Goal: Information Seeking & Learning: Check status

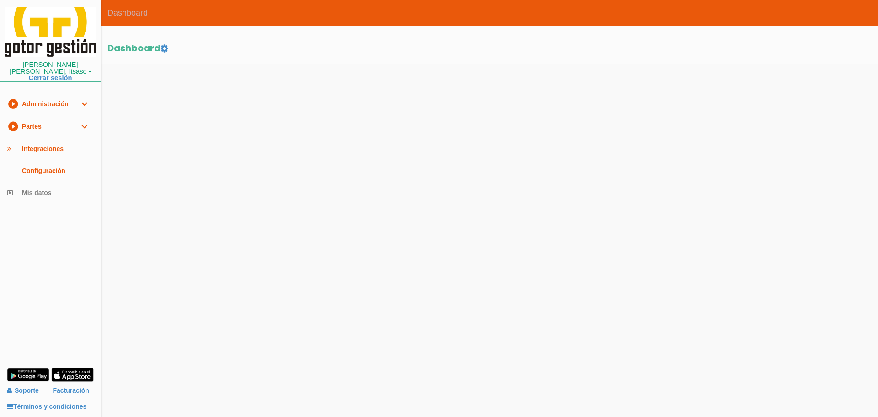
click at [64, 121] on link "play_circle_filled Partes expand_more" at bounding box center [50, 126] width 101 height 22
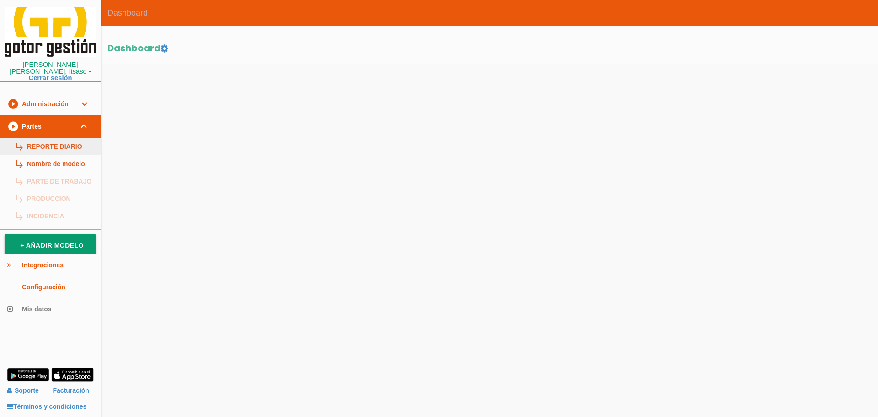
click at [67, 140] on link "subdirectory_arrow_right REPORTE DIARIO" at bounding box center [50, 146] width 101 height 17
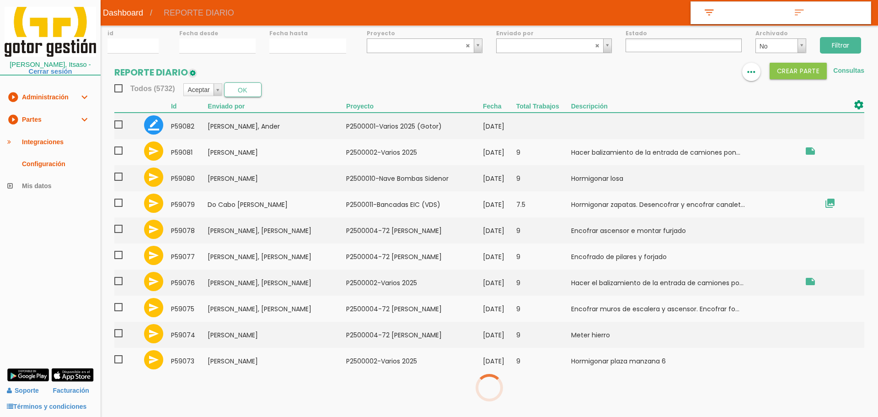
select select
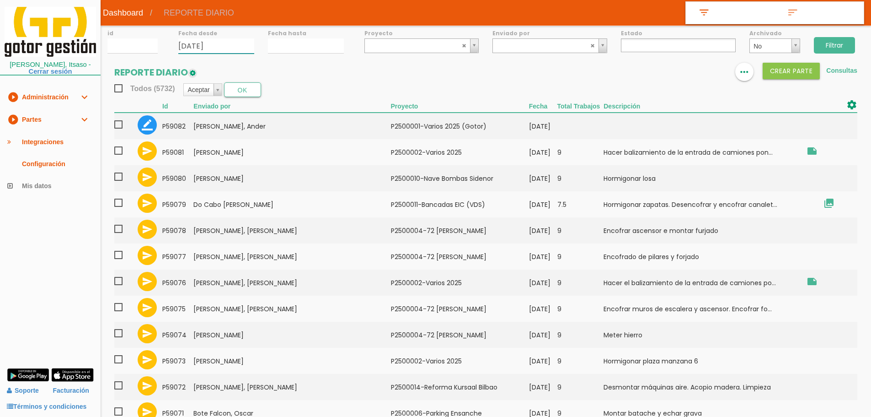
click at [190, 39] on input "04/09/2025" at bounding box center [216, 45] width 76 height 15
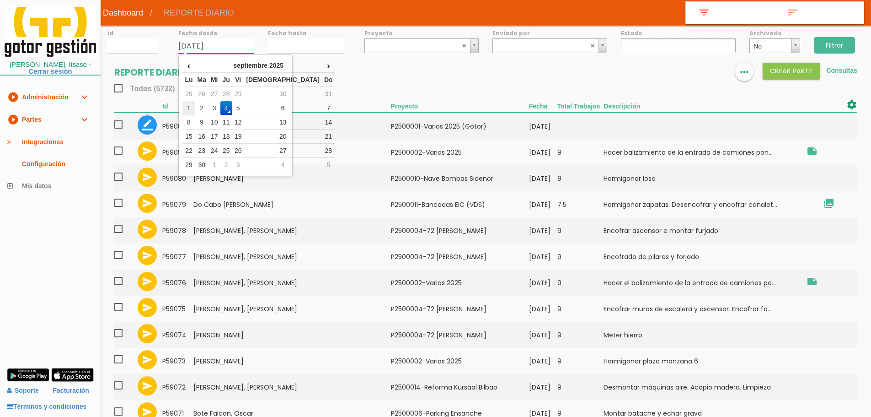
click at [190, 101] on td "1" at bounding box center [188, 108] width 12 height 14
type input "[DATE]"
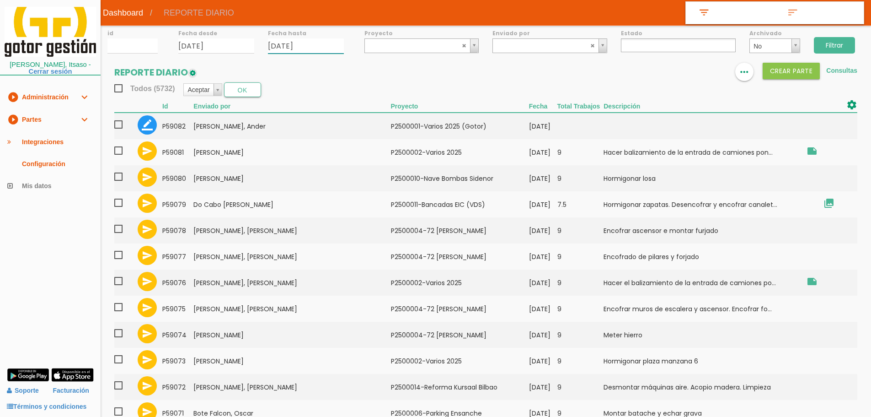
click at [289, 45] on input "[DATE]" at bounding box center [306, 45] width 76 height 15
click at [279, 107] on td "1" at bounding box center [278, 108] width 12 height 14
type input "[DATE]"
click at [840, 45] on input "Filtrar" at bounding box center [834, 45] width 41 height 16
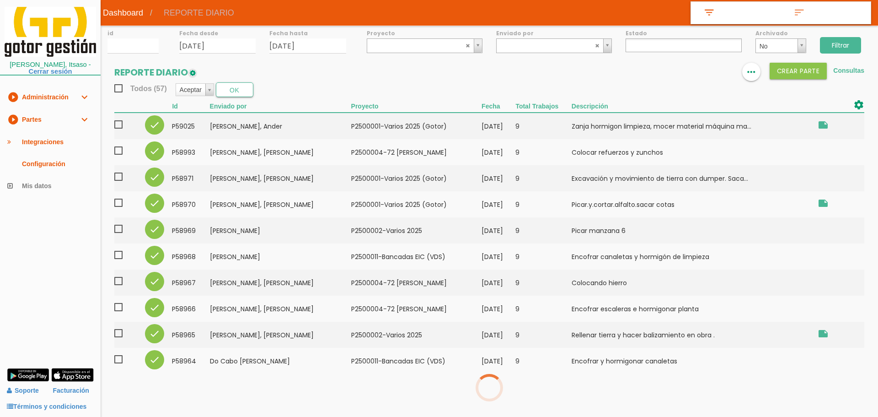
select select
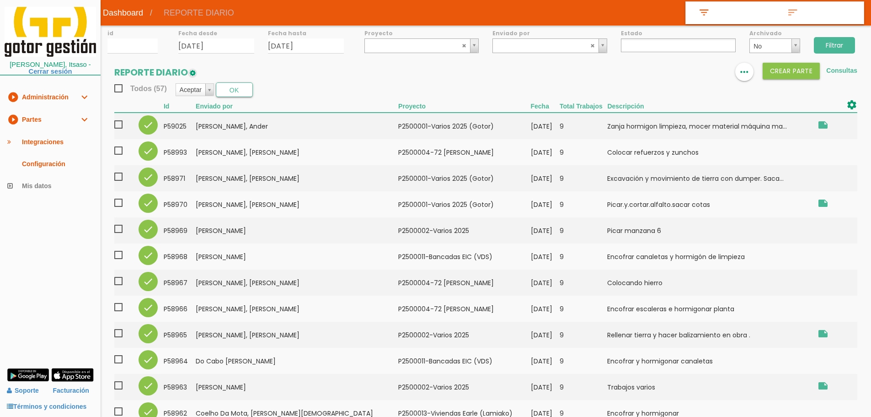
drag, startPoint x: 115, startPoint y: 89, endPoint x: 126, endPoint y: 90, distance: 10.6
click at [116, 90] on span "Todos (57)" at bounding box center [140, 88] width 53 height 11
click at [0, 0] on input "Todos (57)" at bounding box center [0, 0] width 0 height 0
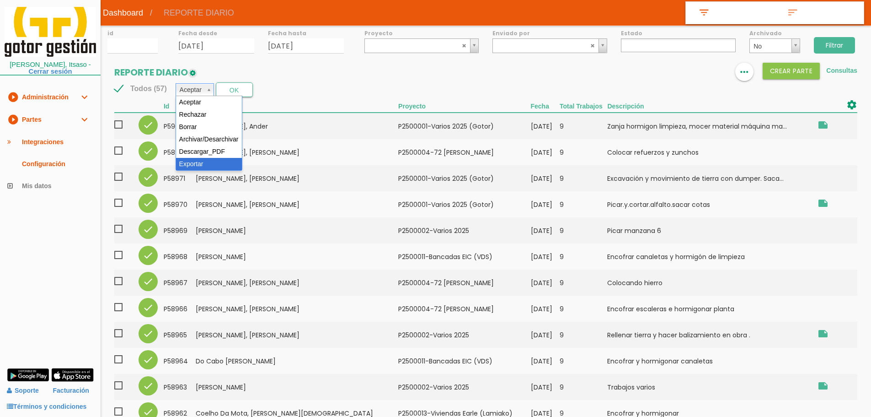
select select "6"
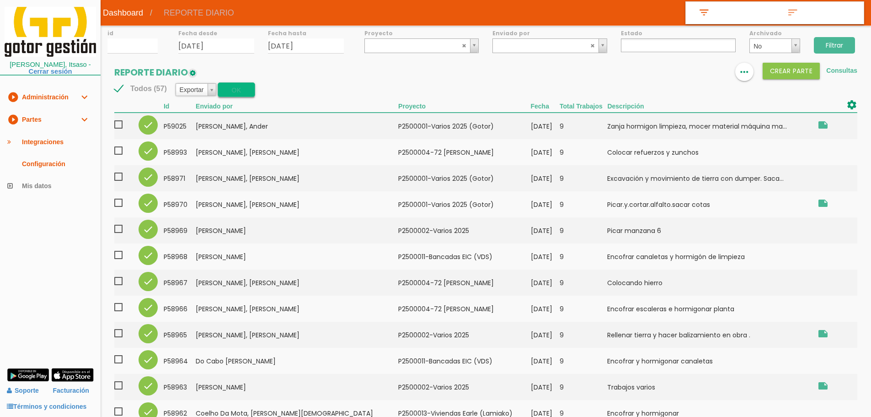
click at [249, 92] on button "OK" at bounding box center [236, 89] width 37 height 15
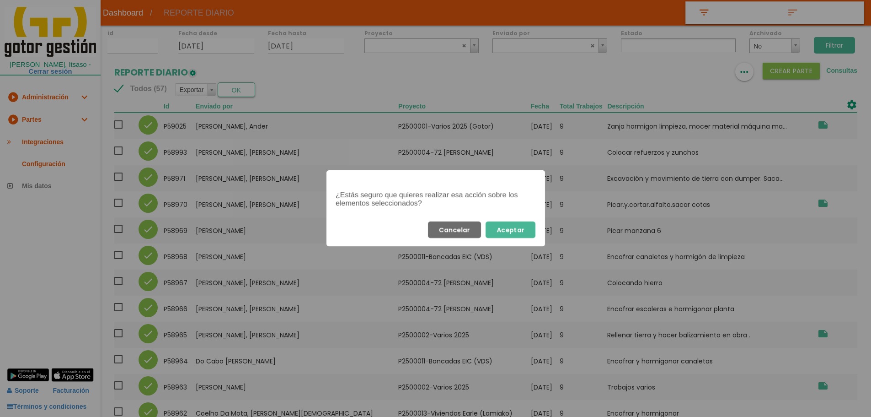
click at [518, 229] on button "Aceptar" at bounding box center [511, 229] width 50 height 16
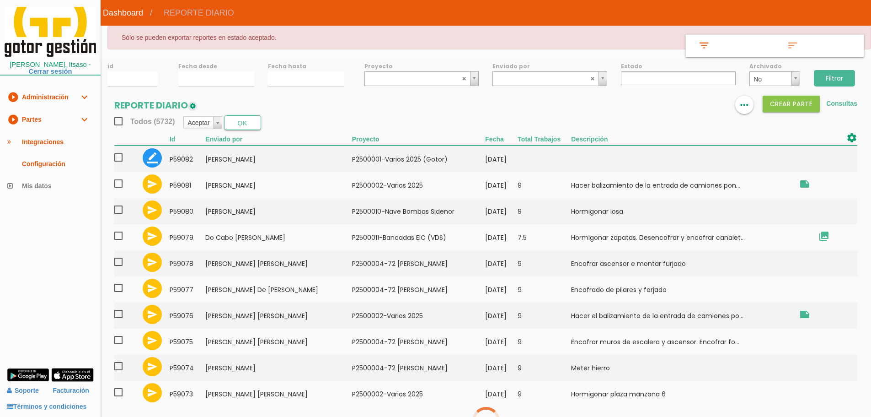
select select
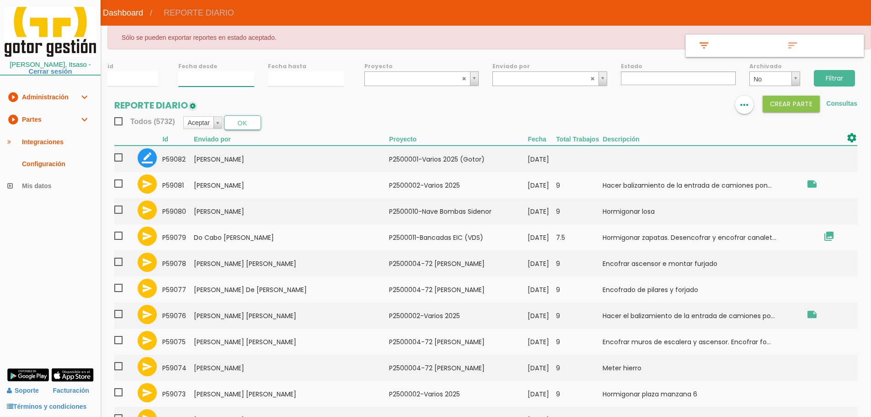
type input "04/09/2025"
click at [211, 79] on input "04/09/2025" at bounding box center [216, 78] width 76 height 15
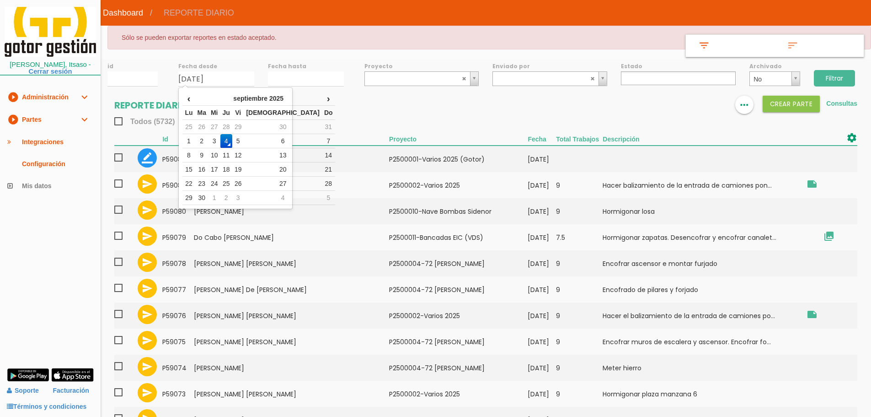
click at [360, 117] on div "Todos (5732) Aceptar Aceptar Rechazar Borrar Archivar/Desarchivar Descargar_PDF…" at bounding box center [485, 122] width 743 height 15
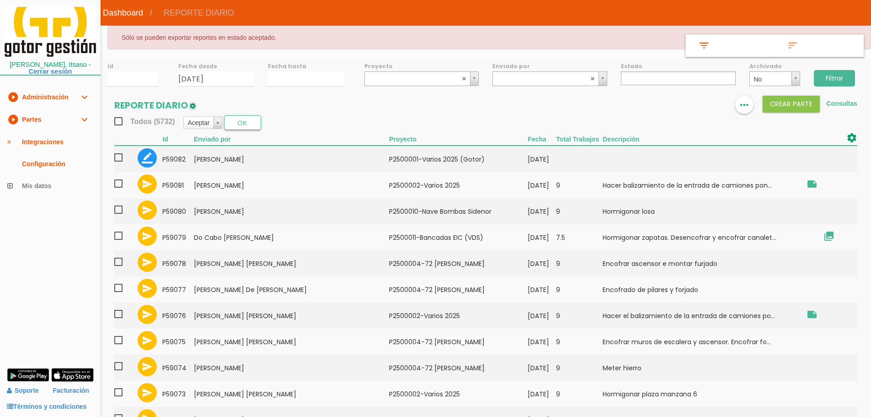
click at [36, 117] on link "play_circle_filled Partes expand_more" at bounding box center [50, 119] width 101 height 22
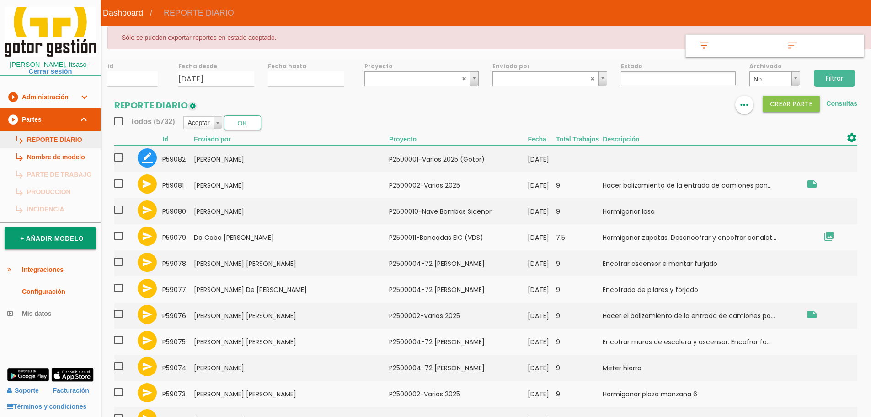
click at [39, 137] on link "subdirectory_arrow_right REPORTE DIARIO" at bounding box center [50, 139] width 101 height 17
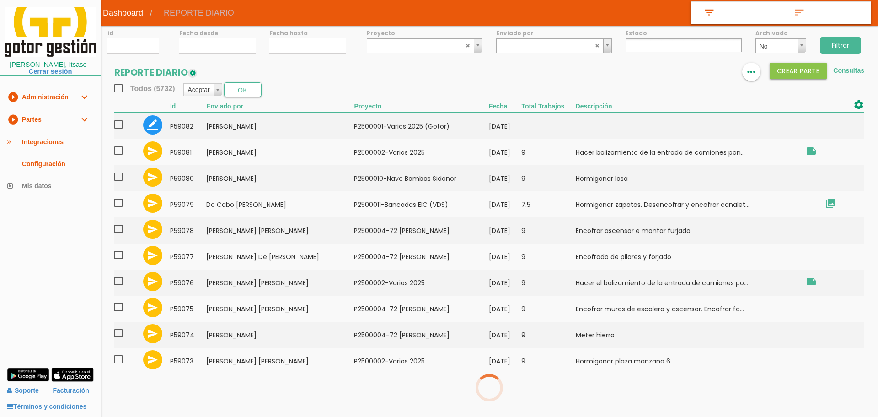
select select
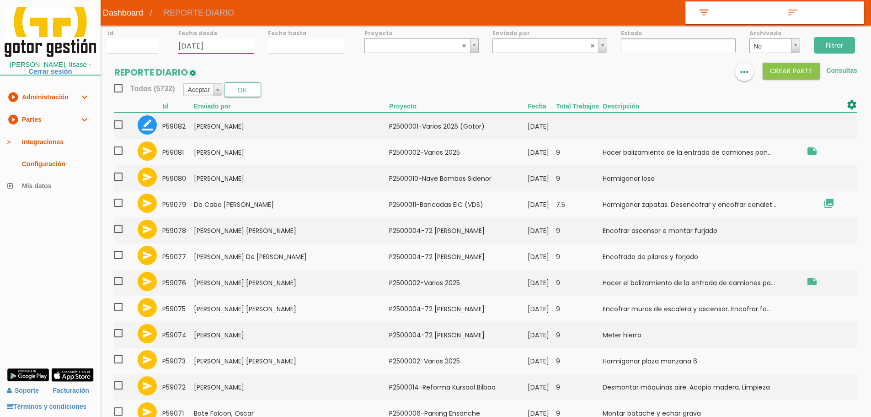
click at [207, 52] on input "04/09/2025" at bounding box center [216, 45] width 76 height 15
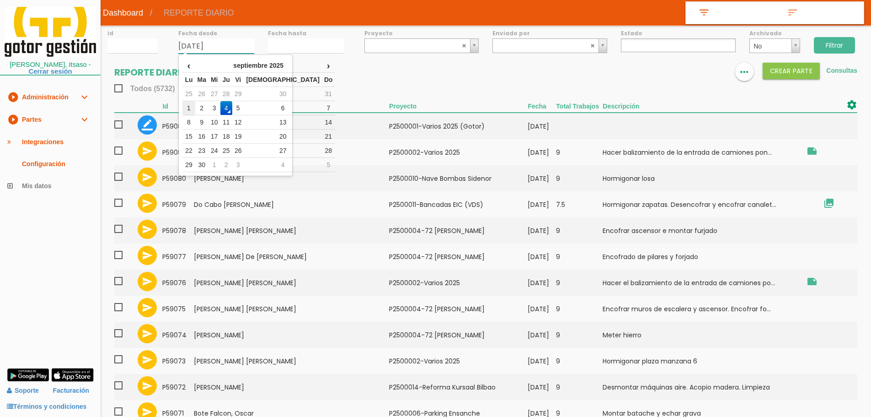
click at [193, 109] on td "1" at bounding box center [188, 108] width 12 height 14
type input "[DATE]"
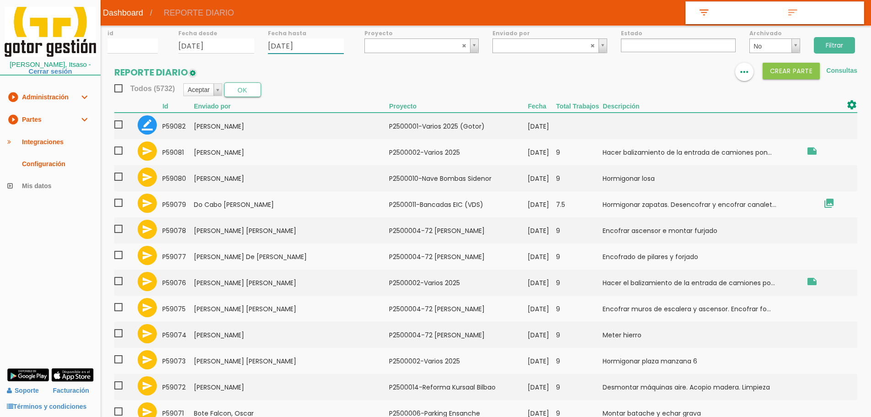
click at [302, 43] on input "04/09/2025" at bounding box center [306, 45] width 76 height 15
drag, startPoint x: 282, startPoint y: 106, endPoint x: 326, endPoint y: 94, distance: 45.9
click at [282, 107] on td "1" at bounding box center [278, 108] width 12 height 14
type input "[DATE]"
click at [833, 47] on input "Filtrar" at bounding box center [834, 45] width 41 height 16
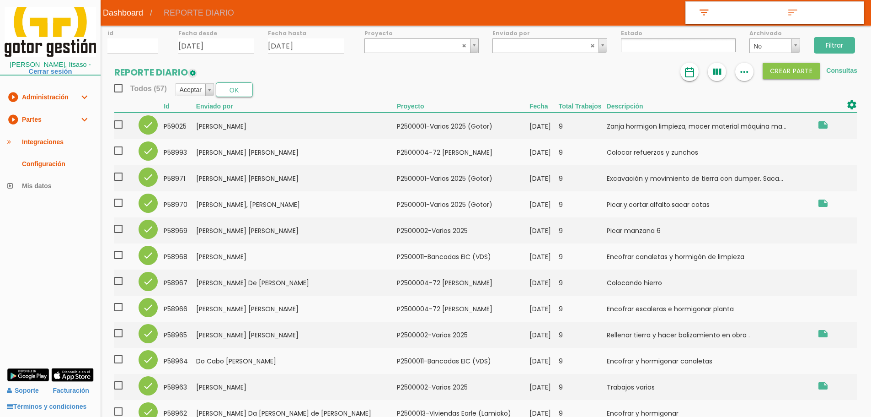
click at [693, 75] on img at bounding box center [689, 72] width 11 height 11
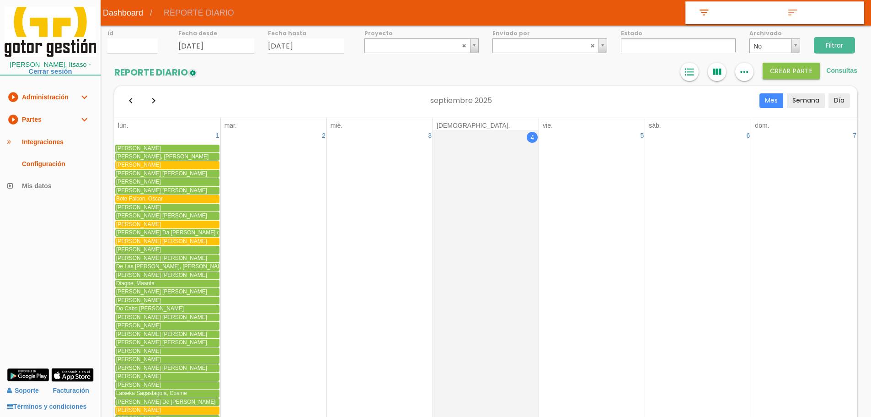
click at [693, 74] on icon "format_list_bulleted" at bounding box center [690, 72] width 12 height 18
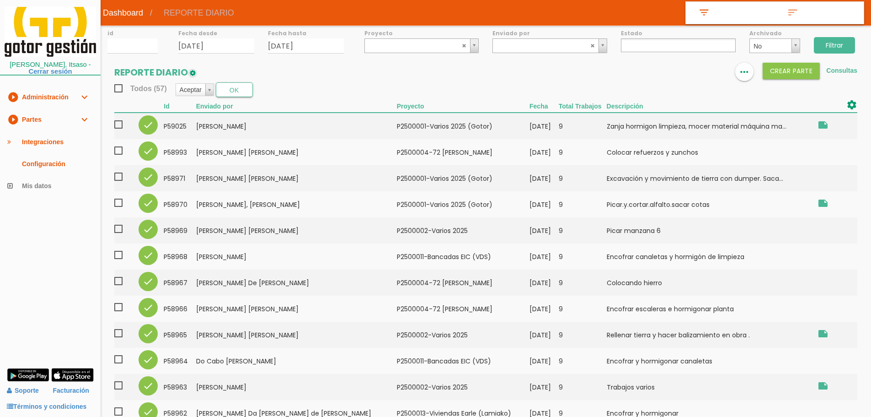
click at [660, 48] on ul at bounding box center [678, 45] width 115 height 14
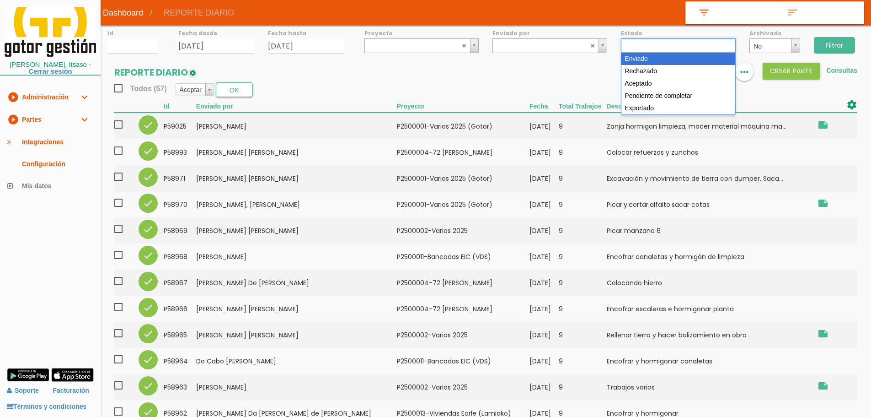
select select "1"
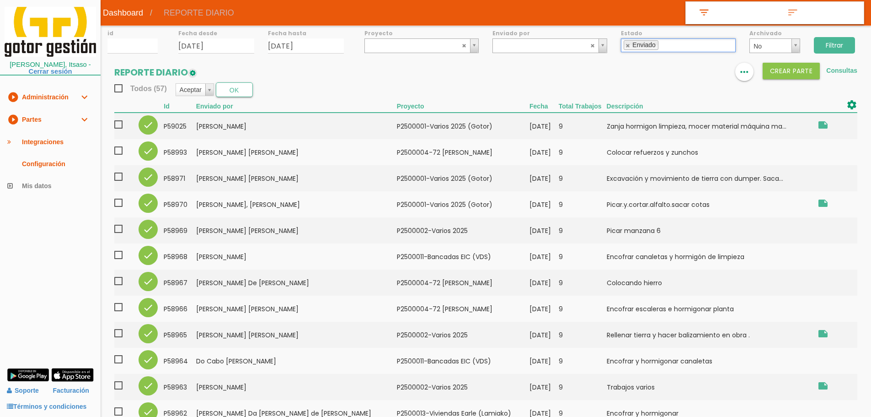
click at [837, 45] on input "Filtrar" at bounding box center [834, 45] width 41 height 16
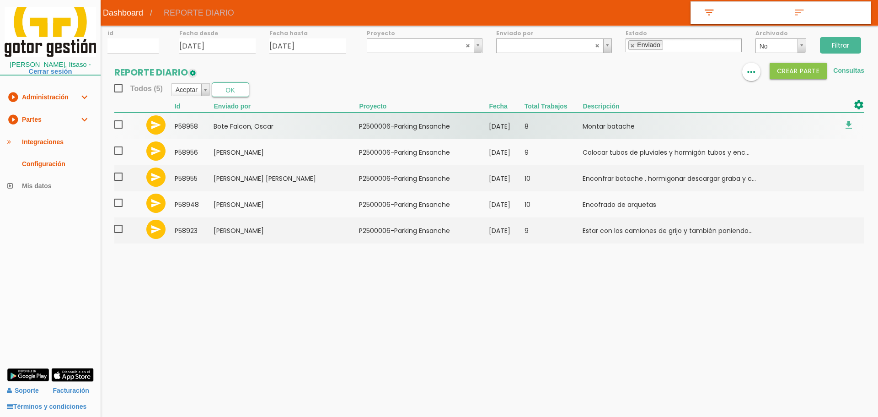
click at [118, 124] on span at bounding box center [122, 124] width 16 height 11
click at [0, 0] on input "checkbox" at bounding box center [0, 0] width 0 height 0
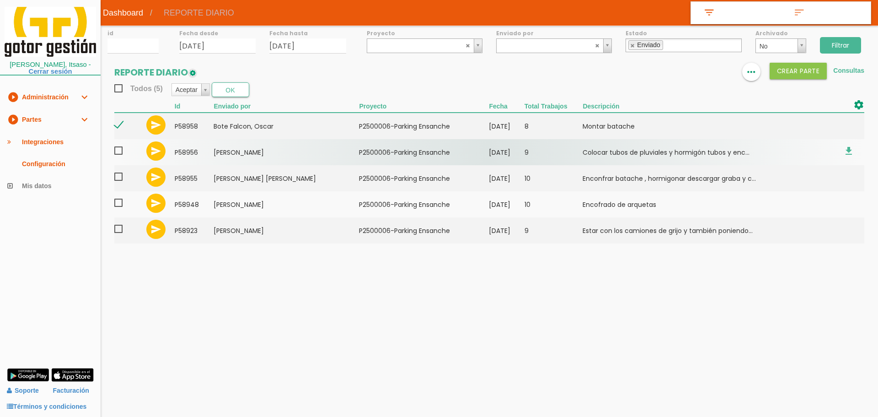
click at [120, 151] on span at bounding box center [122, 150] width 16 height 11
click at [0, 0] on input "checkbox" at bounding box center [0, 0] width 0 height 0
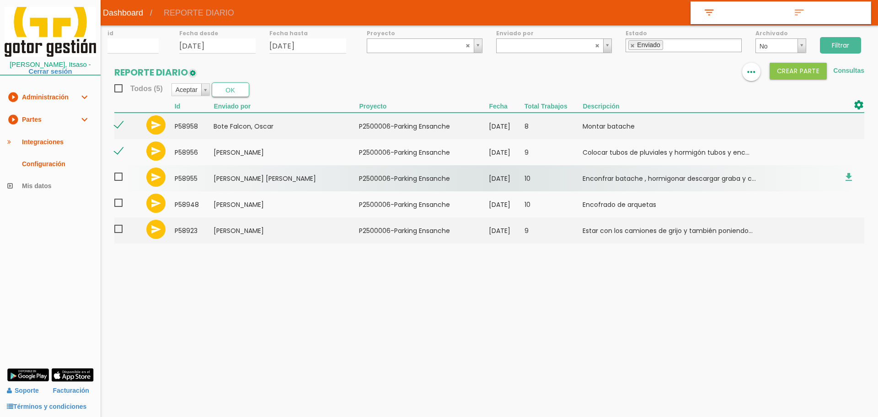
click at [116, 180] on span at bounding box center [122, 176] width 16 height 11
click at [0, 0] on input "checkbox" at bounding box center [0, 0] width 0 height 0
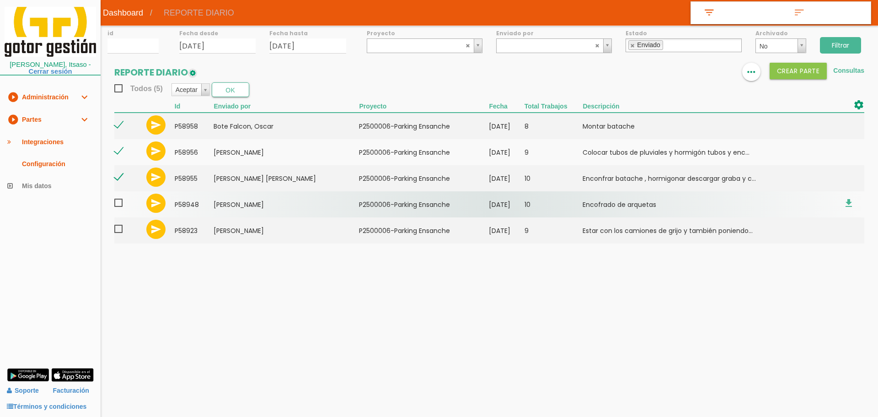
drag, startPoint x: 116, startPoint y: 203, endPoint x: 115, endPoint y: 209, distance: 5.7
click at [116, 204] on span at bounding box center [122, 202] width 16 height 11
click at [0, 0] on input "checkbox" at bounding box center [0, 0] width 0 height 0
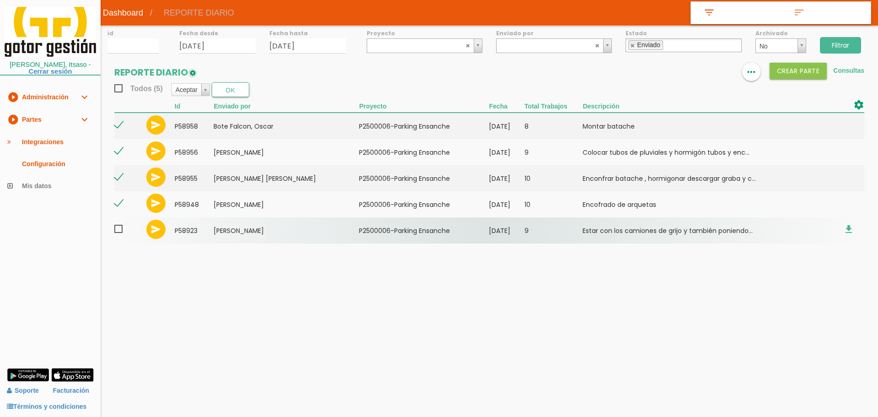
click at [118, 231] on span at bounding box center [122, 228] width 16 height 11
click at [0, 0] on input "checkbox" at bounding box center [0, 0] width 0 height 0
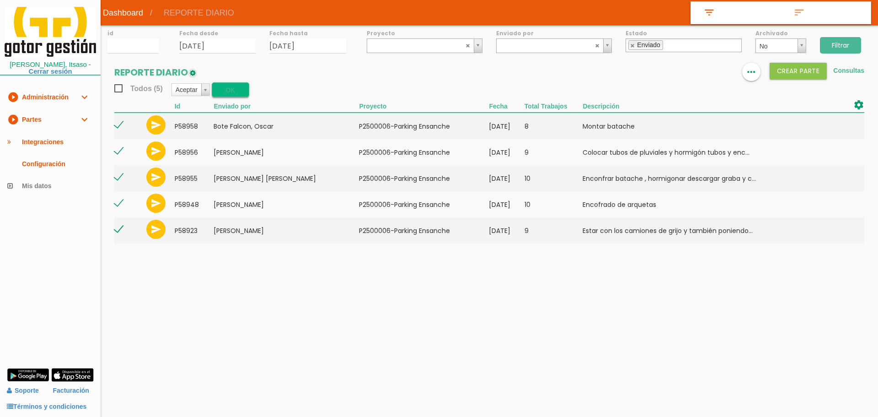
click at [234, 91] on button "OK" at bounding box center [230, 89] width 37 height 15
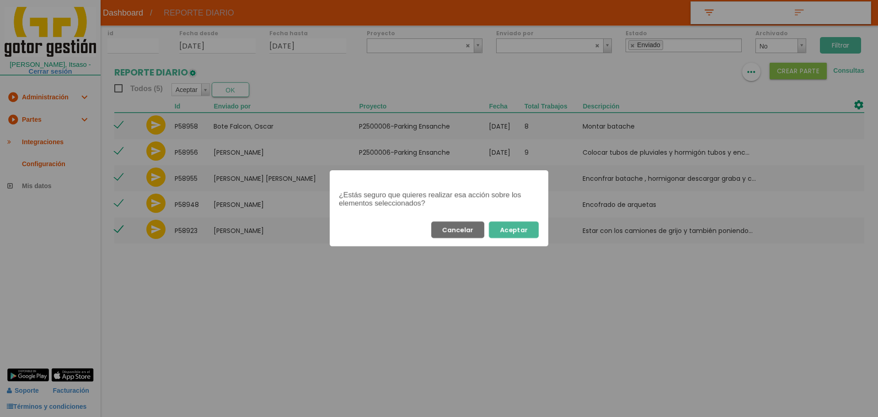
click at [530, 229] on button "Aceptar" at bounding box center [514, 229] width 50 height 16
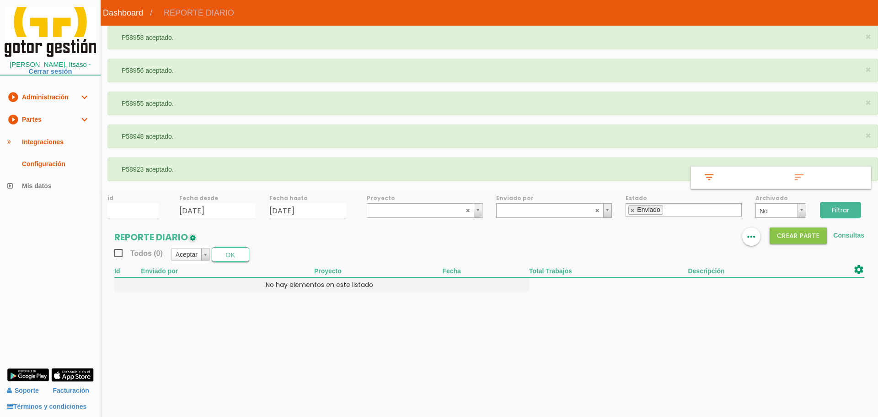
click at [631, 207] on link at bounding box center [632, 210] width 5 height 6
select select
click at [845, 209] on input "Filtrar" at bounding box center [840, 210] width 41 height 16
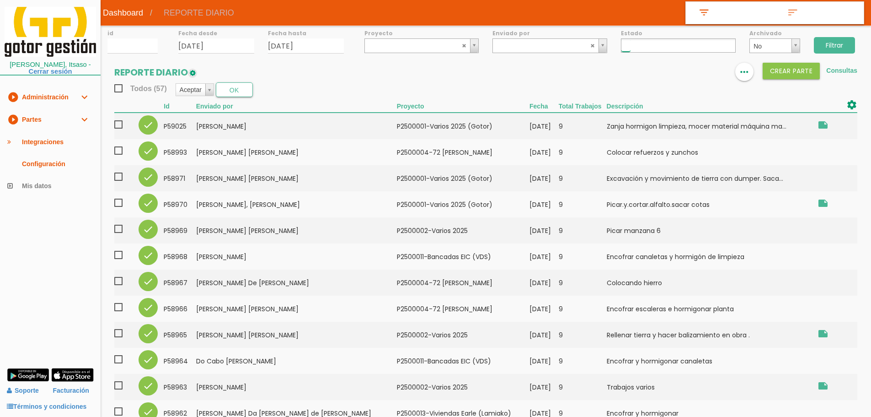
click at [628, 49] on input "text" at bounding box center [625, 45] width 9 height 12
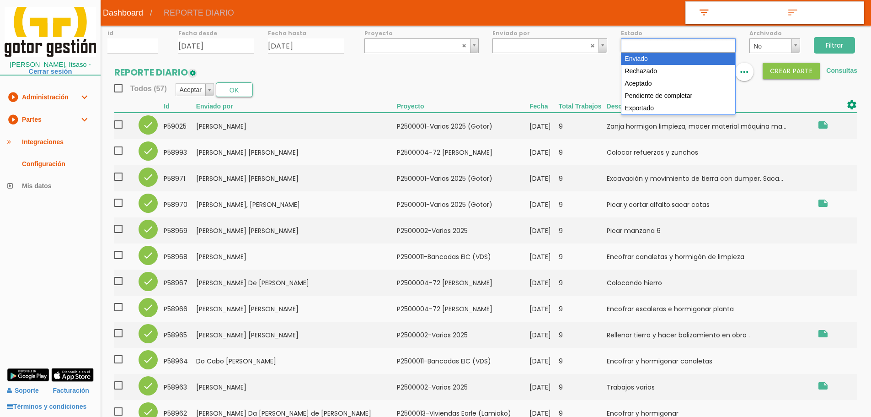
select select "1"
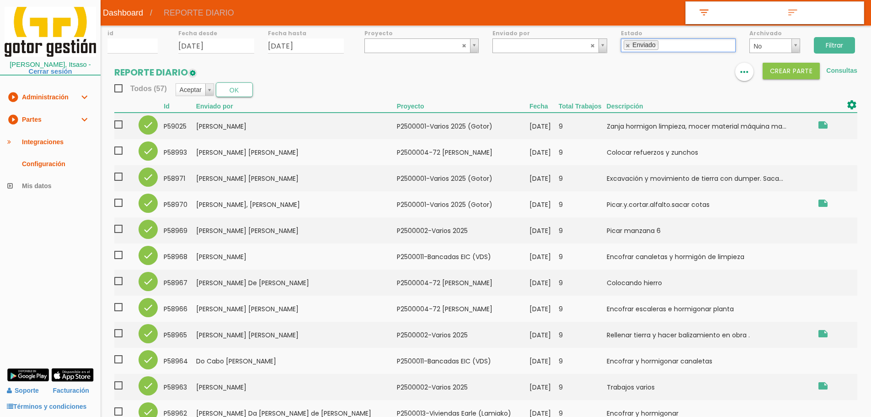
click at [636, 48] on li "Enviado" at bounding box center [641, 45] width 35 height 10
click at [630, 43] on link at bounding box center [628, 46] width 5 height 6
click at [630, 43] on input "text" at bounding box center [625, 45] width 9 height 12
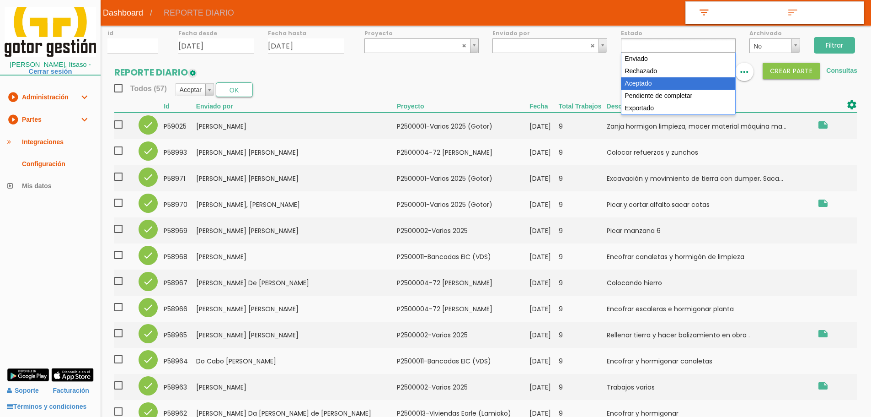
select select "3"
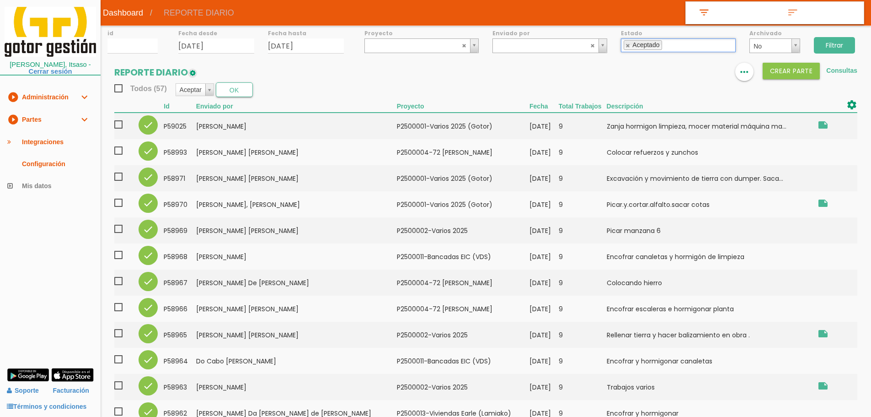
click at [843, 43] on input "Filtrar" at bounding box center [834, 45] width 41 height 16
click at [629, 46] on link at bounding box center [628, 46] width 5 height 6
select select
click at [118, 88] on span "Todos (57)" at bounding box center [140, 88] width 53 height 11
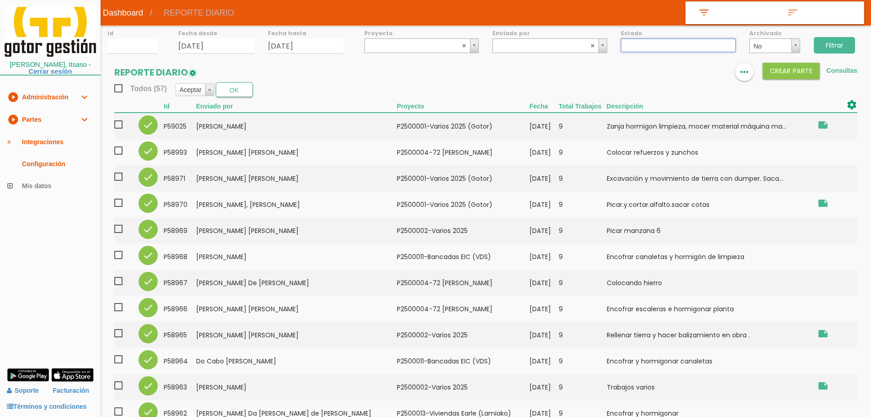
click at [0, 0] on input "Todos (57)" at bounding box center [0, 0] width 0 height 0
drag, startPoint x: 209, startPoint y: 91, endPoint x: 210, endPoint y: 102, distance: 10.6
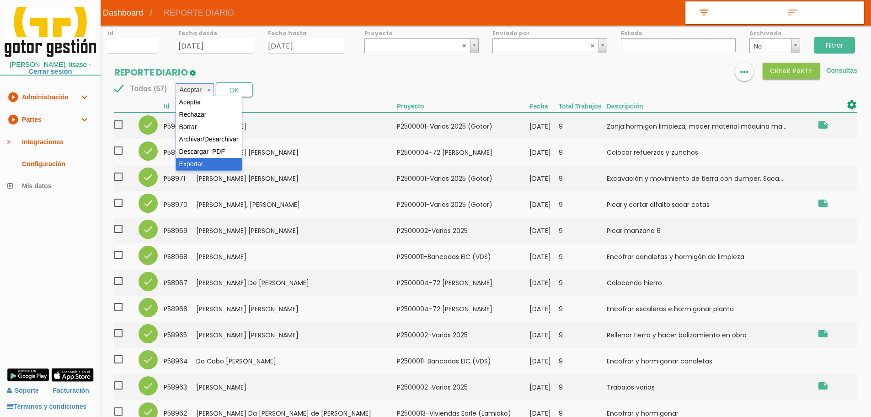
drag, startPoint x: 214, startPoint y: 161, endPoint x: 235, endPoint y: 108, distance: 57.1
select select "6"
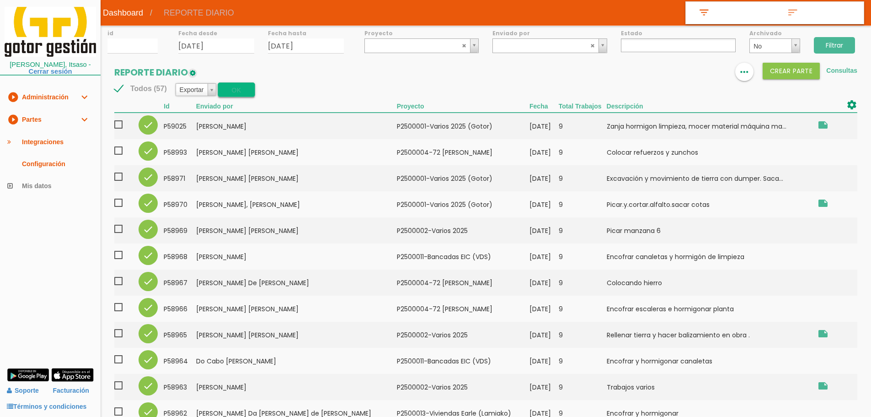
click at [237, 96] on button "OK" at bounding box center [236, 89] width 37 height 15
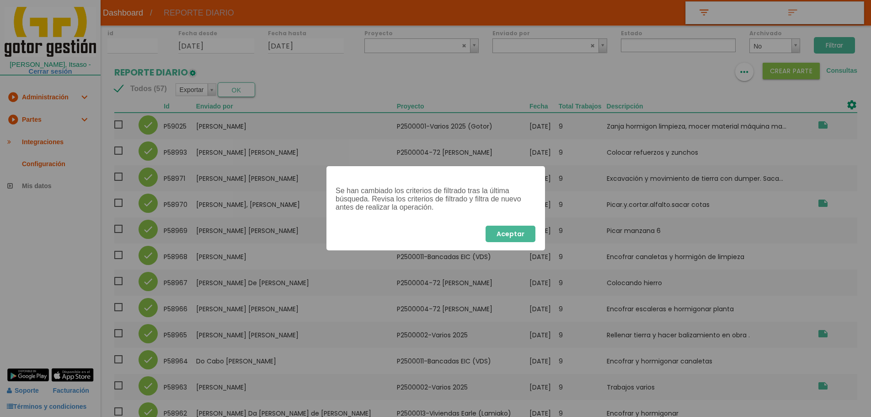
click at [518, 234] on button "Aceptar" at bounding box center [511, 233] width 50 height 16
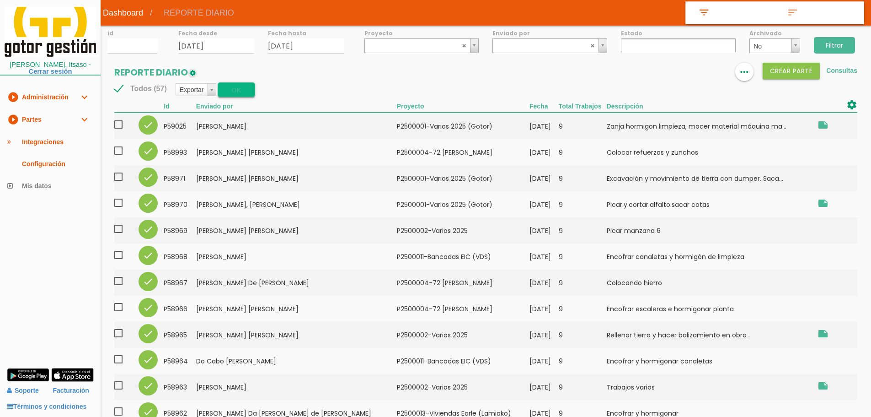
click at [239, 89] on button "OK" at bounding box center [236, 89] width 37 height 15
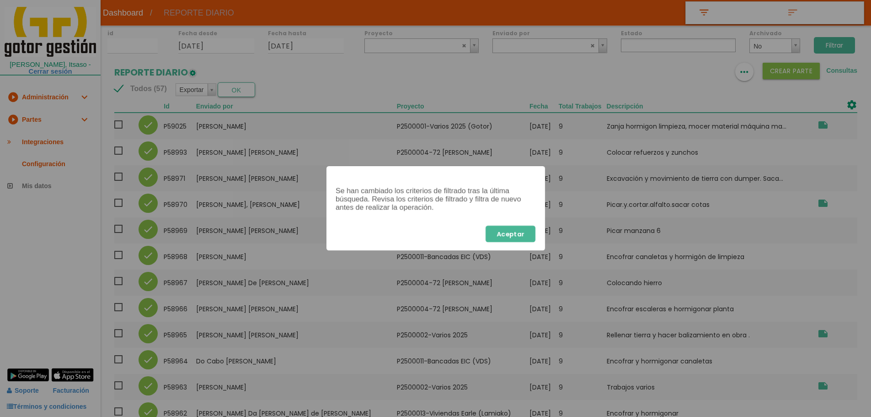
click at [342, 72] on div "Se han cambiado los criterios de filtrado tras la última búsqueda. Revisa los c…" at bounding box center [435, 208] width 871 height 417
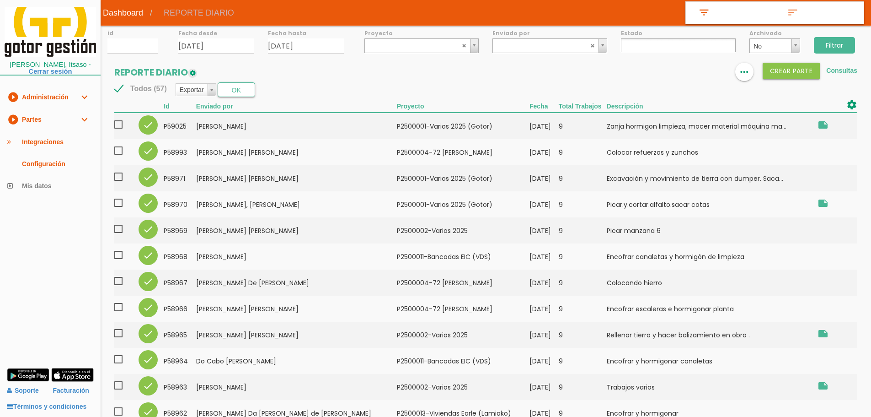
click at [27, 116] on link "play_circle_filled Partes expand_more" at bounding box center [50, 119] width 101 height 22
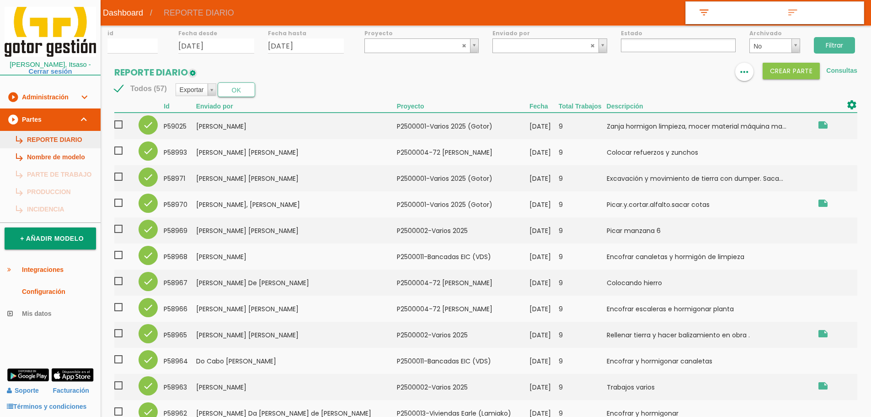
click at [38, 132] on link "subdirectory_arrow_right REPORTE DIARIO" at bounding box center [50, 139] width 101 height 17
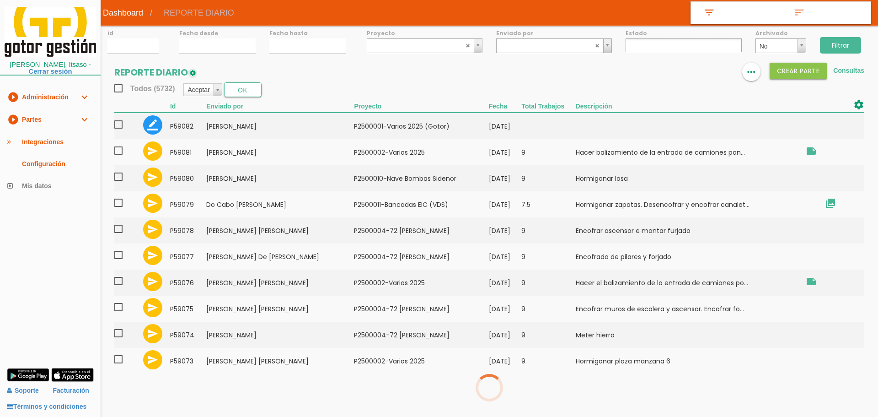
select select
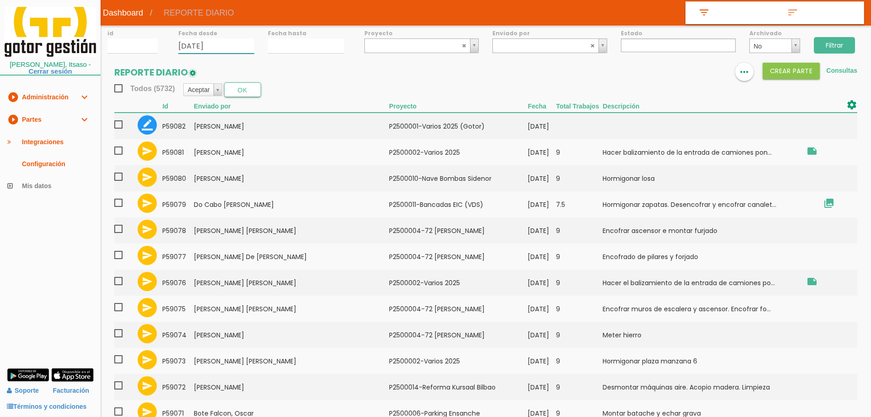
click at [207, 49] on input "04/09/2025" at bounding box center [216, 45] width 76 height 15
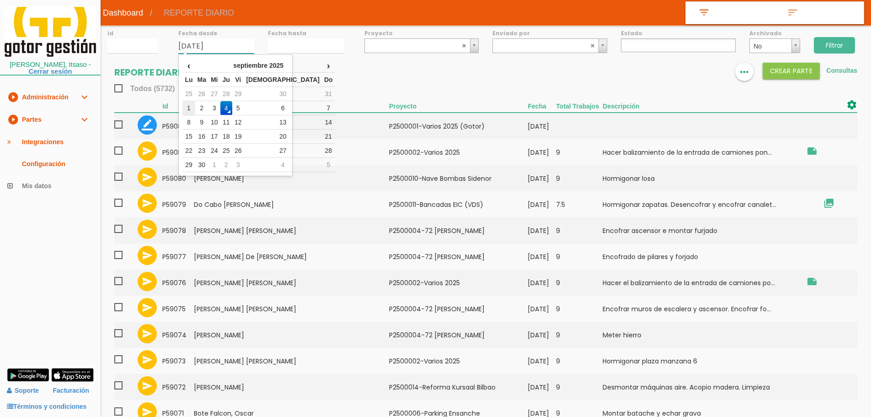
click at [190, 109] on td "1" at bounding box center [188, 108] width 12 height 14
type input "01/09/2025"
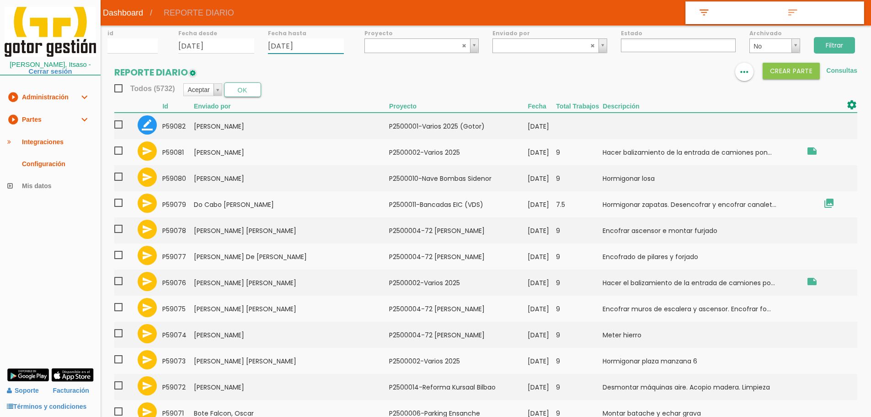
click at [278, 45] on input "04/09/2025" at bounding box center [306, 45] width 76 height 15
click at [282, 111] on td "1" at bounding box center [278, 108] width 12 height 14
type input "01/09/2025"
click at [847, 43] on input "Filtrar" at bounding box center [834, 45] width 41 height 16
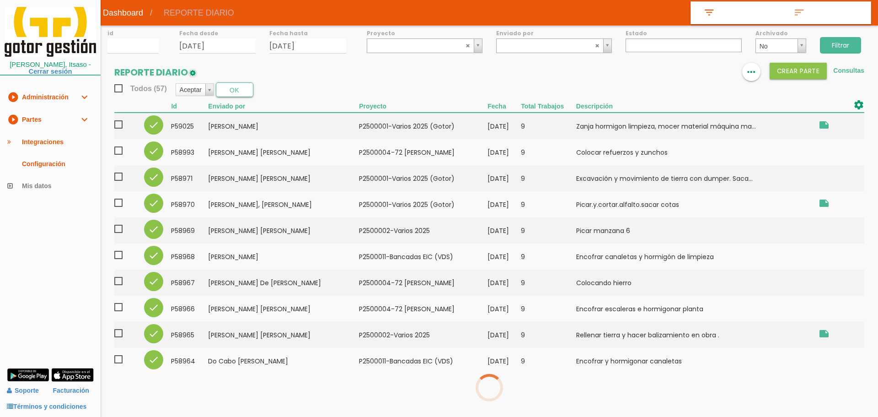
select select
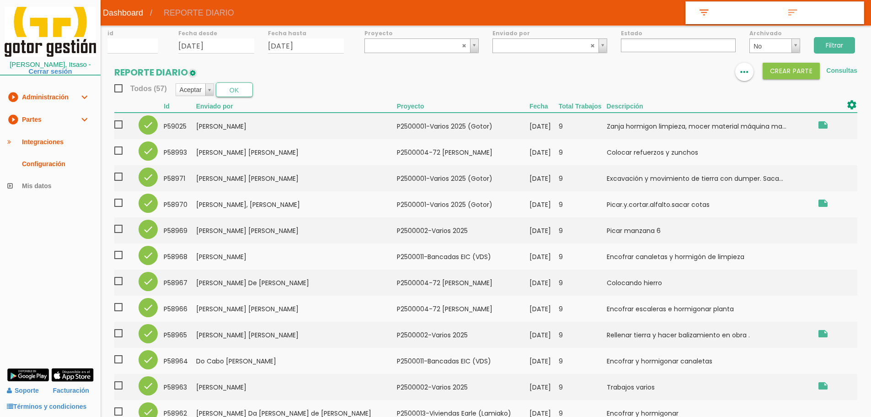
click at [121, 84] on span "Todos (57)" at bounding box center [140, 88] width 53 height 11
click at [0, 0] on input "Todos (57)" at bounding box center [0, 0] width 0 height 0
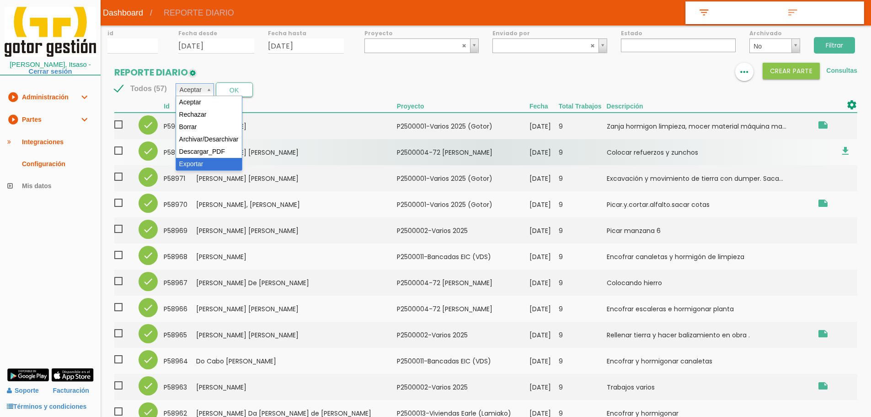
select select "6"
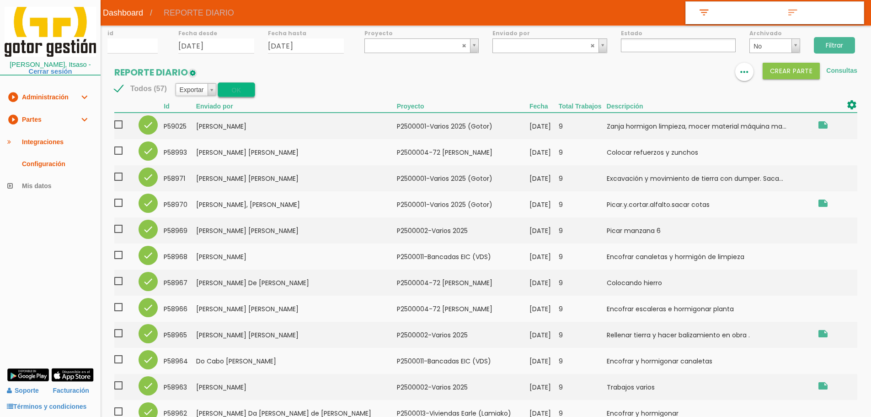
click at [232, 91] on button "OK" at bounding box center [236, 89] width 37 height 15
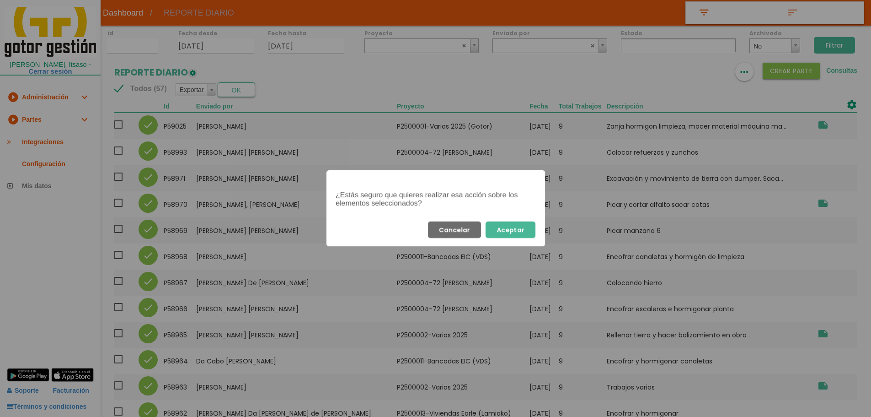
click at [517, 227] on button "Aceptar" at bounding box center [511, 229] width 50 height 16
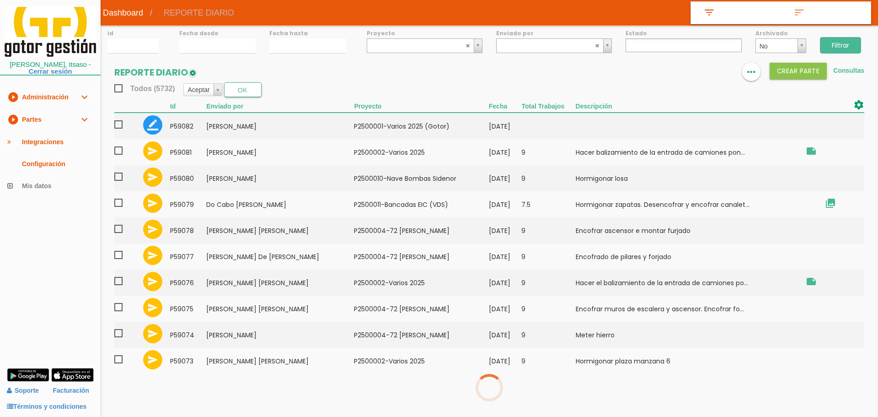
select select
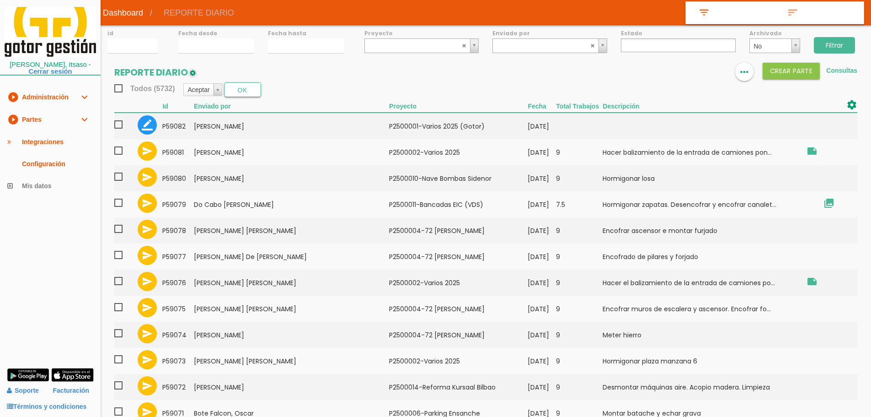
click at [209, 54] on div "id Fecha desde [GEOGRAPHIC_DATA] hasta Proyecto ﻿P2400004-Sidenor Foso de Vuelc…" at bounding box center [486, 335] width 770 height 618
click at [209, 47] on input "[DATE]" at bounding box center [216, 45] width 76 height 15
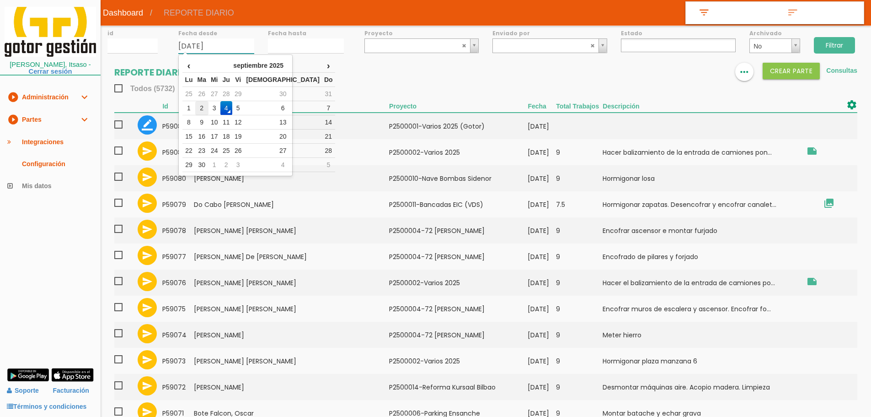
click at [207, 106] on td "2" at bounding box center [201, 108] width 13 height 14
type input "[DATE]"
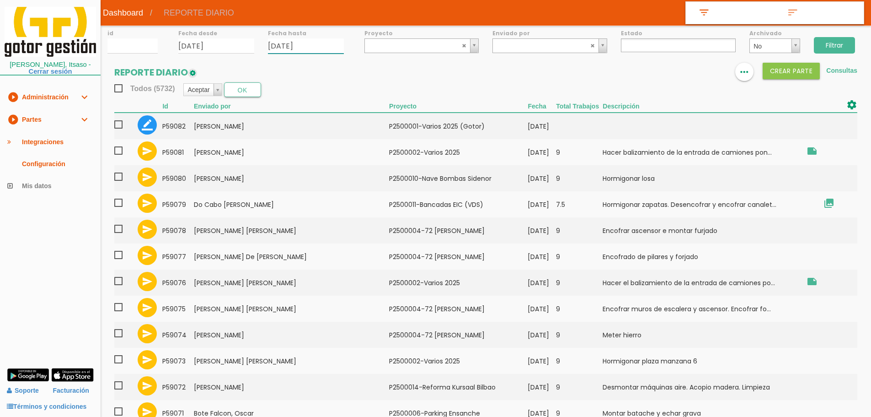
click at [287, 45] on input "[DATE]" at bounding box center [306, 45] width 76 height 15
click at [293, 103] on td "2" at bounding box center [290, 108] width 13 height 14
type input "[DATE]"
click at [833, 41] on input "Filtrar" at bounding box center [834, 45] width 41 height 16
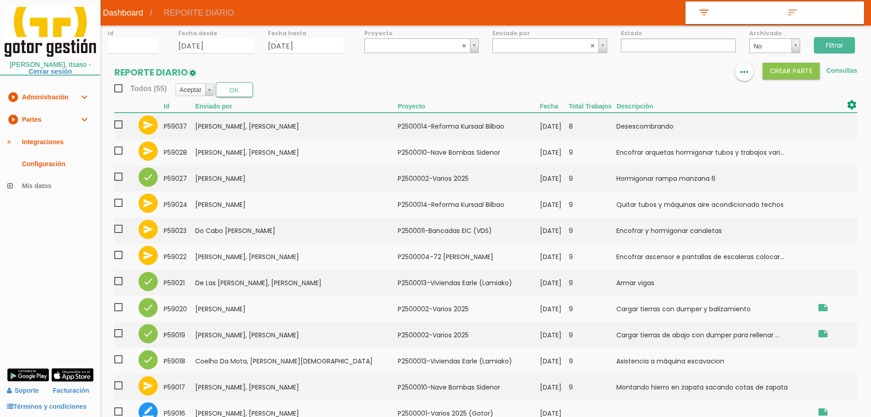
click at [640, 47] on ul at bounding box center [678, 45] width 115 height 14
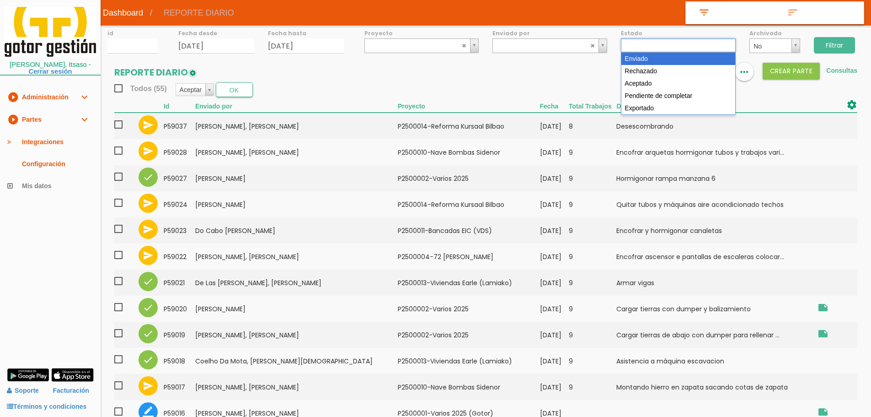
drag, startPoint x: 641, startPoint y: 59, endPoint x: 686, endPoint y: 55, distance: 45.0
select select "1"
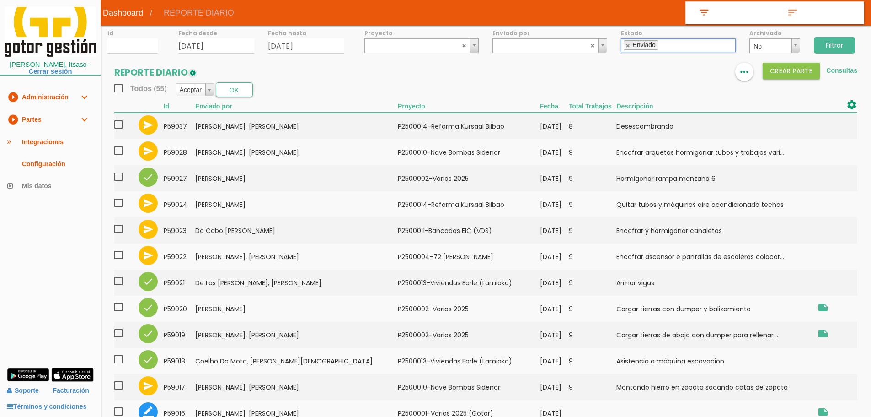
click at [842, 43] on input "Filtrar" at bounding box center [834, 45] width 41 height 16
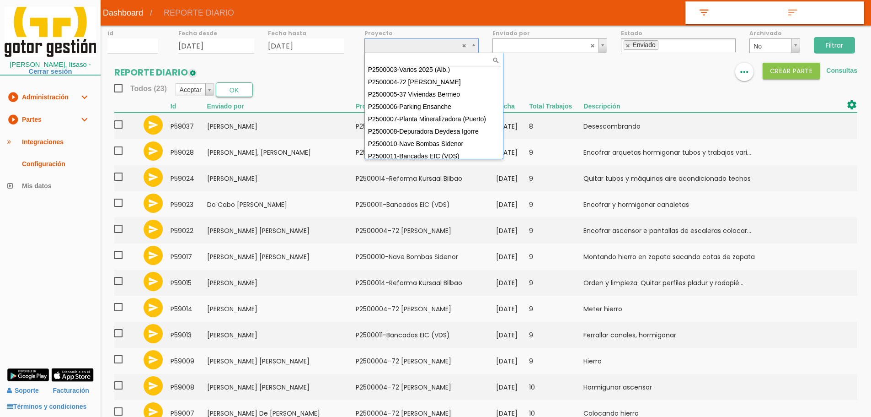
scroll to position [81, 0]
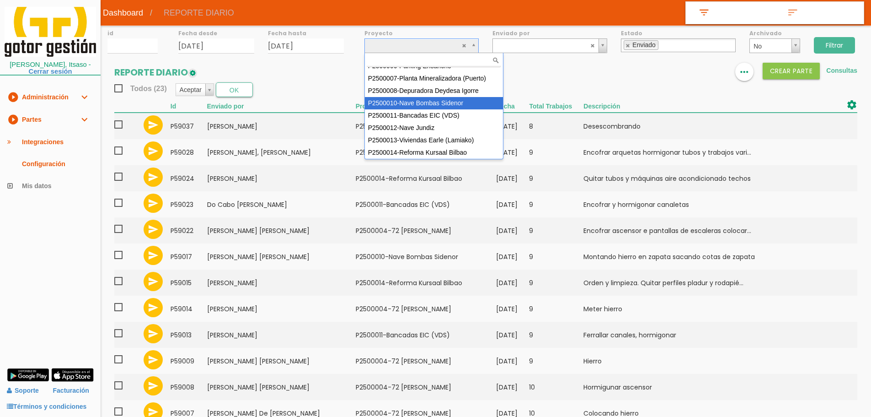
select select "92"
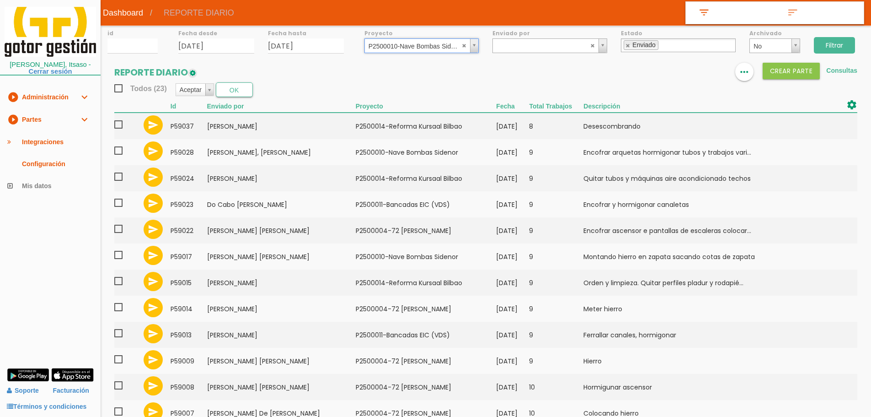
click at [847, 46] on input "Filtrar" at bounding box center [834, 45] width 41 height 16
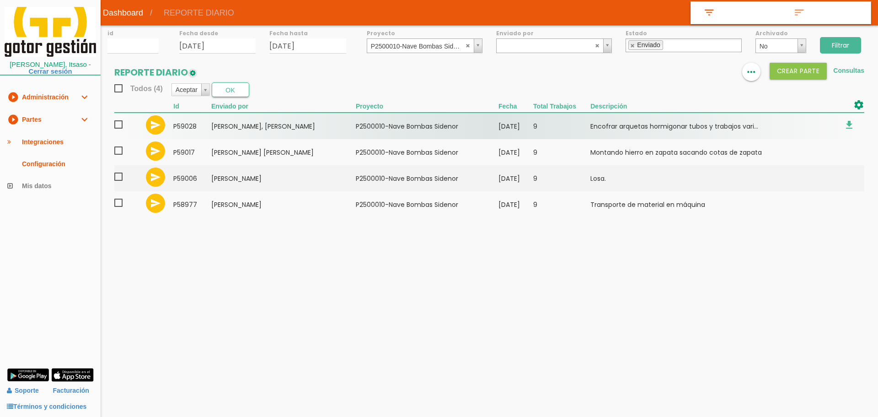
click at [118, 126] on span at bounding box center [122, 124] width 16 height 11
click at [0, 0] on input "checkbox" at bounding box center [0, 0] width 0 height 0
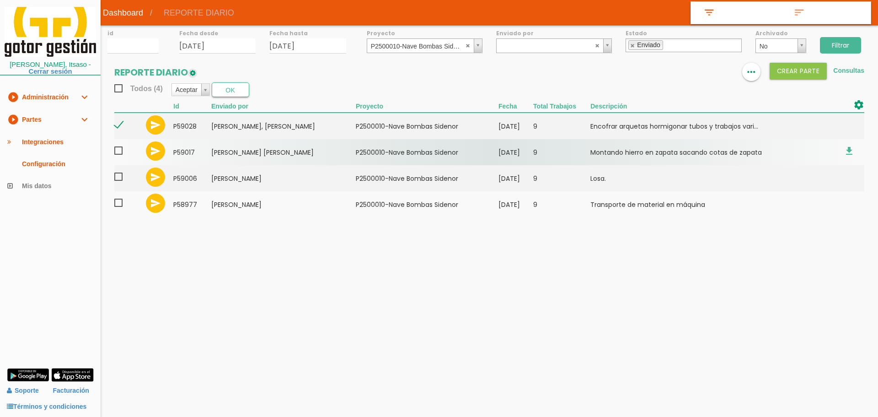
drag, startPoint x: 118, startPoint y: 148, endPoint x: 120, endPoint y: 164, distance: 16.5
click at [118, 150] on span at bounding box center [122, 150] width 16 height 11
click at [0, 0] on input "checkbox" at bounding box center [0, 0] width 0 height 0
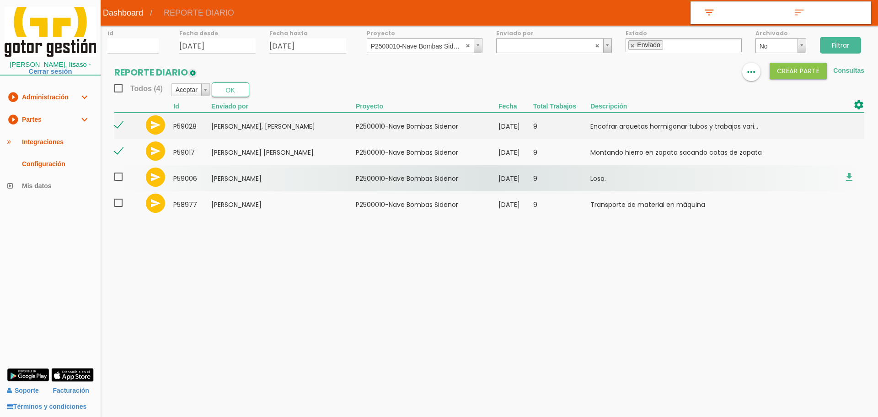
click at [122, 179] on span at bounding box center [122, 176] width 16 height 11
click at [0, 0] on input "checkbox" at bounding box center [0, 0] width 0 height 0
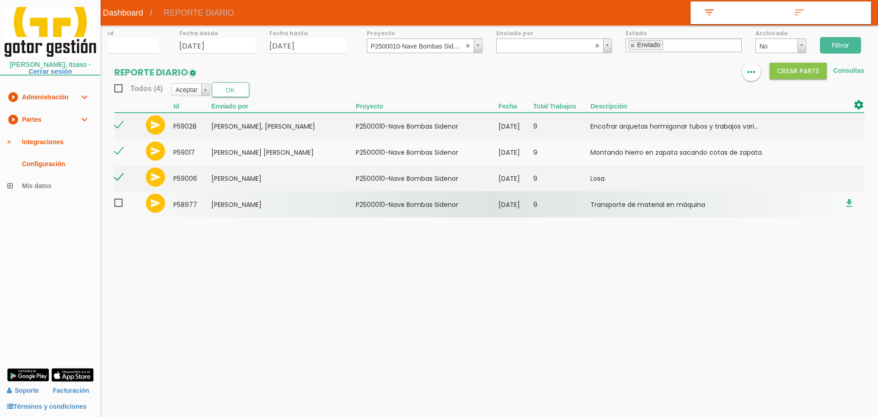
drag, startPoint x: 121, startPoint y: 202, endPoint x: 128, endPoint y: 192, distance: 13.1
click at [121, 203] on span at bounding box center [122, 202] width 16 height 11
click at [0, 0] on input "checkbox" at bounding box center [0, 0] width 0 height 0
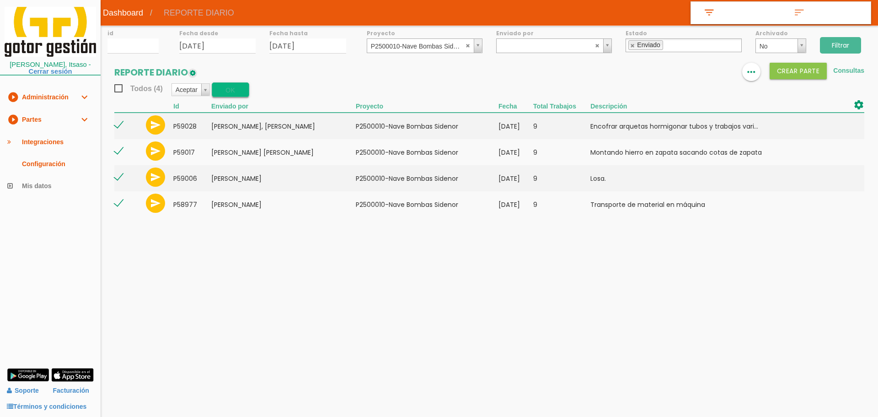
click at [223, 91] on button "OK" at bounding box center [230, 89] width 37 height 15
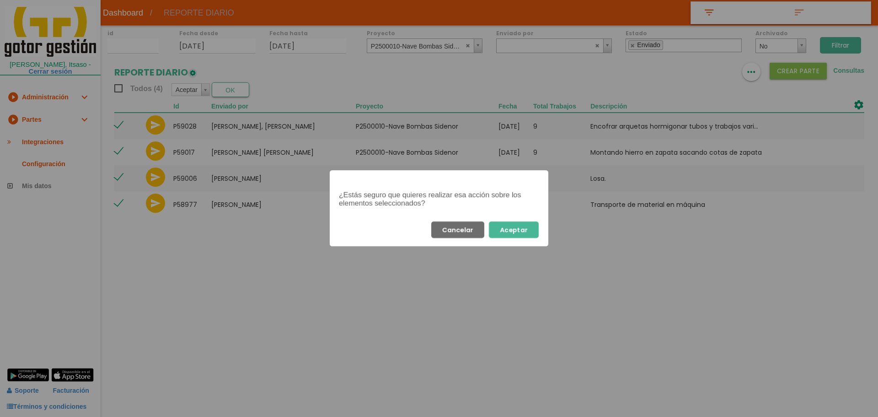
click at [513, 232] on button "Aceptar" at bounding box center [514, 229] width 50 height 16
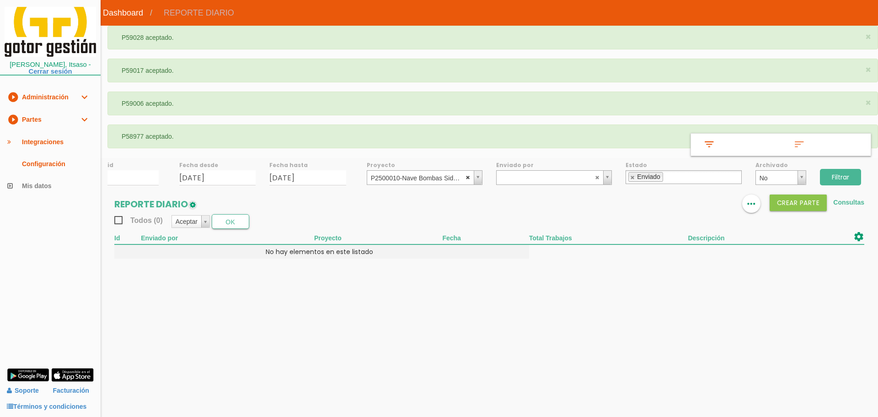
select select
click at [466, 177] on abbr at bounding box center [467, 176] width 5 height 5
click at [846, 174] on input "Filtrar" at bounding box center [840, 177] width 41 height 16
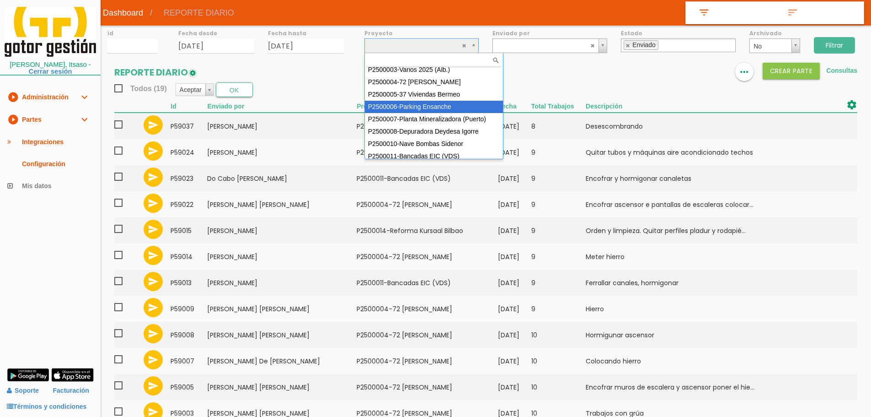
scroll to position [81, 0]
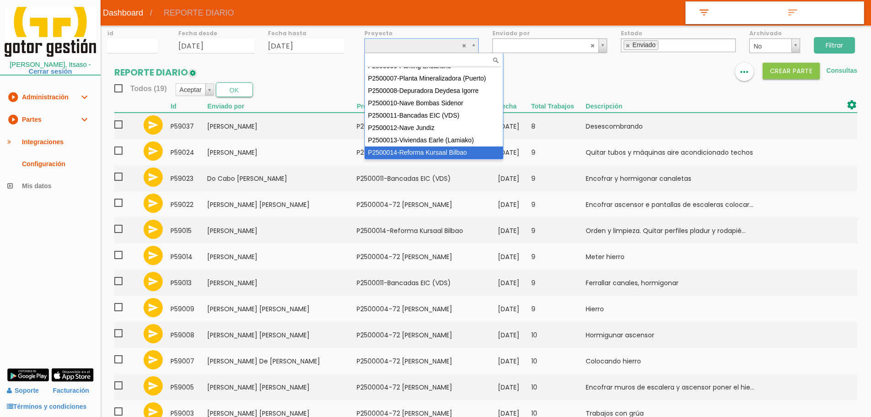
select select "97"
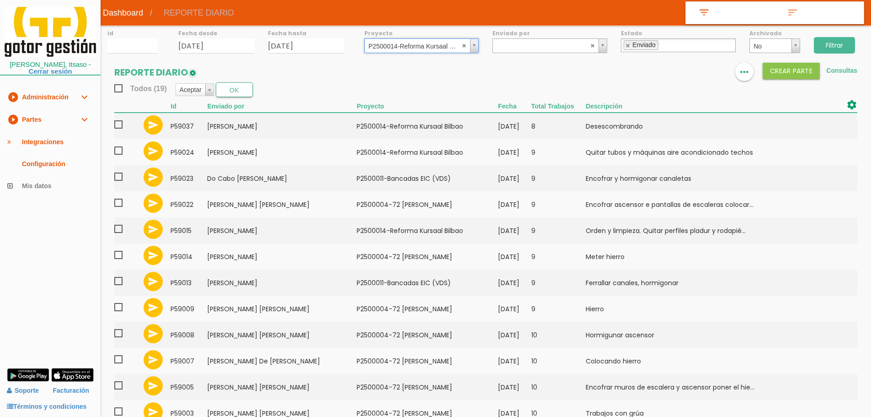
click at [840, 39] on input "Filtrar" at bounding box center [834, 45] width 41 height 16
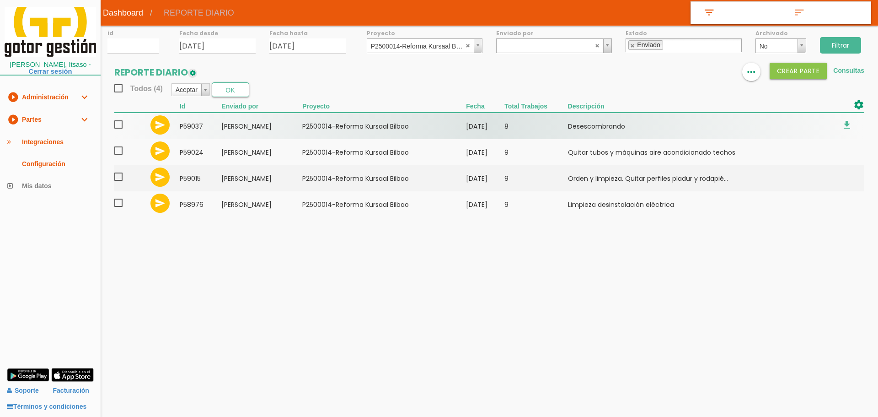
click at [119, 123] on span at bounding box center [122, 124] width 16 height 11
click at [0, 0] on input "checkbox" at bounding box center [0, 0] width 0 height 0
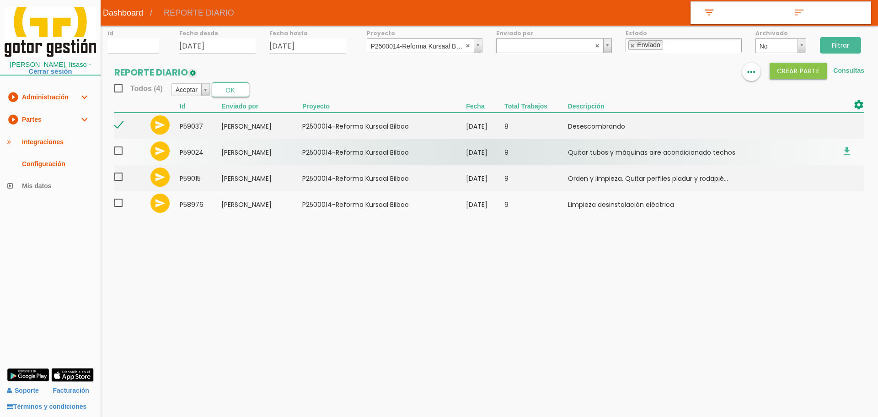
click at [118, 152] on span at bounding box center [122, 150] width 16 height 11
click at [0, 0] on input "checkbox" at bounding box center [0, 0] width 0 height 0
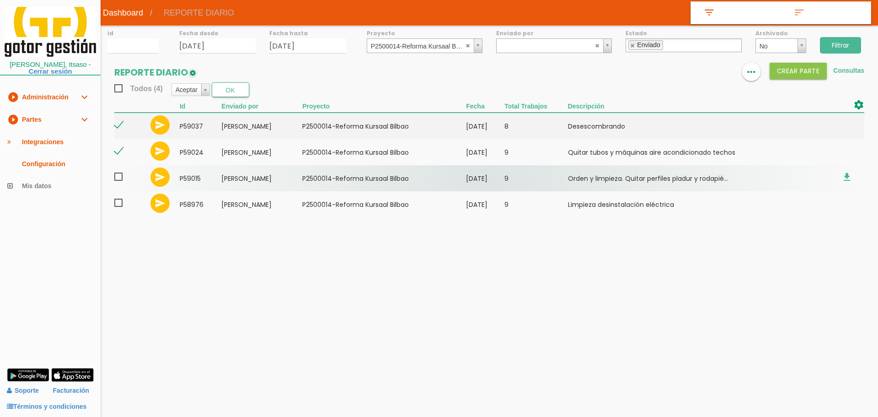
drag, startPoint x: 119, startPoint y: 173, endPoint x: 121, endPoint y: 190, distance: 16.6
click at [119, 175] on span at bounding box center [122, 176] width 16 height 11
click at [0, 0] on input "checkbox" at bounding box center [0, 0] width 0 height 0
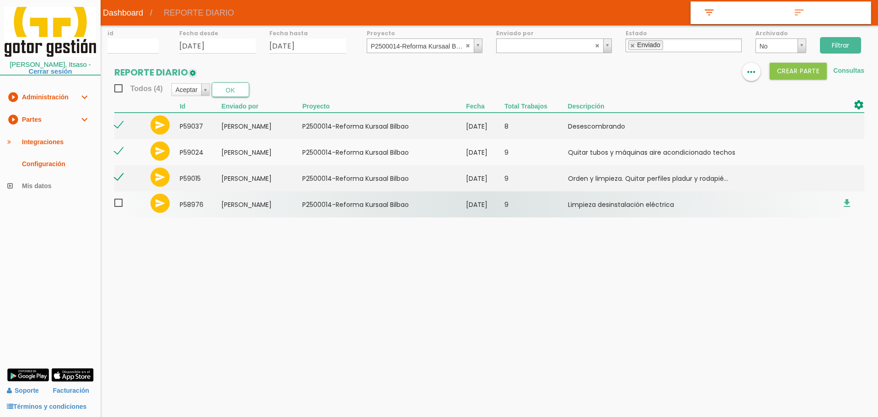
click at [119, 205] on span at bounding box center [122, 202] width 16 height 11
click at [0, 0] on input "checkbox" at bounding box center [0, 0] width 0 height 0
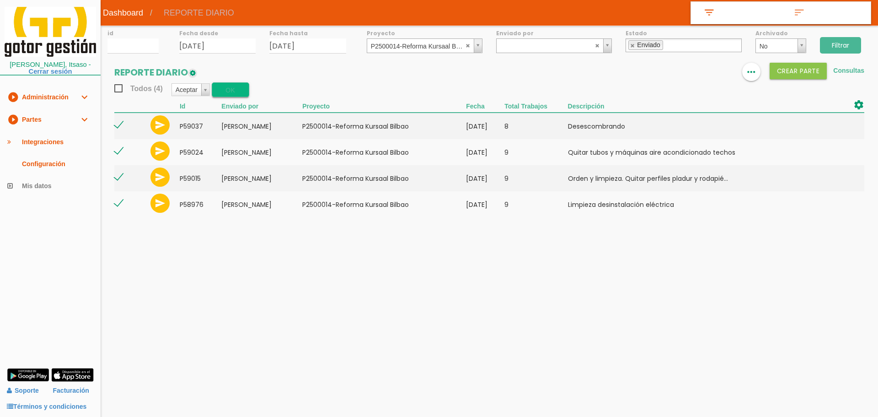
click at [237, 89] on button "OK" at bounding box center [230, 89] width 37 height 15
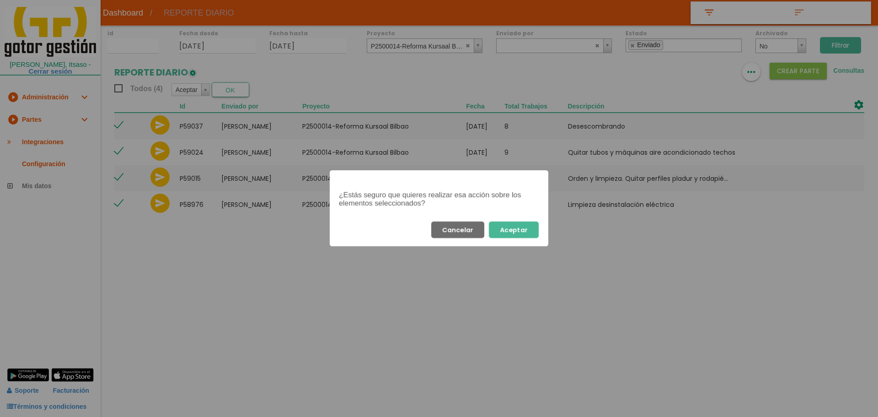
click at [518, 232] on button "Aceptar" at bounding box center [514, 229] width 50 height 16
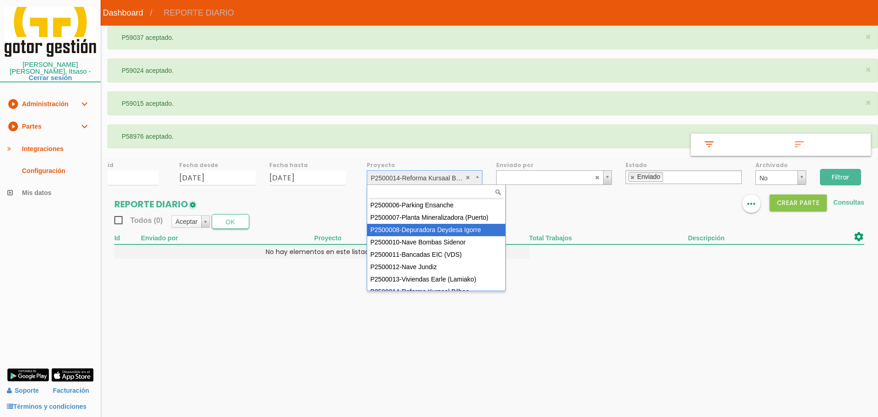
scroll to position [81, 0]
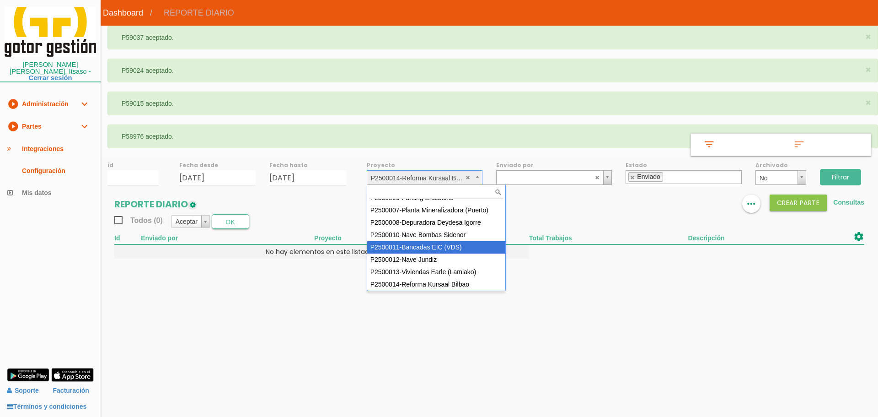
select select "93"
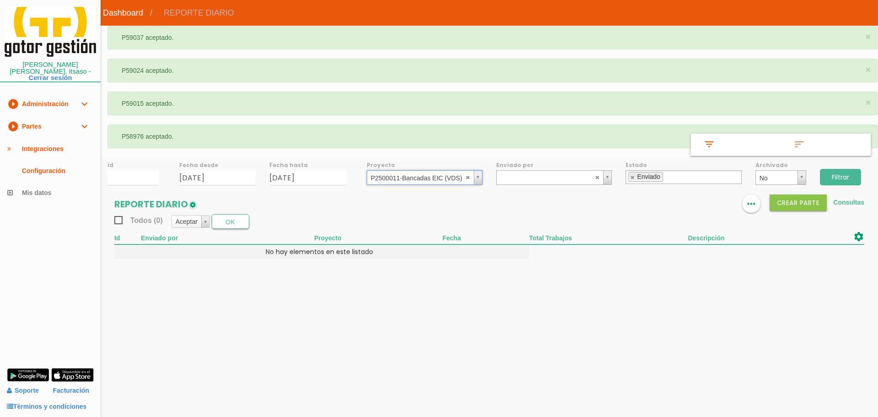
click at [856, 173] on input "Filtrar" at bounding box center [840, 177] width 41 height 16
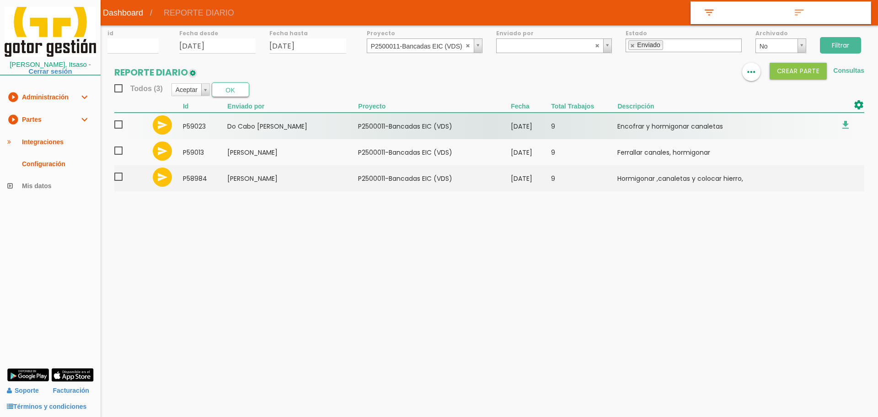
click at [119, 125] on span at bounding box center [122, 124] width 16 height 11
click at [0, 0] on input "checkbox" at bounding box center [0, 0] width 0 height 0
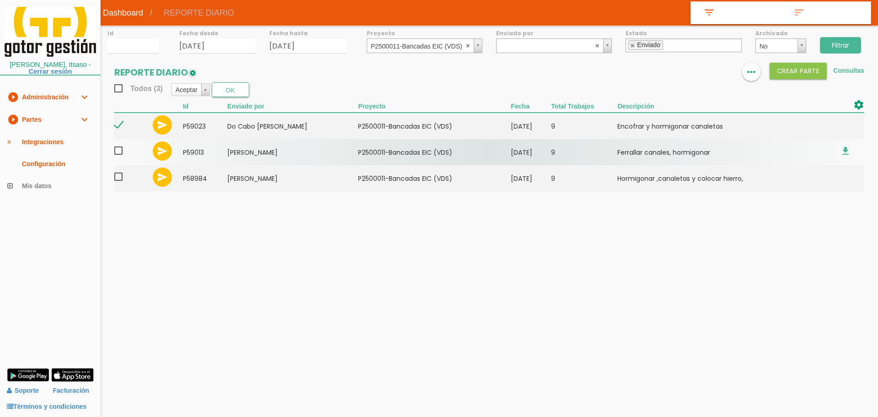
click at [120, 152] on span at bounding box center [122, 150] width 16 height 11
click at [0, 0] on input "checkbox" at bounding box center [0, 0] width 0 height 0
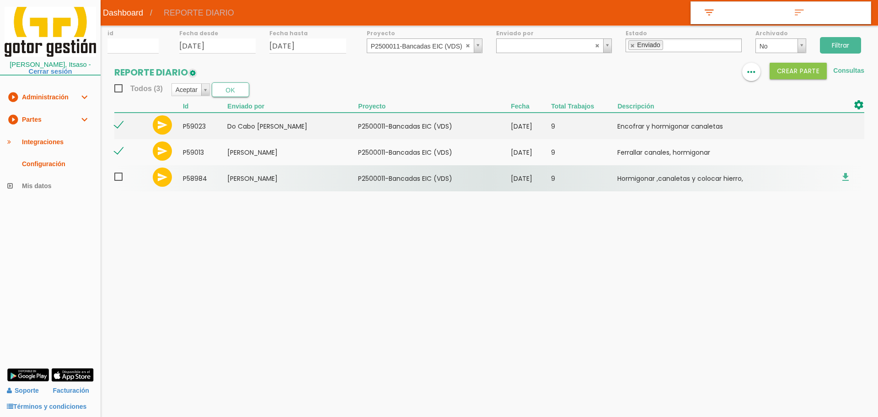
drag, startPoint x: 120, startPoint y: 180, endPoint x: 148, endPoint y: 161, distance: 33.9
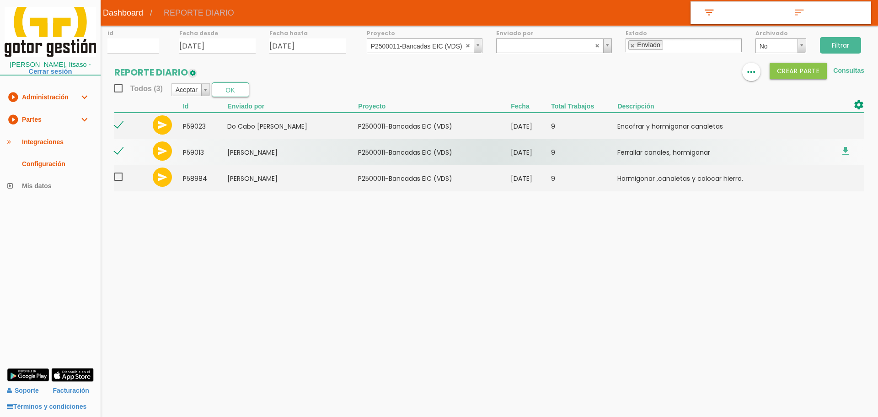
click at [120, 180] on span at bounding box center [122, 176] width 16 height 11
click at [0, 0] on input "checkbox" at bounding box center [0, 0] width 0 height 0
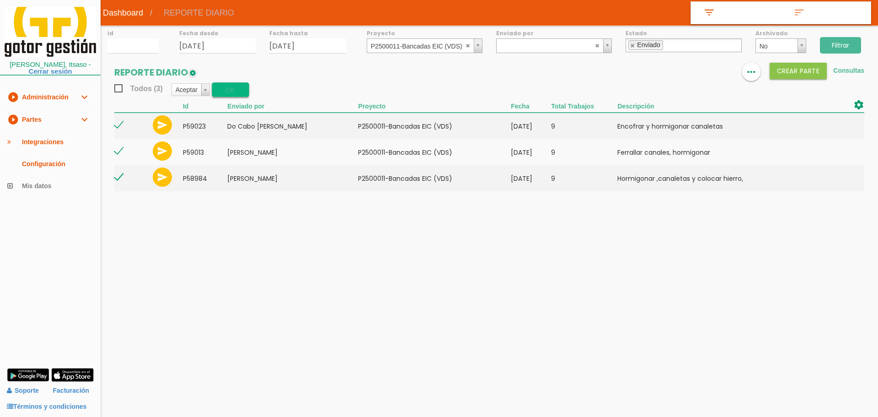
click at [235, 91] on button "OK" at bounding box center [230, 89] width 37 height 15
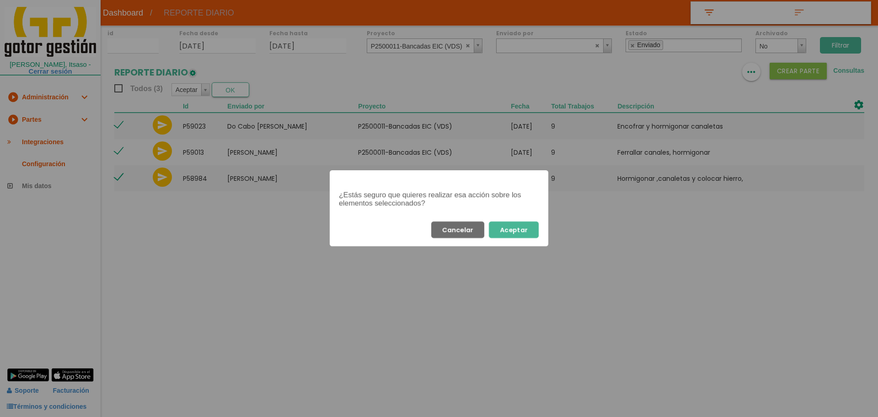
click at [524, 234] on button "Aceptar" at bounding box center [514, 229] width 50 height 16
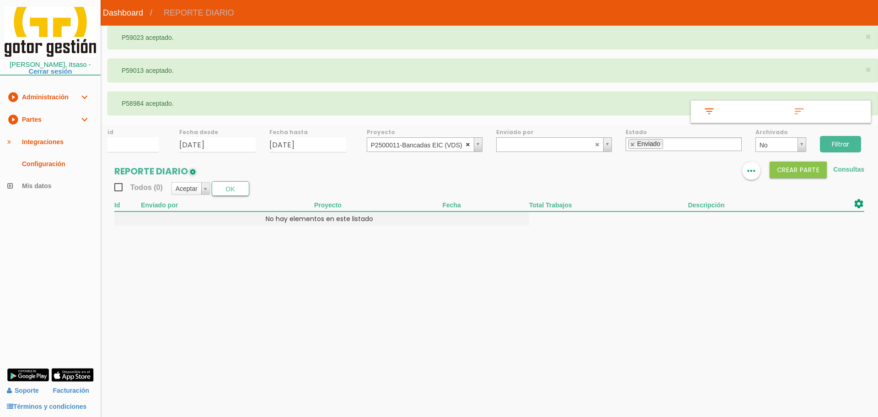
select select
click at [470, 143] on abbr at bounding box center [467, 143] width 5 height 5
click at [839, 144] on input "Filtrar" at bounding box center [840, 144] width 41 height 16
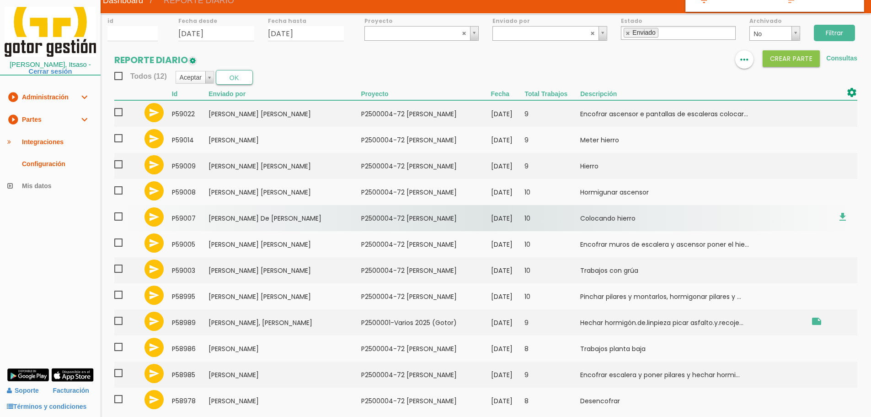
scroll to position [18, 0]
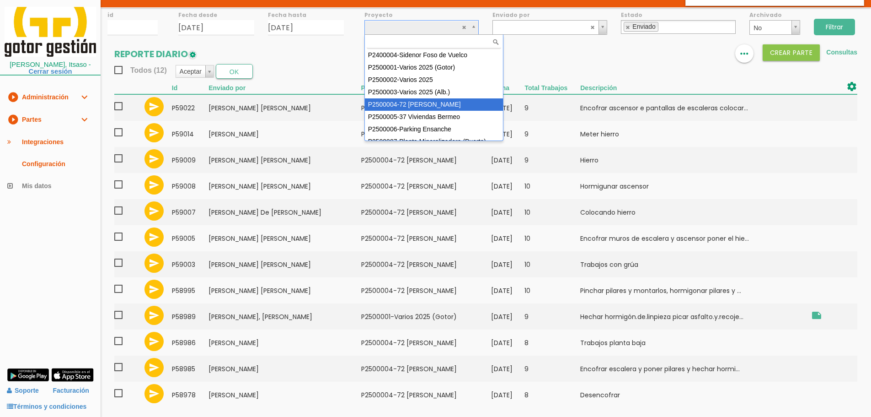
select select "86"
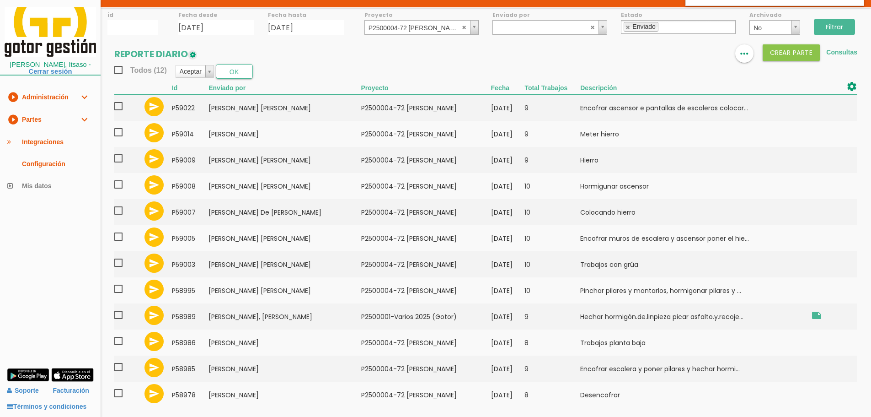
click at [840, 26] on input "Filtrar" at bounding box center [834, 27] width 41 height 16
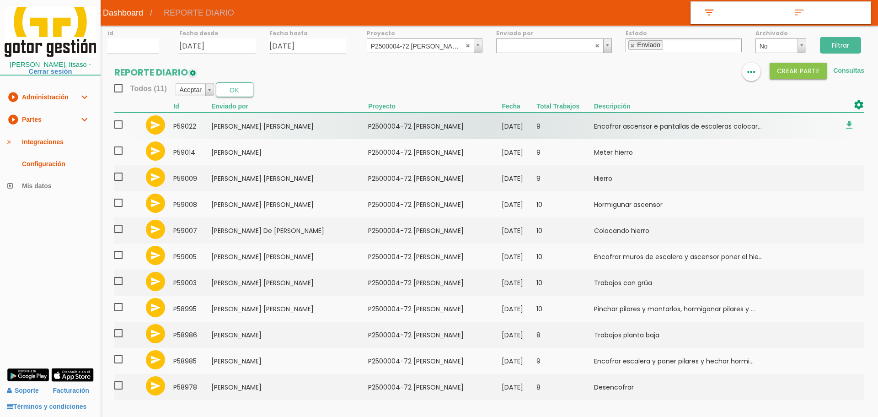
click at [119, 125] on span at bounding box center [122, 124] width 16 height 11
click at [0, 0] on input "checkbox" at bounding box center [0, 0] width 0 height 0
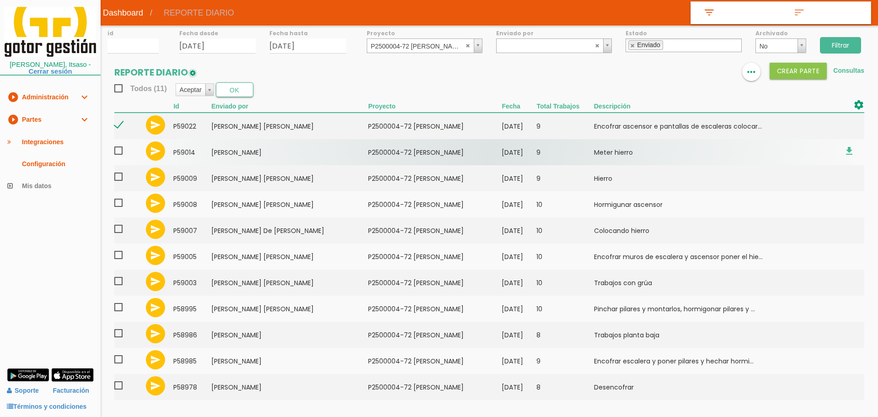
click at [119, 153] on span at bounding box center [122, 150] width 16 height 11
click at [0, 0] on input "checkbox" at bounding box center [0, 0] width 0 height 0
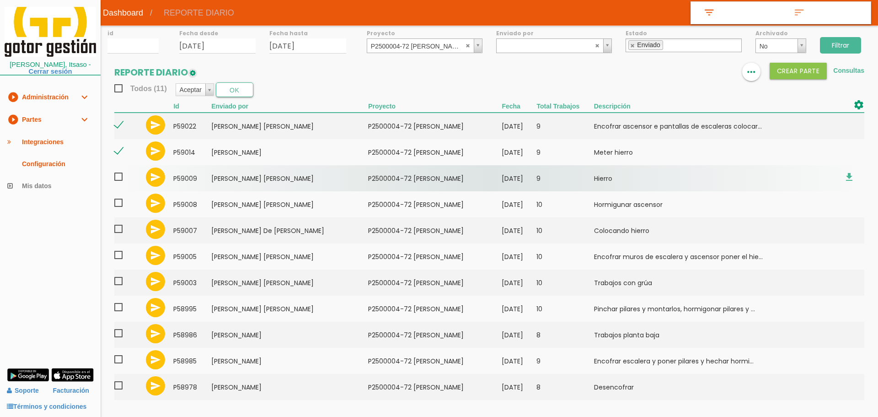
click at [118, 177] on span at bounding box center [122, 176] width 16 height 11
click at [0, 0] on input "checkbox" at bounding box center [0, 0] width 0 height 0
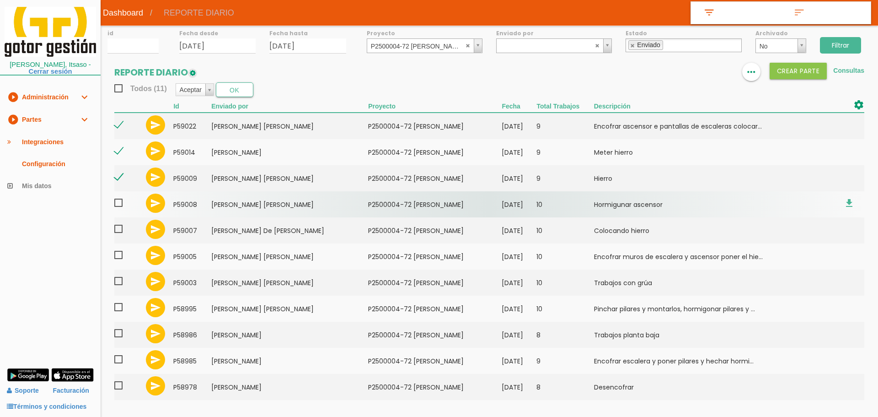
click at [119, 204] on span at bounding box center [122, 202] width 16 height 11
click at [0, 0] on input "checkbox" at bounding box center [0, 0] width 0 height 0
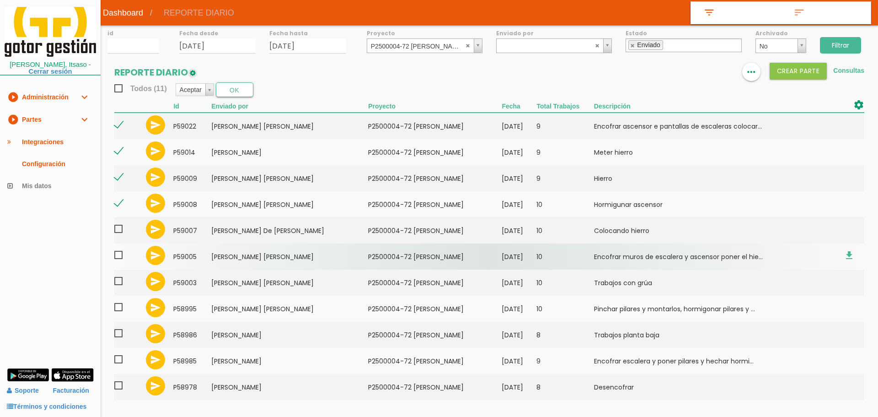
drag, startPoint x: 119, startPoint y: 227, endPoint x: 119, endPoint y: 246, distance: 18.3
click at [119, 228] on span at bounding box center [122, 228] width 16 height 11
click at [0, 0] on input "checkbox" at bounding box center [0, 0] width 0 height 0
drag, startPoint x: 119, startPoint y: 252, endPoint x: 119, endPoint y: 264, distance: 12.3
click at [119, 252] on span at bounding box center [122, 254] width 16 height 11
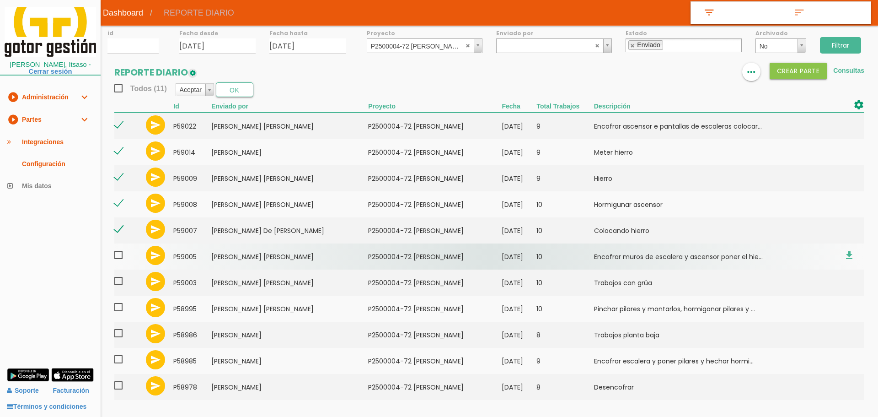
click at [0, 0] on input "checkbox" at bounding box center [0, 0] width 0 height 0
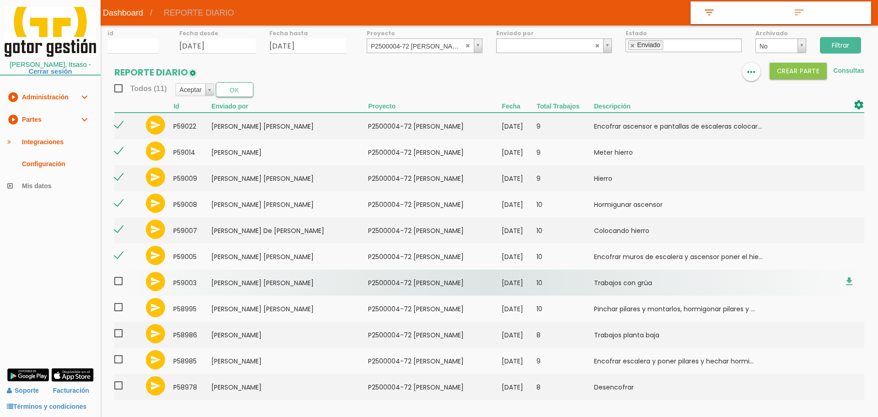
drag, startPoint x: 118, startPoint y: 281, endPoint x: 118, endPoint y: 291, distance: 10.1
click at [118, 282] on span at bounding box center [122, 280] width 16 height 11
click at [0, 0] on input "checkbox" at bounding box center [0, 0] width 0 height 0
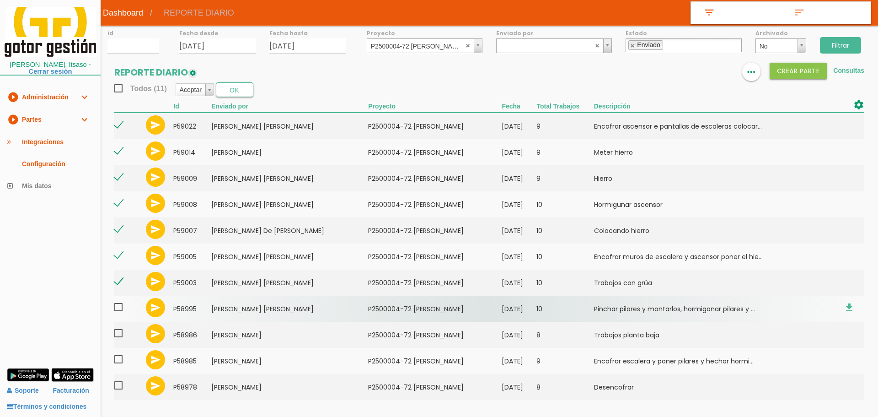
drag, startPoint x: 118, startPoint y: 306, endPoint x: 118, endPoint y: 318, distance: 12.4
click at [118, 307] on span at bounding box center [122, 306] width 16 height 11
click at [0, 0] on input "checkbox" at bounding box center [0, 0] width 0 height 0
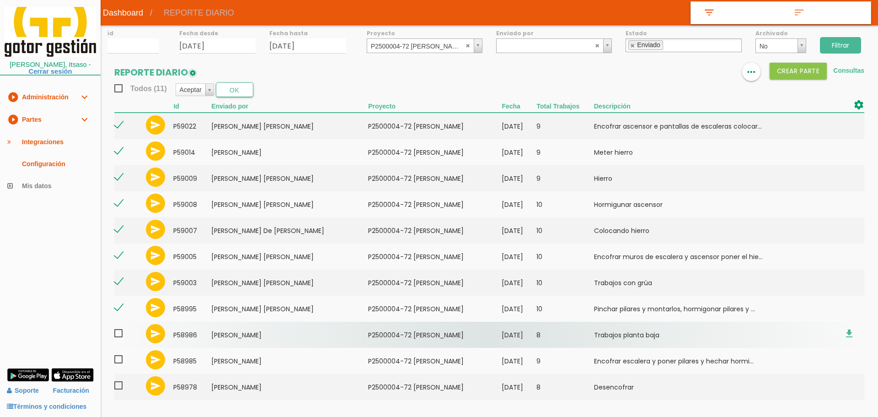
drag, startPoint x: 118, startPoint y: 335, endPoint x: 118, endPoint y: 346, distance: 11.0
click at [118, 336] on span at bounding box center [122, 332] width 16 height 11
click at [0, 0] on input "checkbox" at bounding box center [0, 0] width 0 height 0
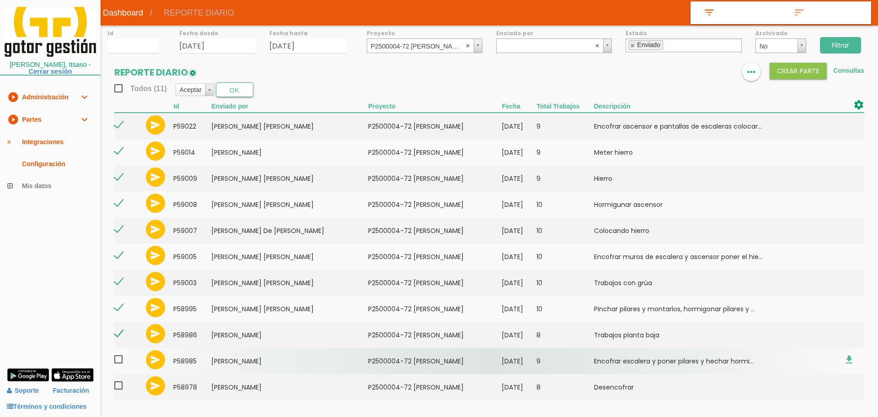
click at [121, 358] on span at bounding box center [122, 358] width 16 height 11
click at [0, 0] on input "checkbox" at bounding box center [0, 0] width 0 height 0
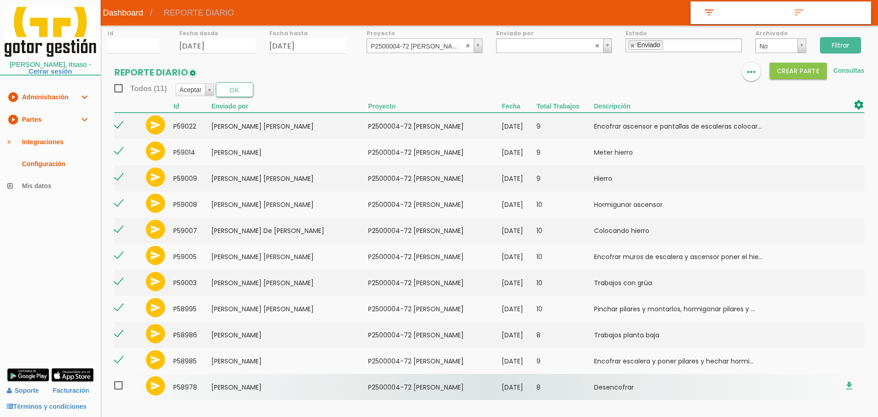
click at [119, 384] on span at bounding box center [122, 385] width 16 height 11
click at [0, 0] on input "checkbox" at bounding box center [0, 0] width 0 height 0
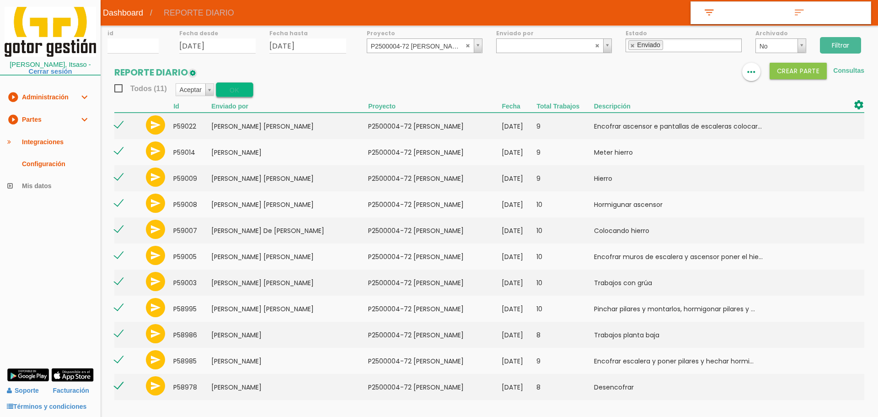
click at [237, 93] on button "OK" at bounding box center [234, 89] width 37 height 15
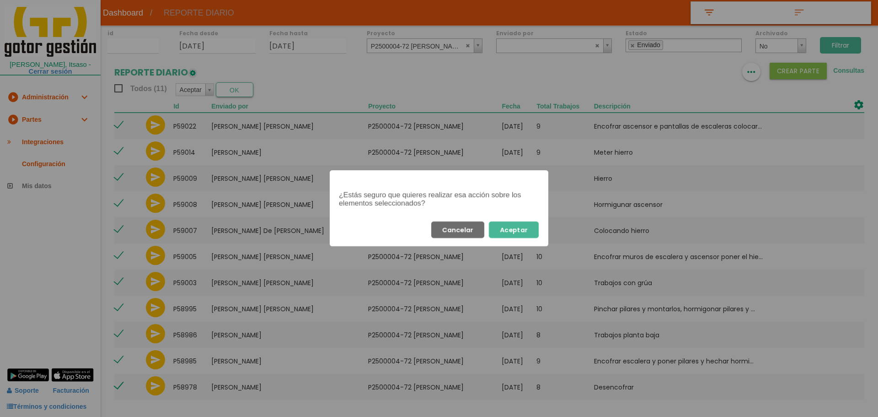
click at [529, 219] on div "Cancelar Aceptar" at bounding box center [439, 229] width 219 height 33
click at [529, 223] on button "Aceptar" at bounding box center [514, 229] width 50 height 16
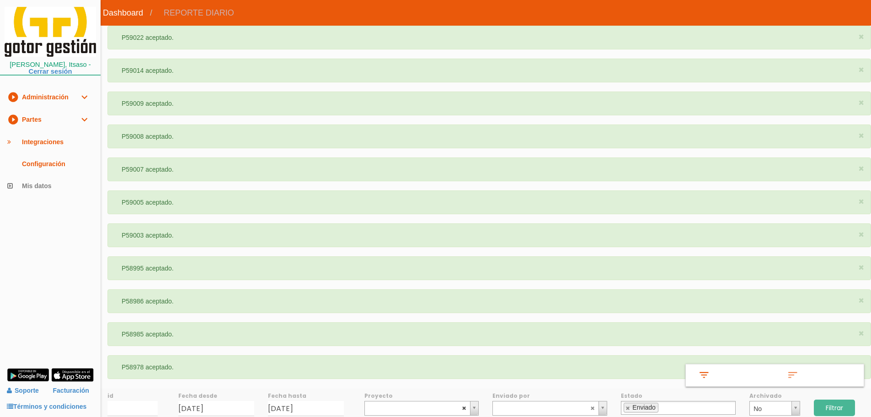
select select
click at [465, 408] on abbr at bounding box center [464, 407] width 5 height 5
click at [831, 406] on input "Filtrar" at bounding box center [834, 407] width 41 height 16
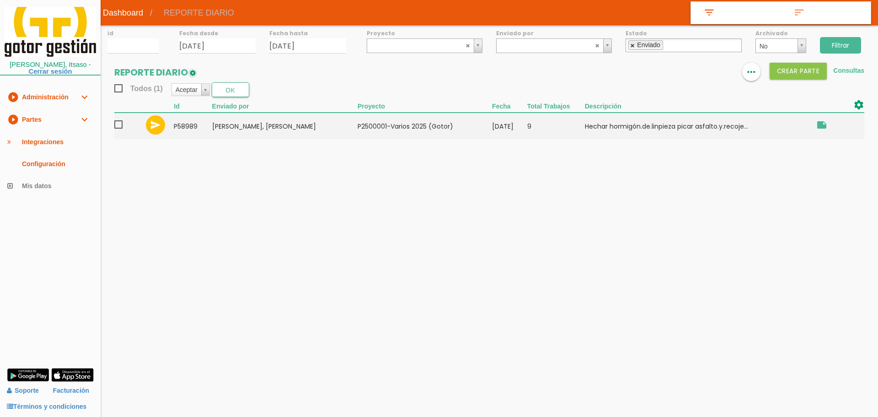
click at [632, 48] on link at bounding box center [632, 46] width 5 height 6
select select
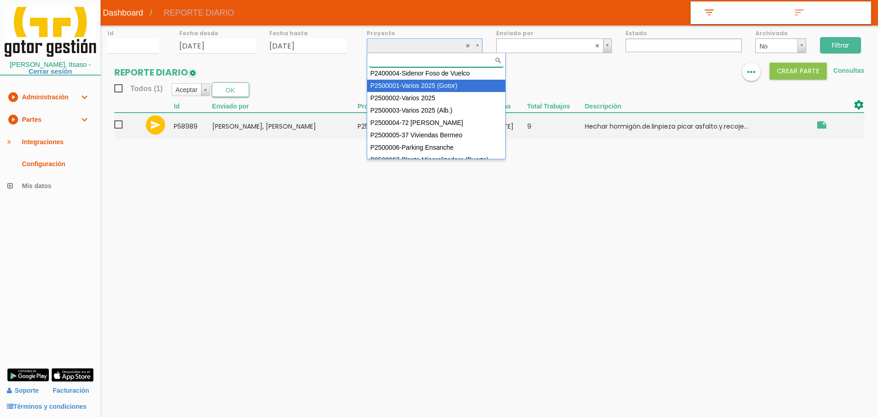
drag, startPoint x: 419, startPoint y: 89, endPoint x: 548, endPoint y: 88, distance: 128.5
select select "83"
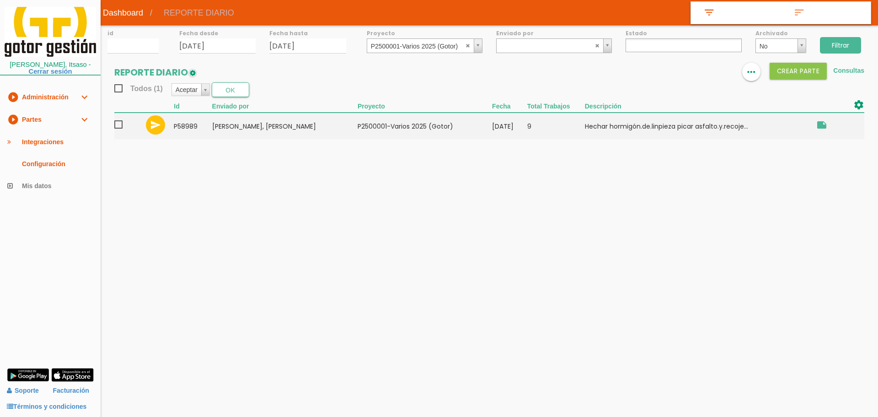
click at [839, 49] on input "Filtrar" at bounding box center [840, 45] width 41 height 16
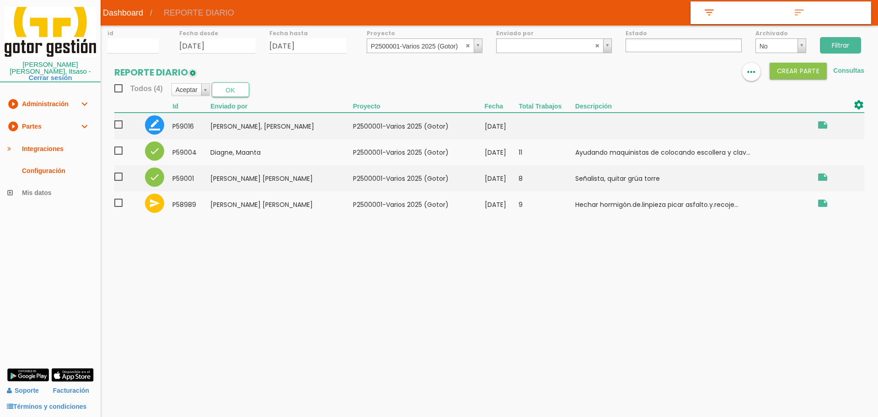
select select
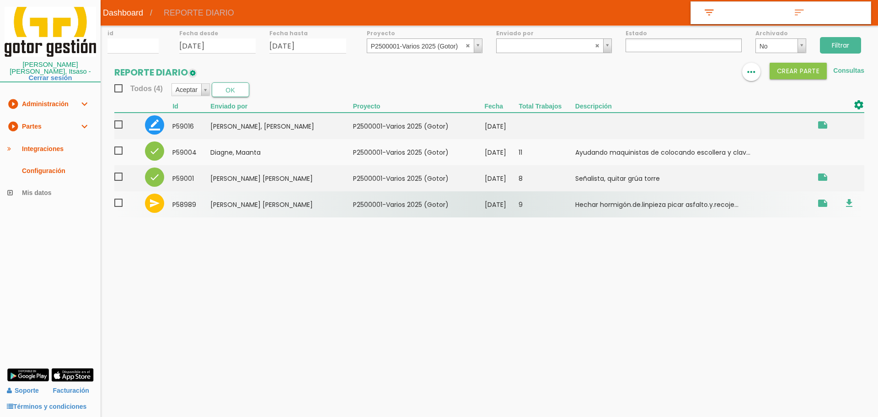
click at [119, 205] on span at bounding box center [122, 202] width 16 height 11
click at [0, 0] on input "checkbox" at bounding box center [0, 0] width 0 height 0
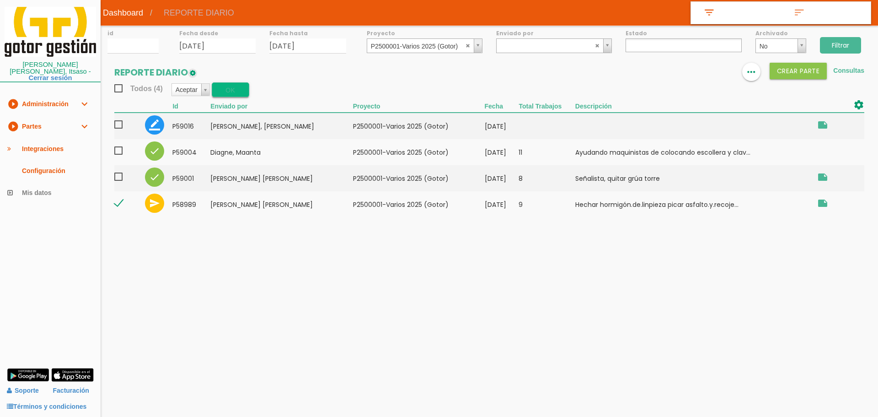
click at [230, 91] on button "OK" at bounding box center [230, 89] width 37 height 15
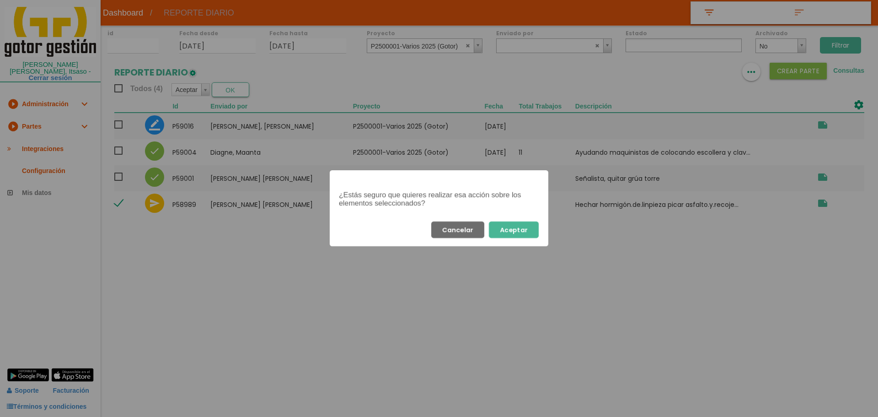
click at [509, 230] on button "Aceptar" at bounding box center [514, 229] width 50 height 16
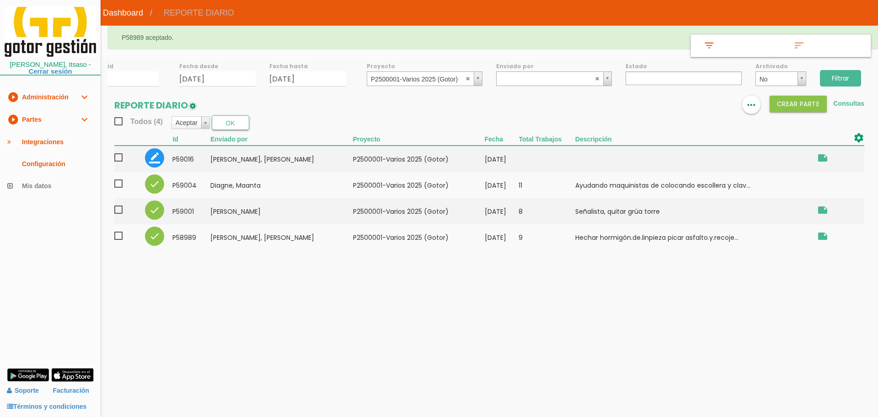
select select
click at [699, 102] on img at bounding box center [696, 105] width 11 height 11
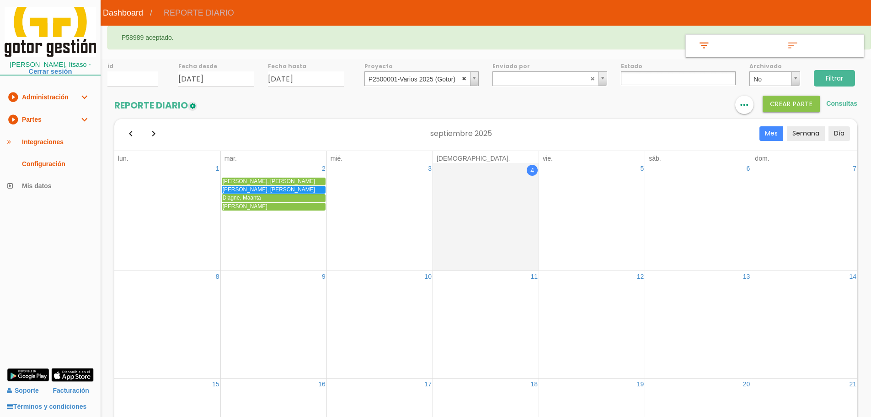
select select
click at [466, 79] on abbr at bounding box center [464, 77] width 5 height 5
click at [840, 76] on input "Filtrar" at bounding box center [834, 78] width 41 height 16
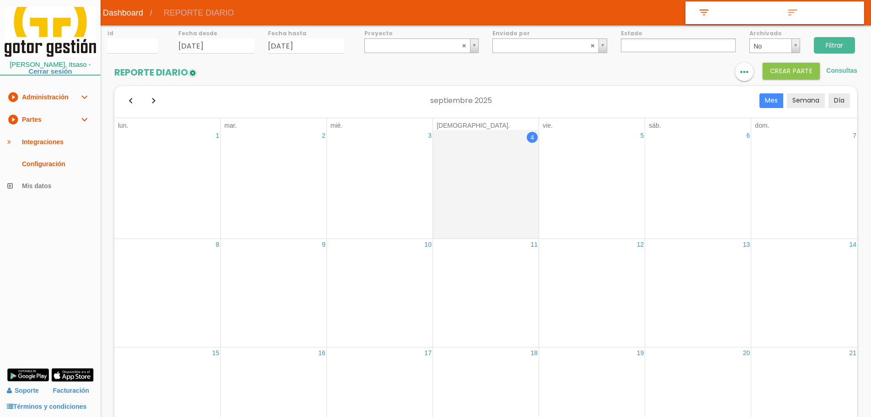
select select
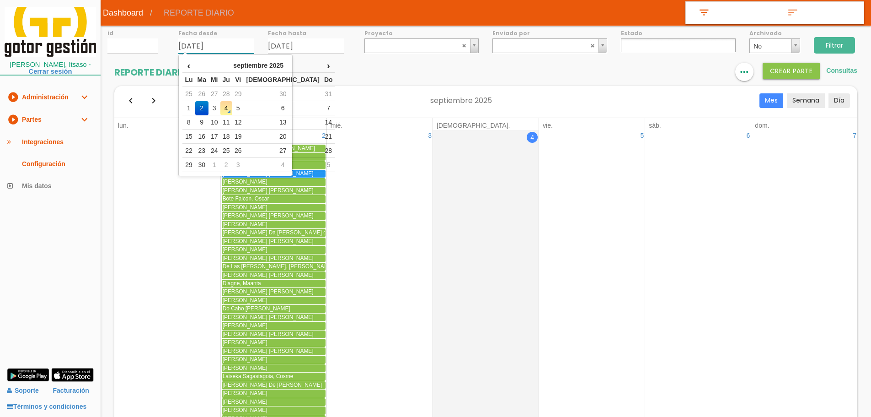
click at [235, 47] on input "[DATE]" at bounding box center [216, 45] width 76 height 15
click at [187, 106] on td "1" at bounding box center [188, 108] width 12 height 14
type input "[DATE]"
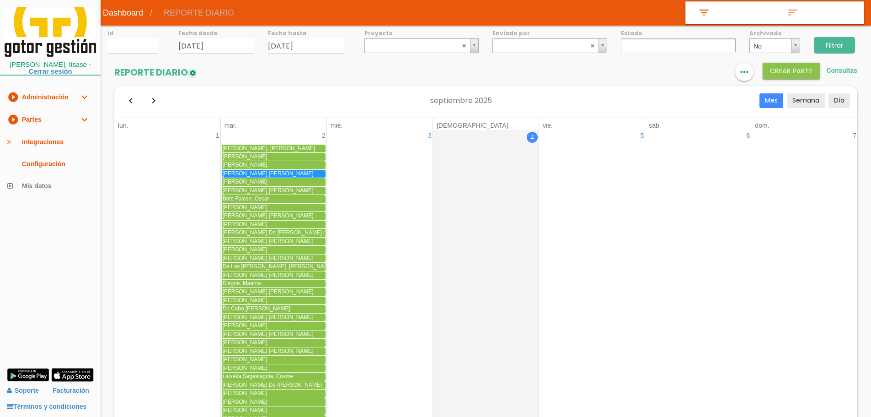
click at [840, 42] on input "Filtrar" at bounding box center [834, 45] width 41 height 16
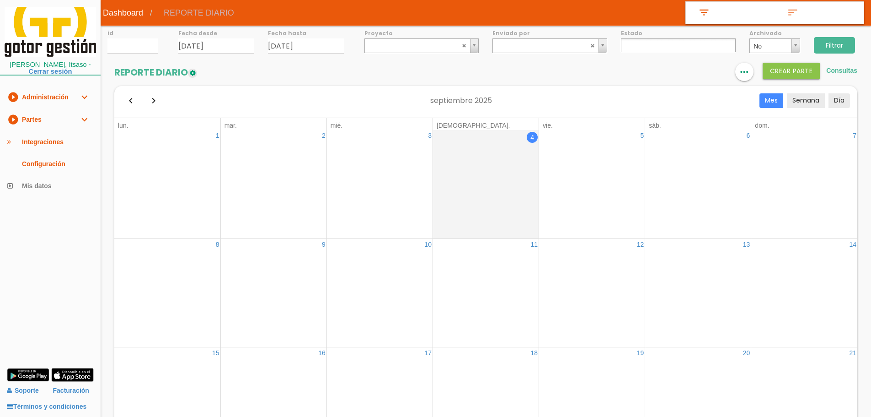
select select
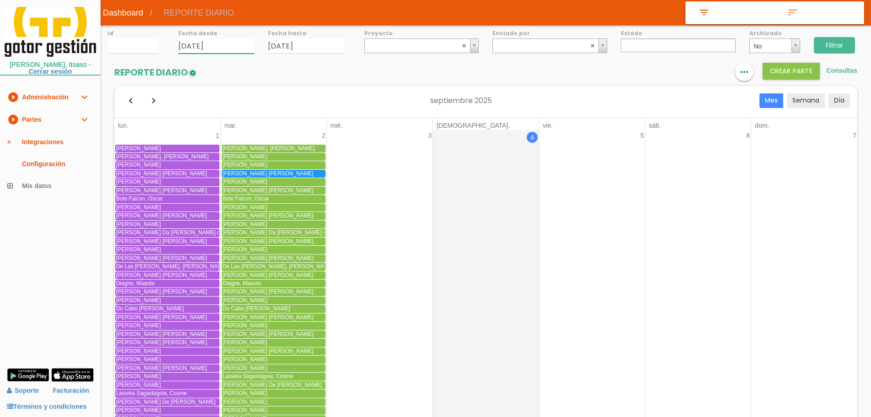
click at [235, 49] on input "01/09/2025" at bounding box center [216, 45] width 76 height 15
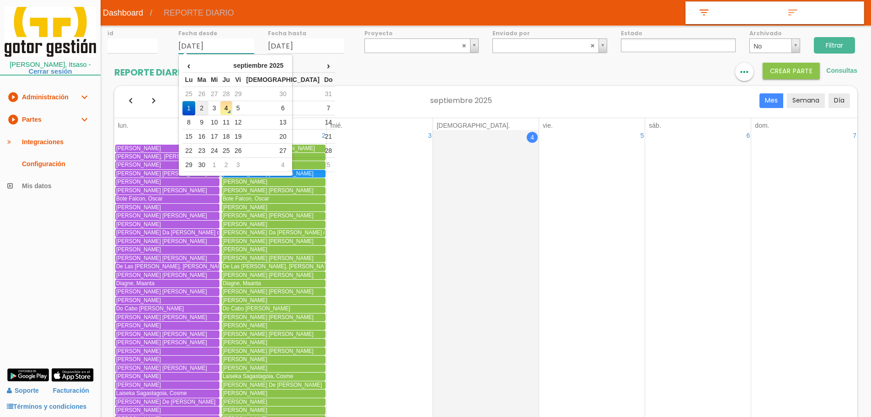
click at [206, 109] on td "2" at bounding box center [201, 108] width 13 height 14
type input "[DATE]"
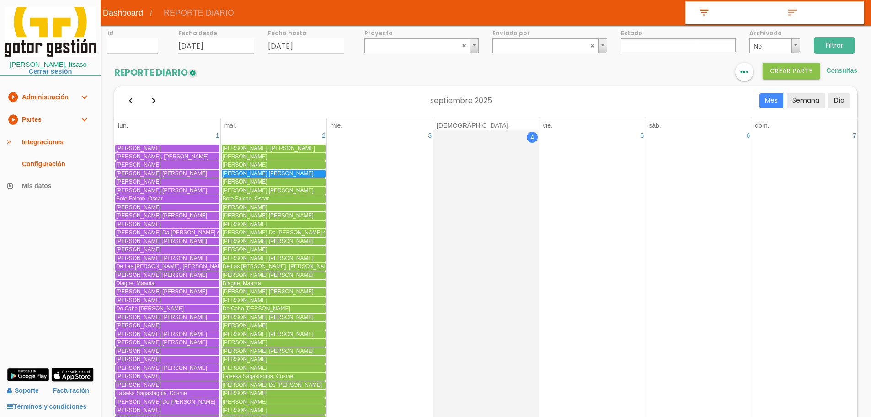
click at [683, 47] on ul at bounding box center [678, 45] width 115 height 14
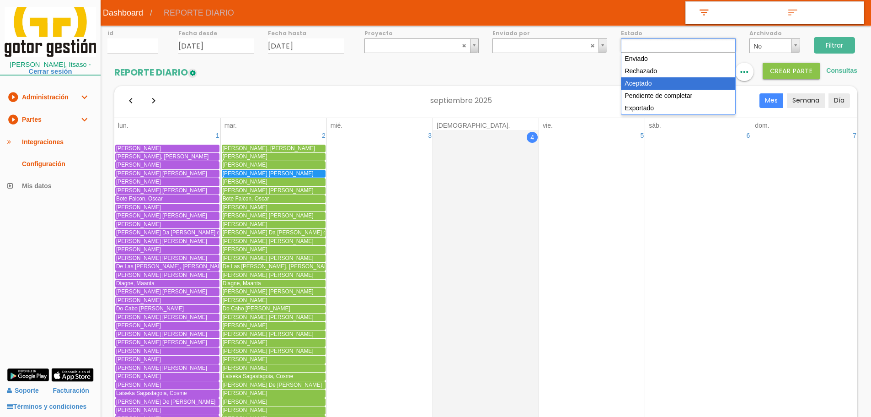
select select "3"
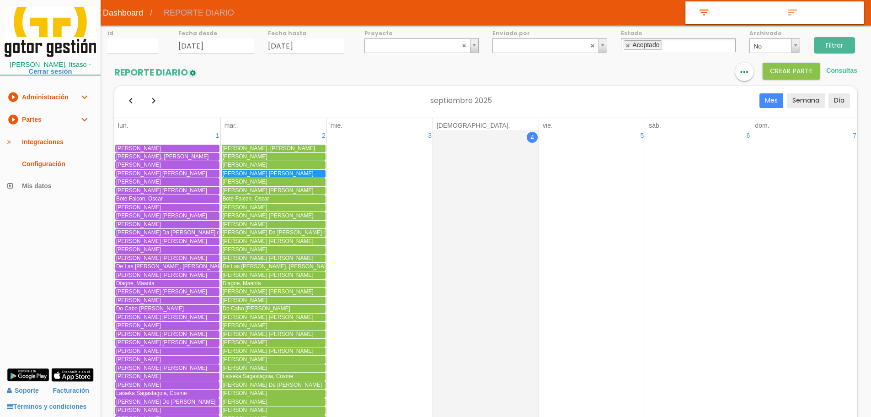
click at [838, 42] on input "Filtrar" at bounding box center [834, 45] width 41 height 16
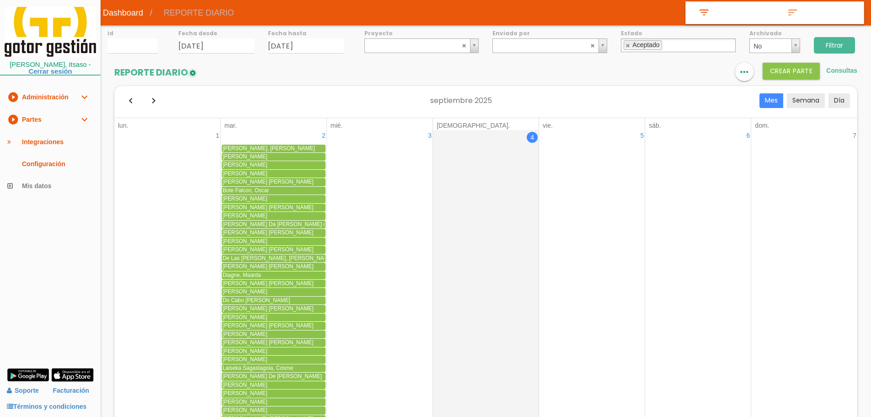
drag, startPoint x: 690, startPoint y: 74, endPoint x: 679, endPoint y: 78, distance: 11.9
click at [689, 73] on icon "format_list_bulleted" at bounding box center [690, 72] width 12 height 18
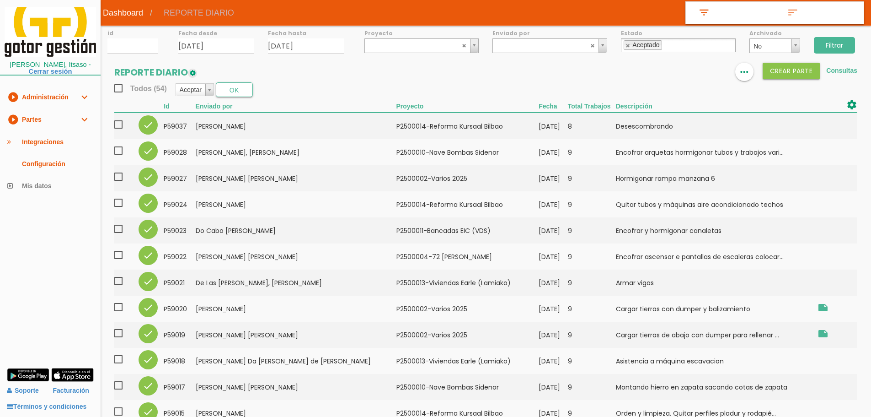
click at [116, 86] on span "Todos (54)" at bounding box center [140, 88] width 53 height 11
click at [0, 0] on input "Todos (54)" at bounding box center [0, 0] width 0 height 0
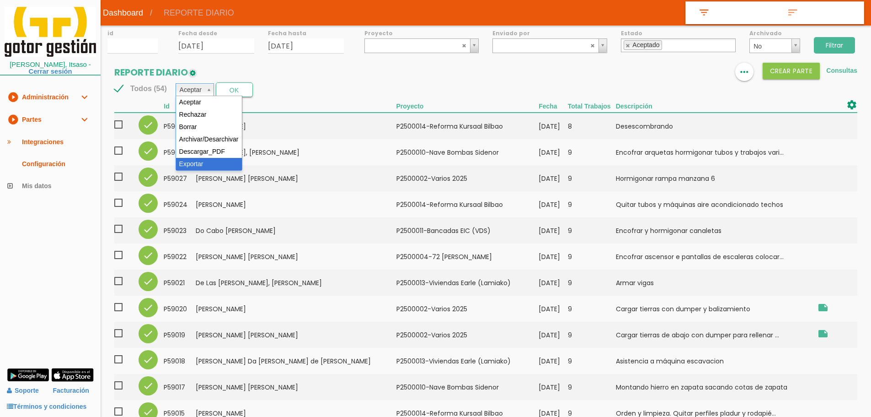
drag, startPoint x: 223, startPoint y: 164, endPoint x: 227, endPoint y: 150, distance: 15.2
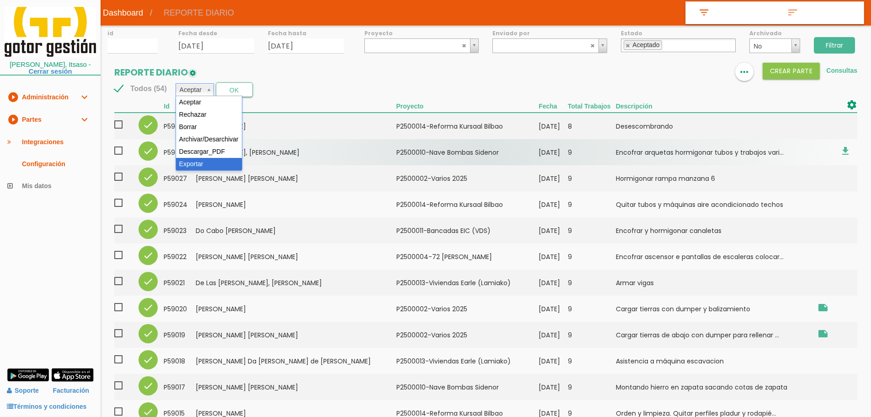
select select "6"
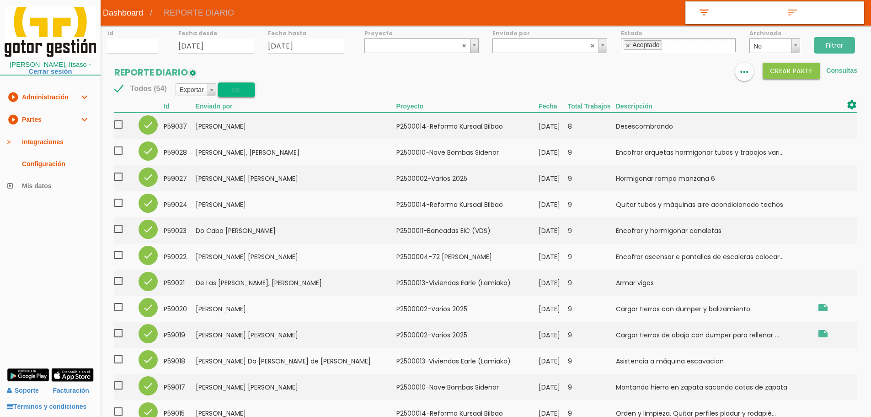
click at [237, 86] on button "OK" at bounding box center [236, 89] width 37 height 15
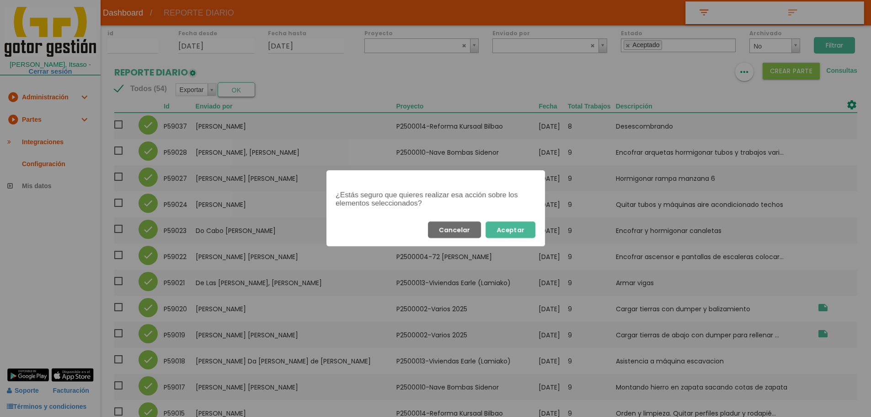
click at [530, 226] on button "Aceptar" at bounding box center [511, 229] width 50 height 16
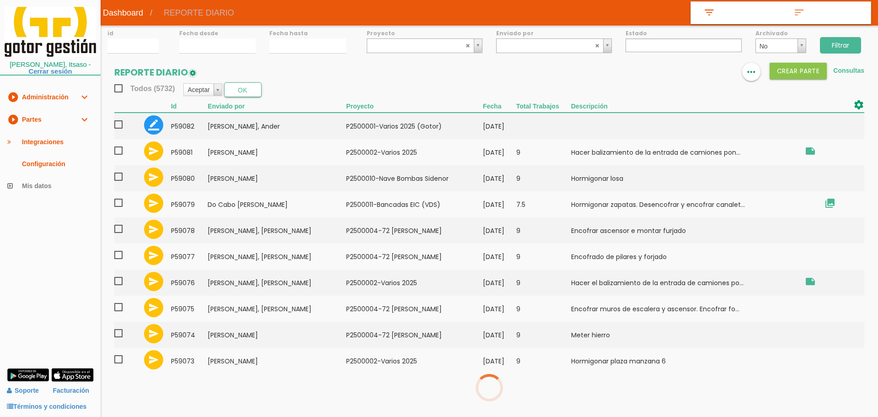
select select
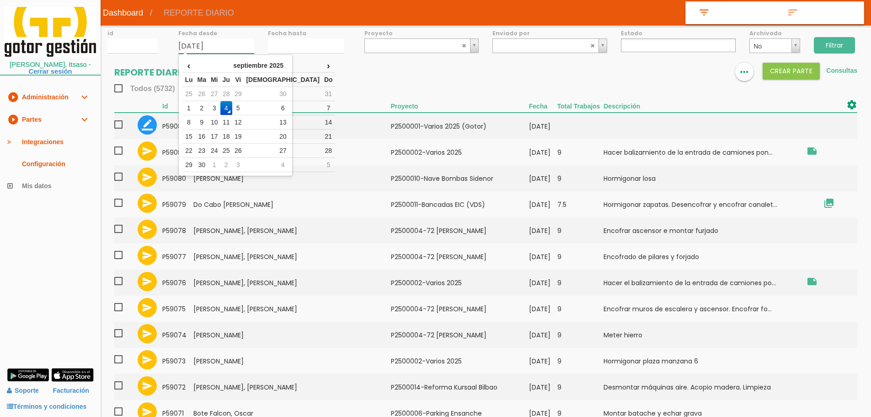
click at [210, 47] on input "04/09/2025" at bounding box center [216, 45] width 76 height 15
click at [220, 106] on td "3" at bounding box center [215, 108] width 12 height 14
type input "[DATE]"
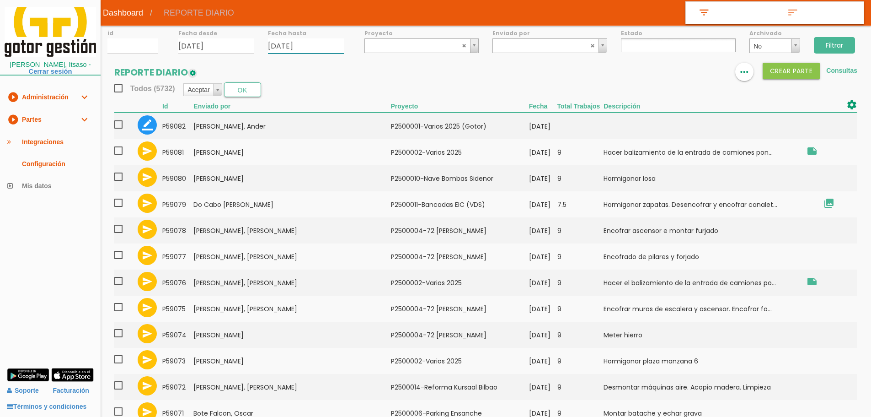
click at [300, 47] on input "04/09/2025" at bounding box center [306, 45] width 76 height 15
click at [309, 108] on td "3" at bounding box center [304, 108] width 12 height 14
type input "[DATE]"
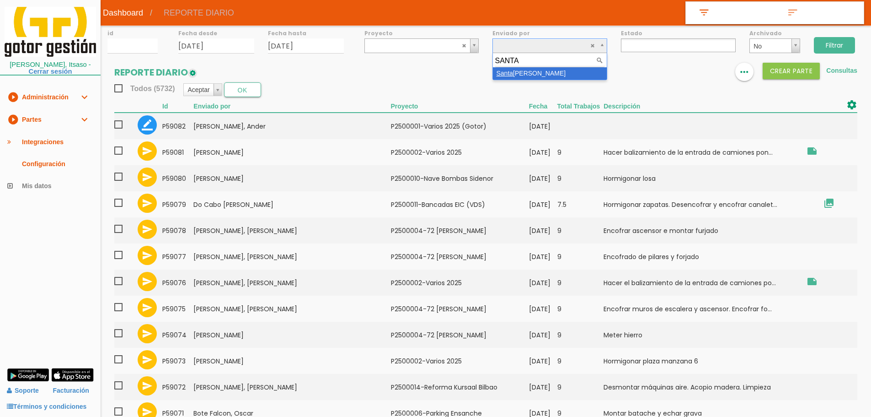
type input "SANTA"
select select "150"
click at [848, 44] on input "Filtrar" at bounding box center [834, 45] width 41 height 16
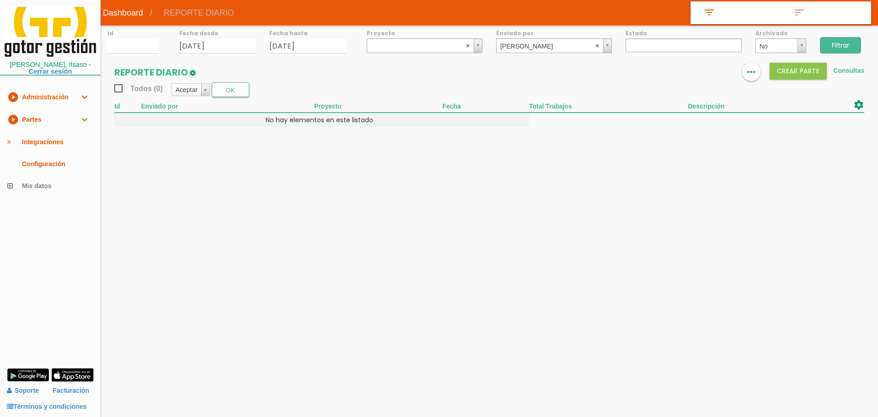
select select
drag, startPoint x: 599, startPoint y: 45, endPoint x: 610, endPoint y: 42, distance: 12.0
click at [599, 45] on abbr at bounding box center [597, 45] width 5 height 5
click at [837, 41] on input "Filtrar" at bounding box center [840, 45] width 41 height 16
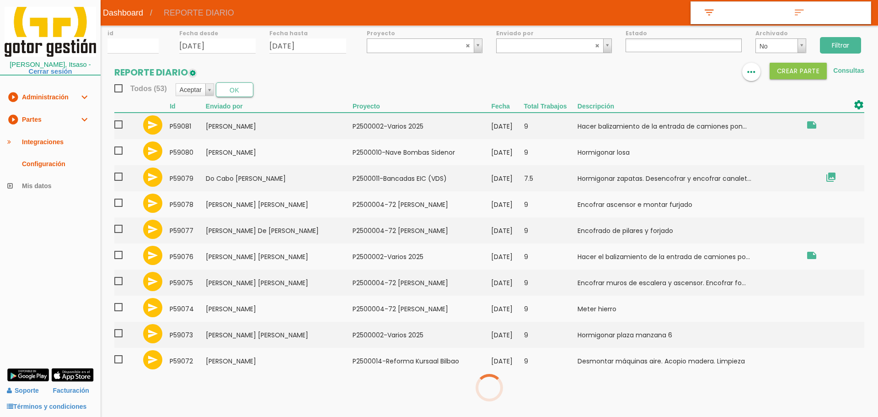
select select
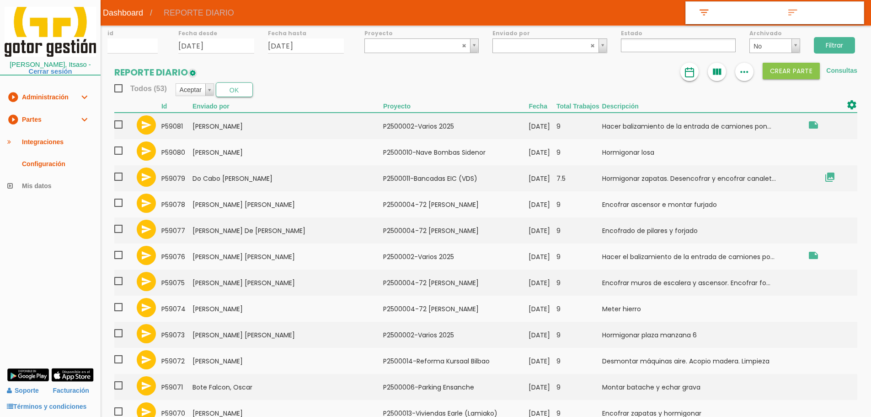
click at [689, 75] on img at bounding box center [689, 72] width 11 height 11
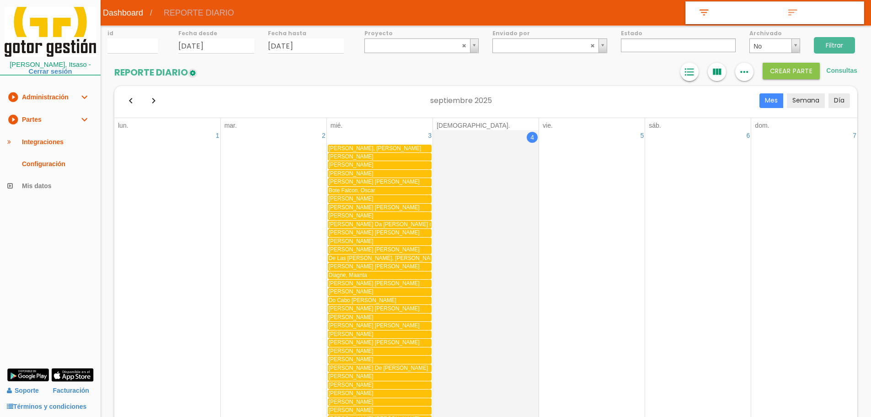
click at [691, 73] on icon "format_list_bulleted" at bounding box center [690, 72] width 12 height 18
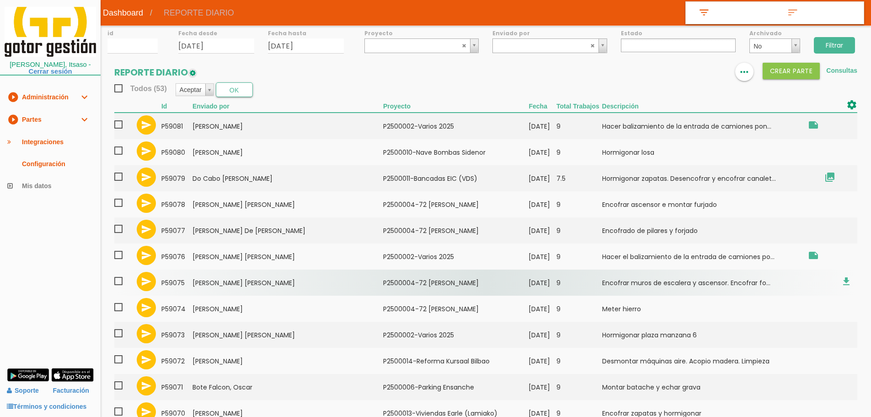
click at [216, 288] on td "[PERSON_NAME] [PERSON_NAME]" at bounding box center [288, 282] width 191 height 26
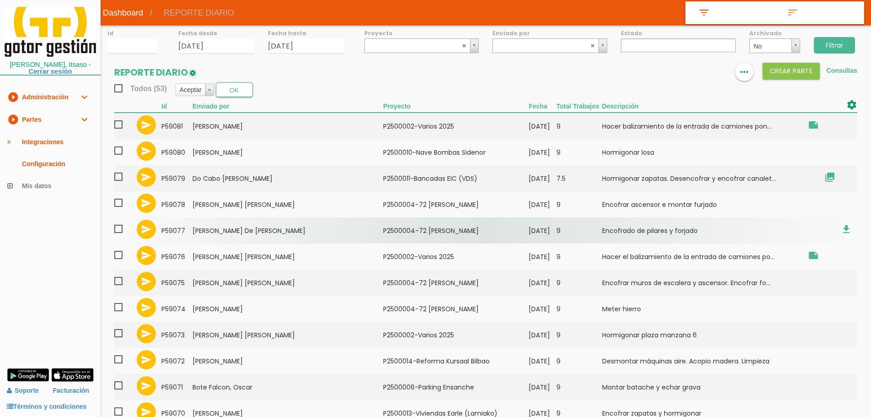
click at [241, 230] on td "[PERSON_NAME] De [PERSON_NAME]" at bounding box center [288, 230] width 191 height 26
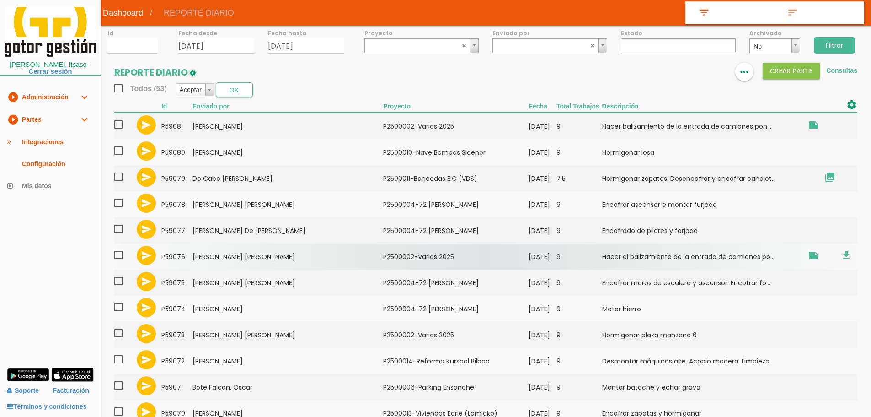
click at [253, 251] on td "[PERSON_NAME] [PERSON_NAME]" at bounding box center [288, 256] width 191 height 26
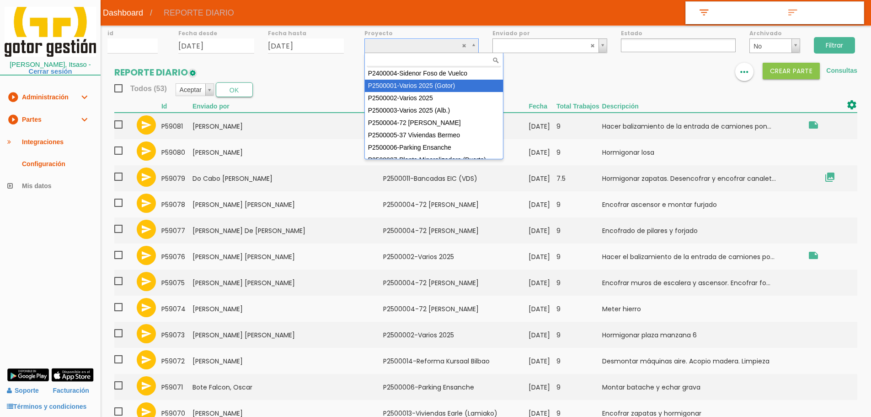
select select "83"
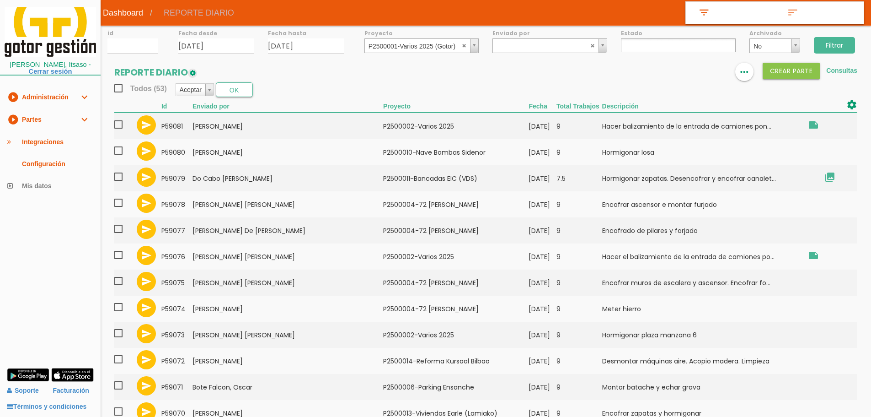
click at [833, 41] on input "Filtrar" at bounding box center [834, 45] width 41 height 16
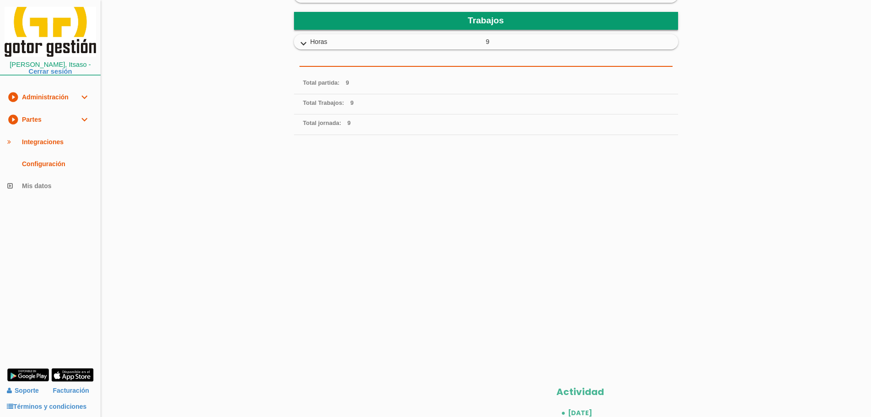
scroll to position [274, 0]
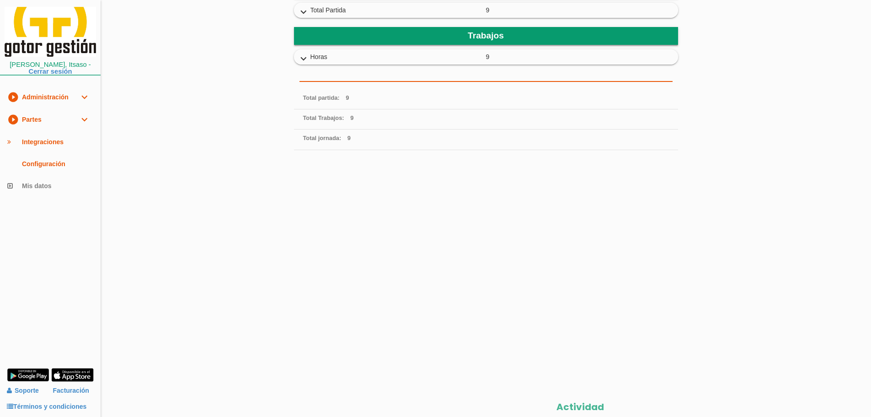
scroll to position [277, 0]
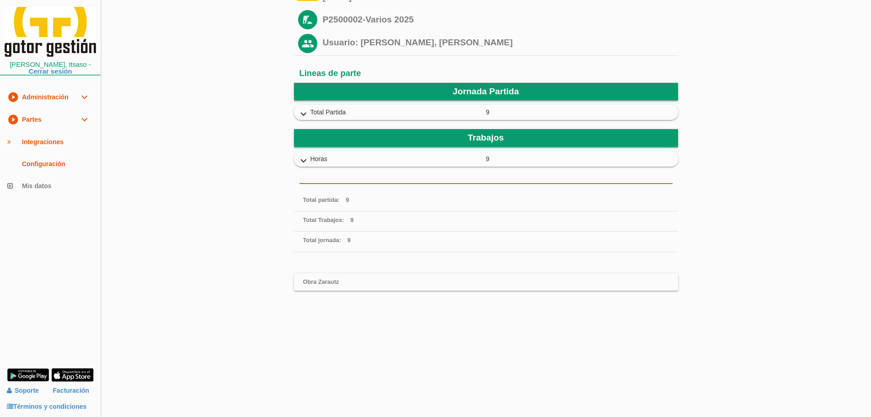
scroll to position [277, 0]
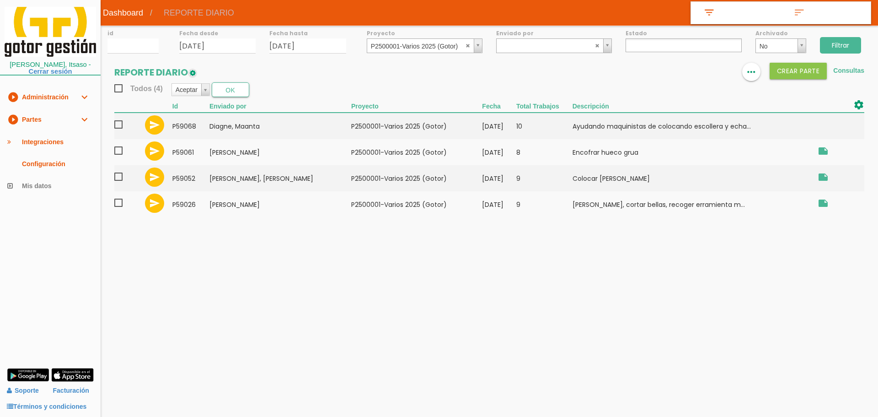
select select
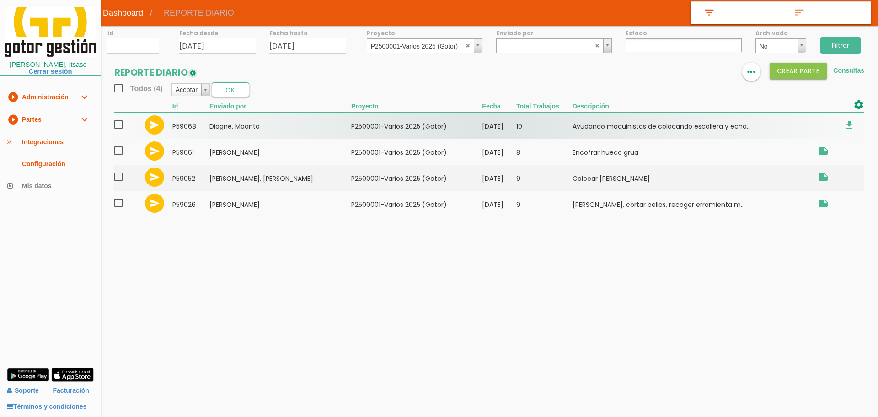
click at [118, 125] on span at bounding box center [122, 124] width 16 height 11
click at [0, 0] on input "checkbox" at bounding box center [0, 0] width 0 height 0
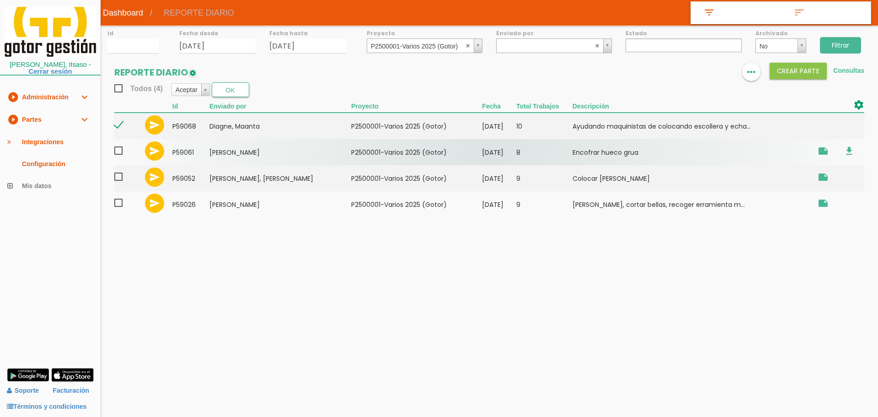
click at [117, 152] on span at bounding box center [122, 150] width 16 height 11
click at [0, 0] on input "checkbox" at bounding box center [0, 0] width 0 height 0
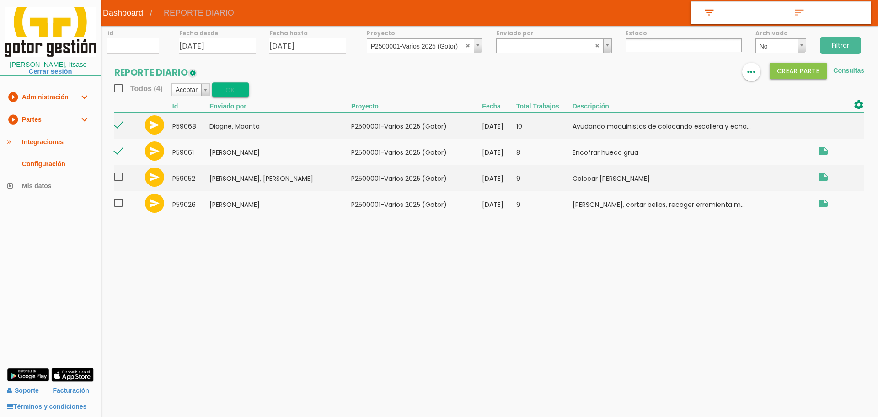
click at [245, 91] on button "OK" at bounding box center [230, 89] width 37 height 15
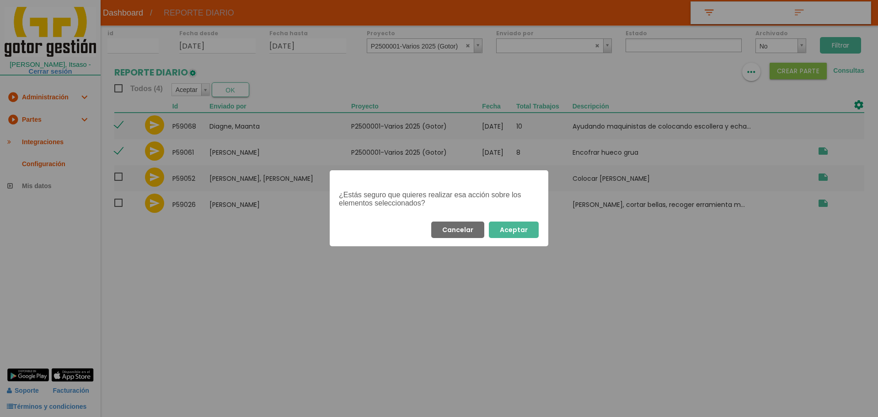
click at [521, 226] on button "Aceptar" at bounding box center [514, 229] width 50 height 16
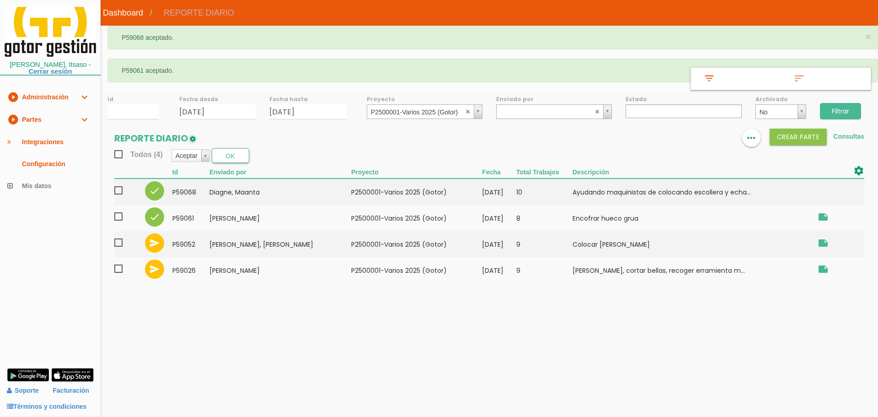
select select
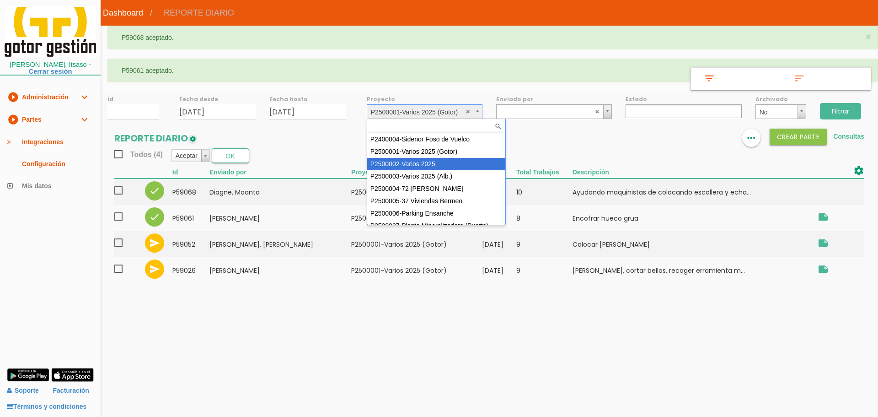
select select "84"
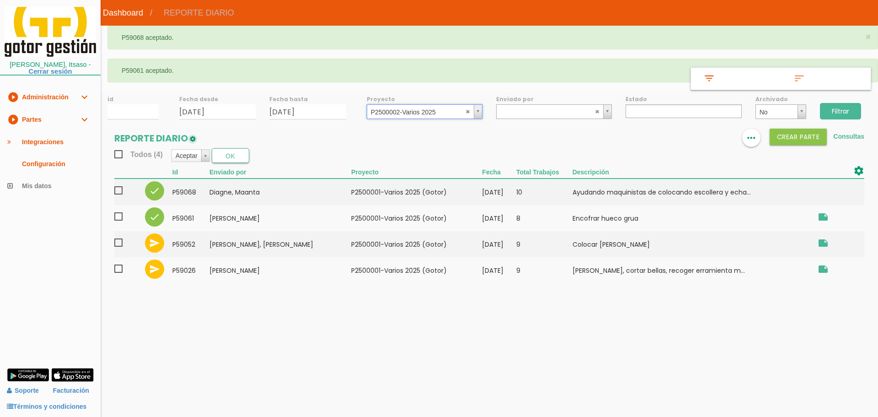
click at [837, 113] on input "Filtrar" at bounding box center [840, 111] width 41 height 16
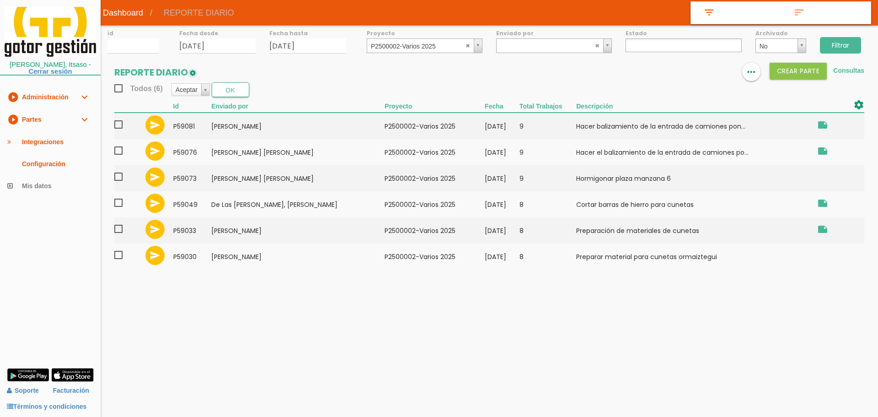
select select
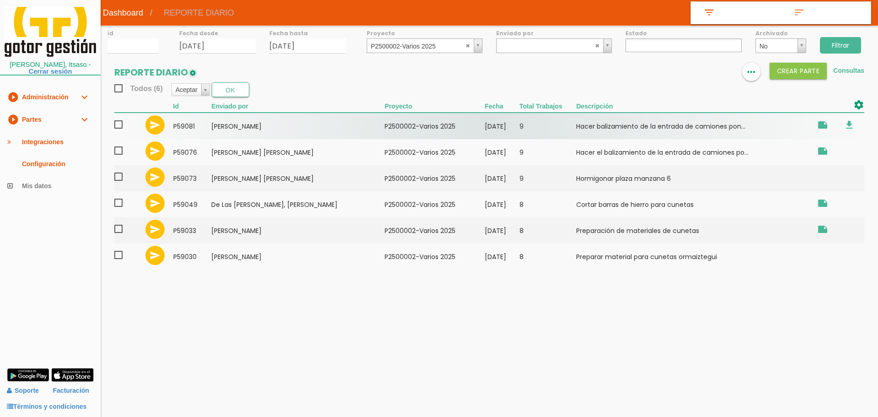
click at [119, 125] on span at bounding box center [122, 124] width 16 height 11
click at [0, 0] on input "checkbox" at bounding box center [0, 0] width 0 height 0
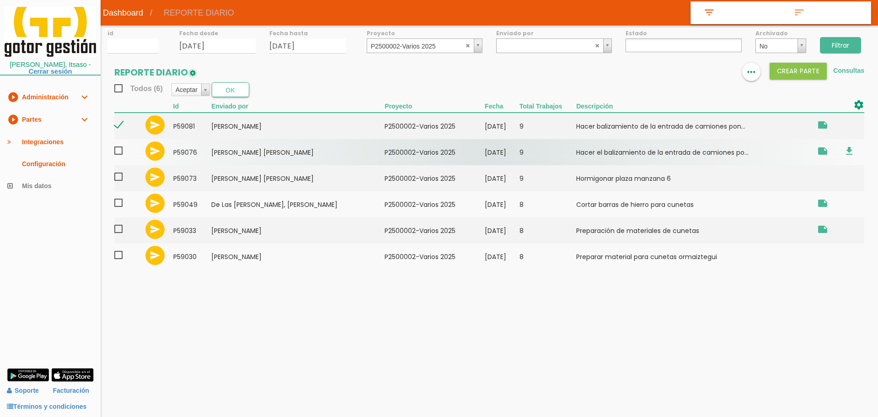
click at [120, 150] on span at bounding box center [122, 150] width 16 height 11
click at [0, 0] on input "checkbox" at bounding box center [0, 0] width 0 height 0
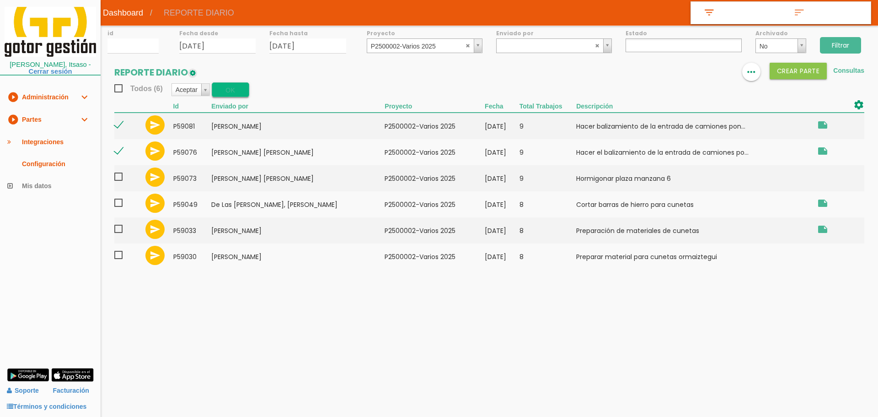
click at [222, 86] on button "OK" at bounding box center [230, 89] width 37 height 15
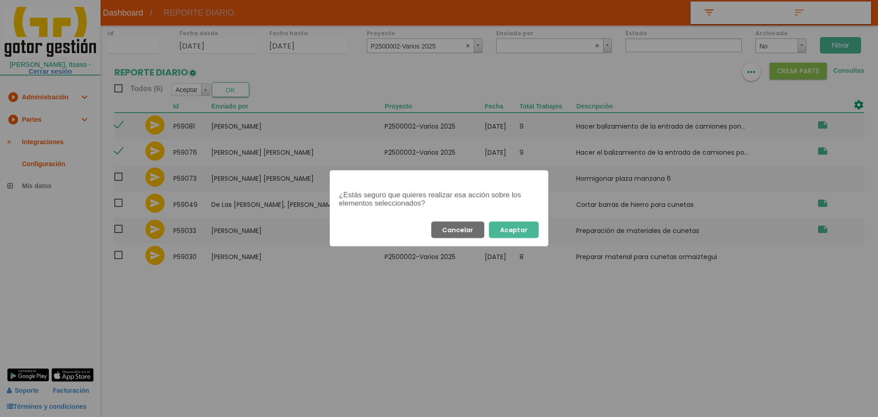
click at [516, 230] on button "Aceptar" at bounding box center [514, 229] width 50 height 16
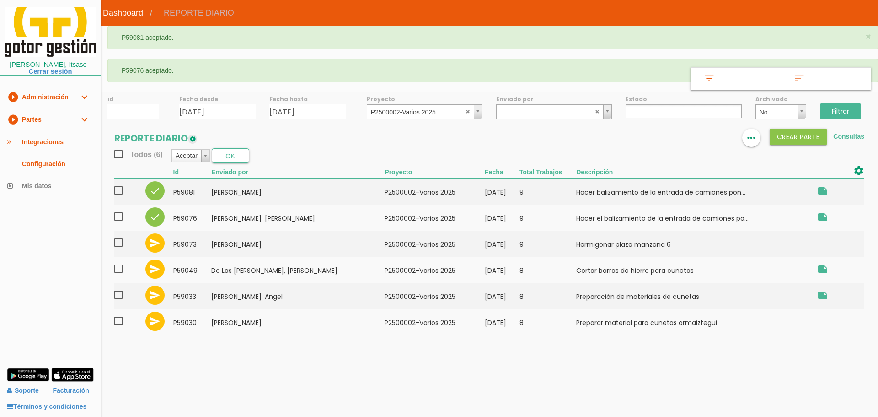
select select
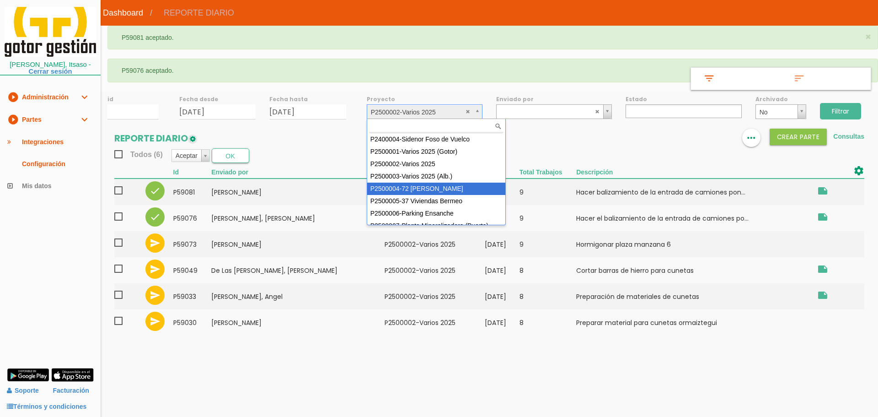
select select "86"
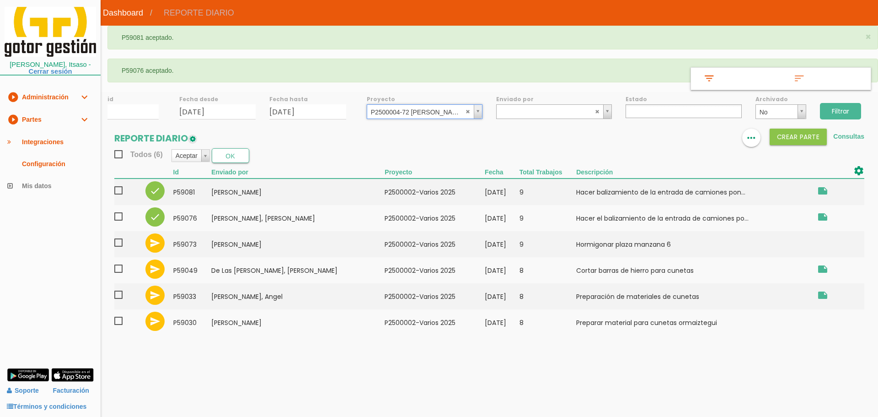
click at [830, 112] on input "Filtrar" at bounding box center [840, 111] width 41 height 16
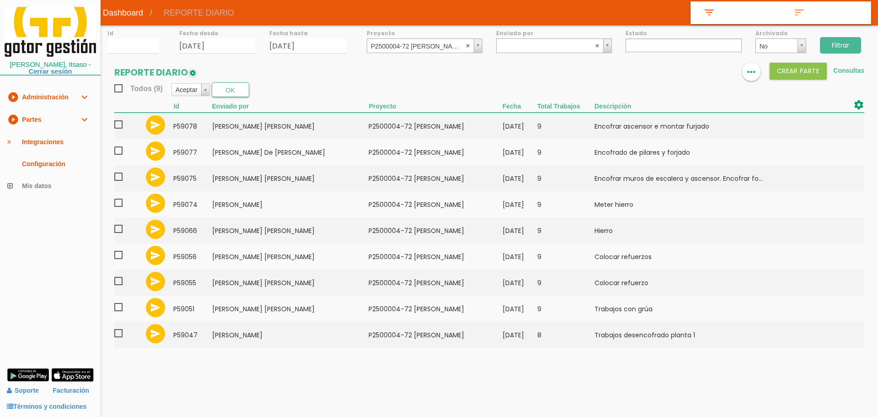
select select
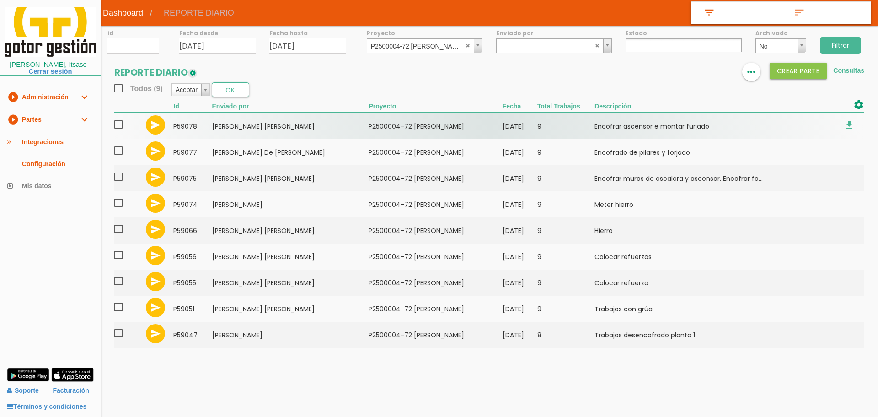
click at [116, 126] on span at bounding box center [122, 124] width 16 height 11
click at [0, 0] on input "checkbox" at bounding box center [0, 0] width 0 height 0
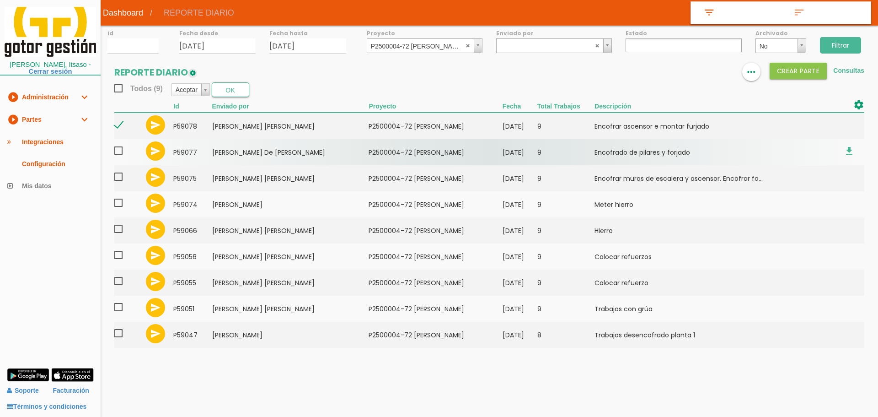
click at [122, 150] on span at bounding box center [122, 150] width 16 height 11
click at [0, 0] on input "checkbox" at bounding box center [0, 0] width 0 height 0
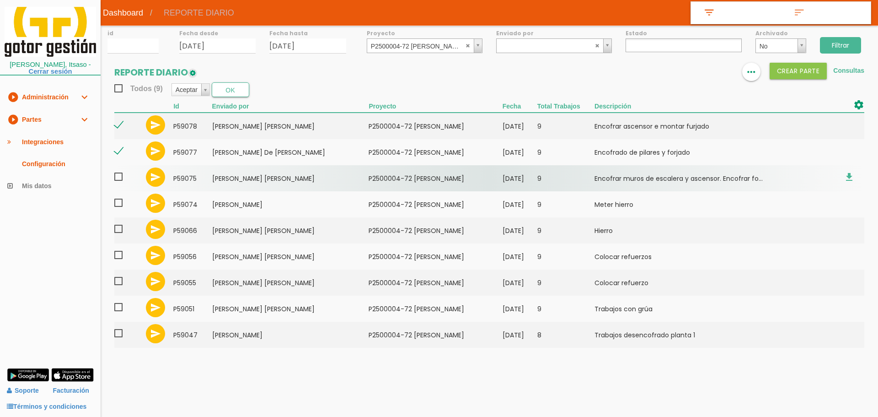
click at [118, 176] on span at bounding box center [122, 176] width 16 height 11
click at [0, 0] on input "checkbox" at bounding box center [0, 0] width 0 height 0
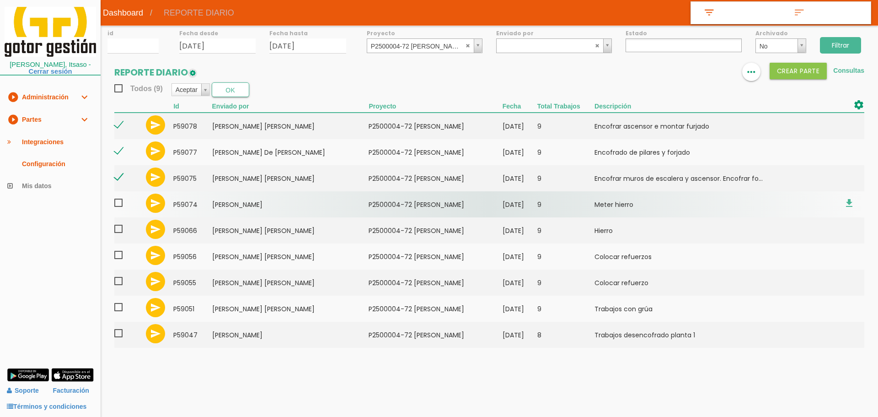
click at [117, 203] on span at bounding box center [122, 202] width 16 height 11
click at [0, 0] on input "checkbox" at bounding box center [0, 0] width 0 height 0
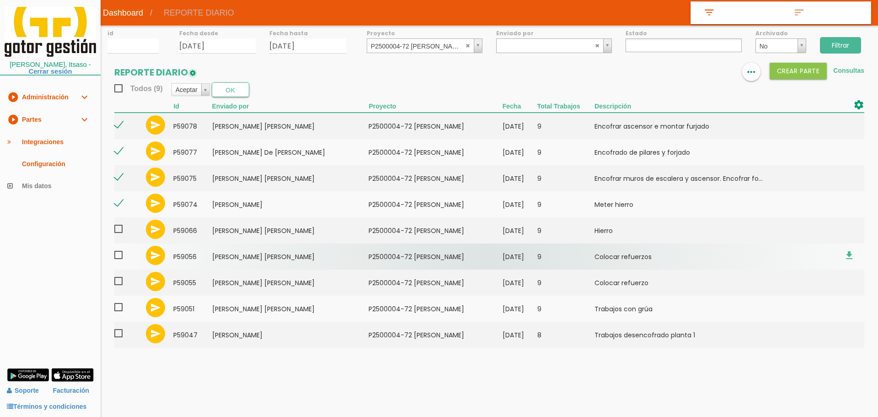
drag, startPoint x: 116, startPoint y: 231, endPoint x: 117, endPoint y: 247, distance: 16.1
click at [116, 233] on span at bounding box center [122, 228] width 16 height 11
click at [0, 0] on input "checkbox" at bounding box center [0, 0] width 0 height 0
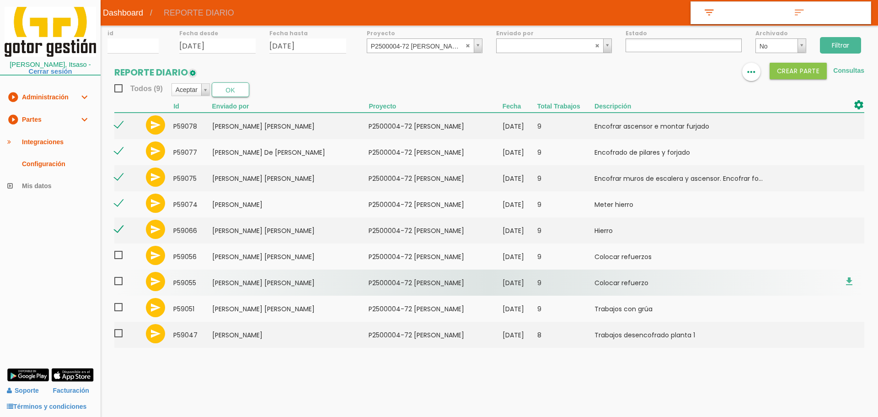
drag, startPoint x: 118, startPoint y: 257, endPoint x: 118, endPoint y: 276, distance: 19.2
click at [118, 258] on span at bounding box center [122, 254] width 16 height 11
click at [0, 0] on input "checkbox" at bounding box center [0, 0] width 0 height 0
click at [118, 283] on span at bounding box center [122, 280] width 16 height 11
click at [0, 0] on input "checkbox" at bounding box center [0, 0] width 0 height 0
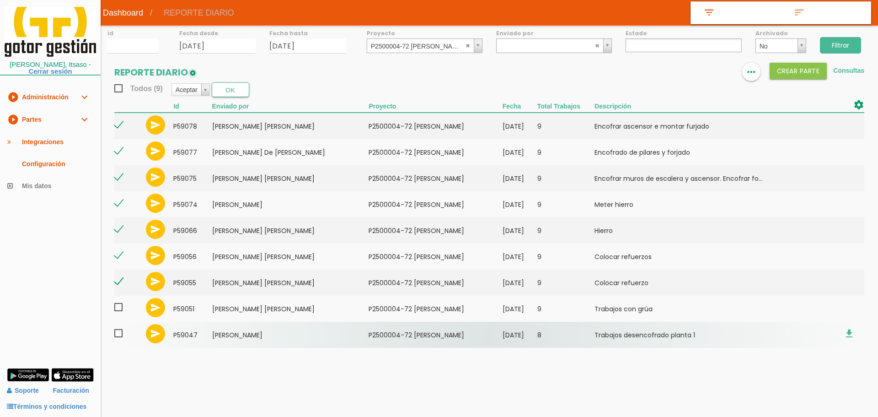
drag, startPoint x: 119, startPoint y: 308, endPoint x: 119, endPoint y: 333, distance: 25.1
click at [119, 309] on span at bounding box center [122, 306] width 16 height 11
click at [0, 0] on input "checkbox" at bounding box center [0, 0] width 0 height 0
click at [119, 335] on span at bounding box center [122, 332] width 16 height 11
click at [0, 0] on input "checkbox" at bounding box center [0, 0] width 0 height 0
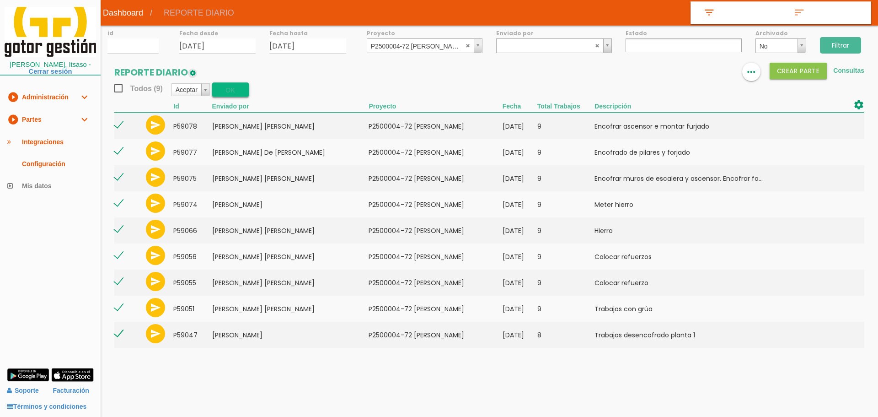
click at [227, 88] on button "OK" at bounding box center [230, 89] width 37 height 15
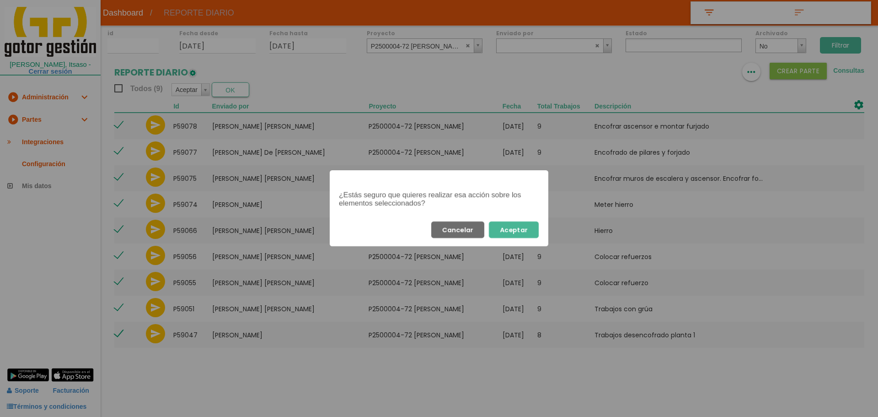
click at [524, 232] on button "Aceptar" at bounding box center [514, 229] width 50 height 16
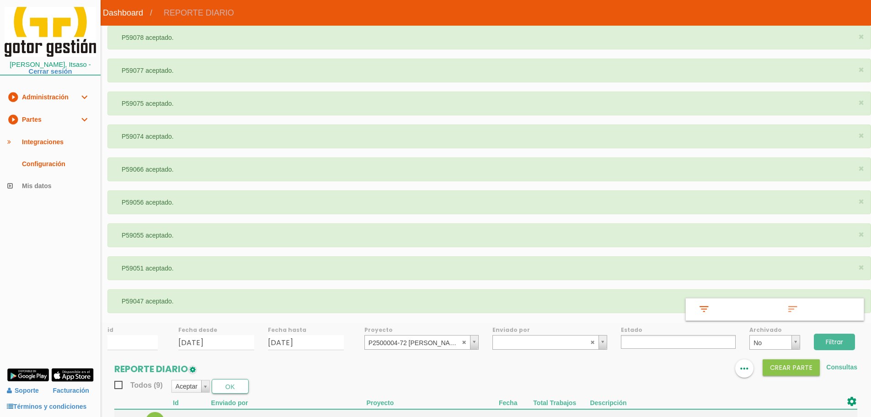
select select
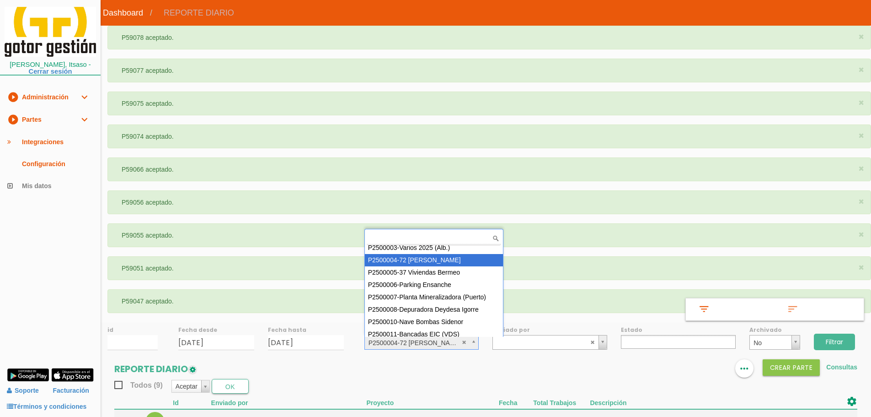
scroll to position [81, 0]
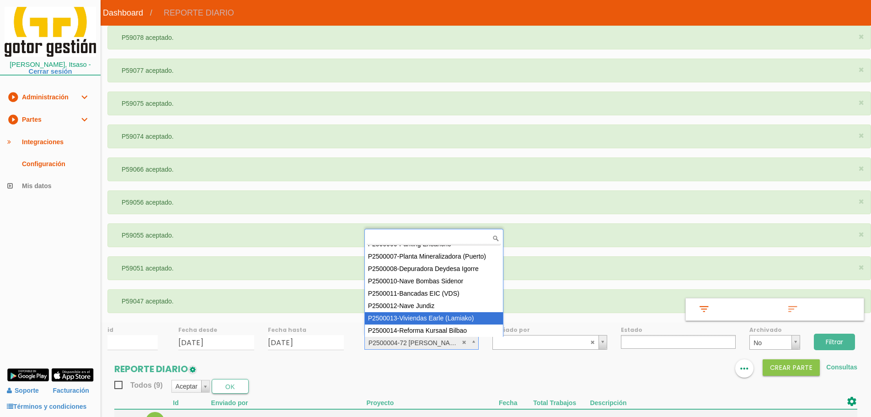
select select "96"
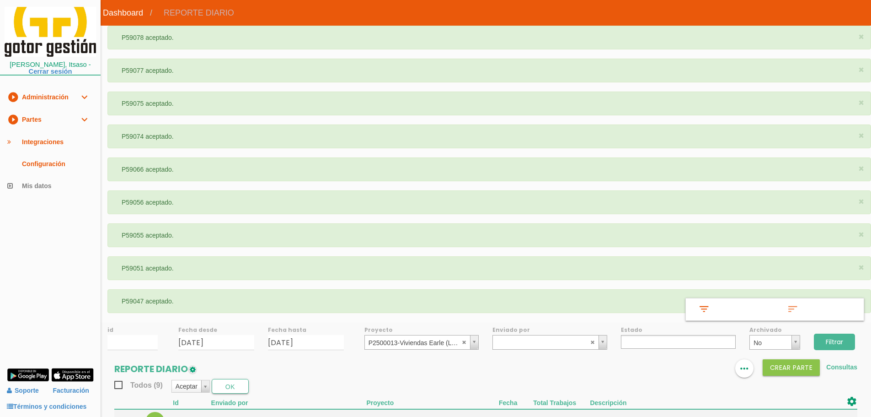
click at [834, 337] on input "Filtrar" at bounding box center [834, 341] width 41 height 16
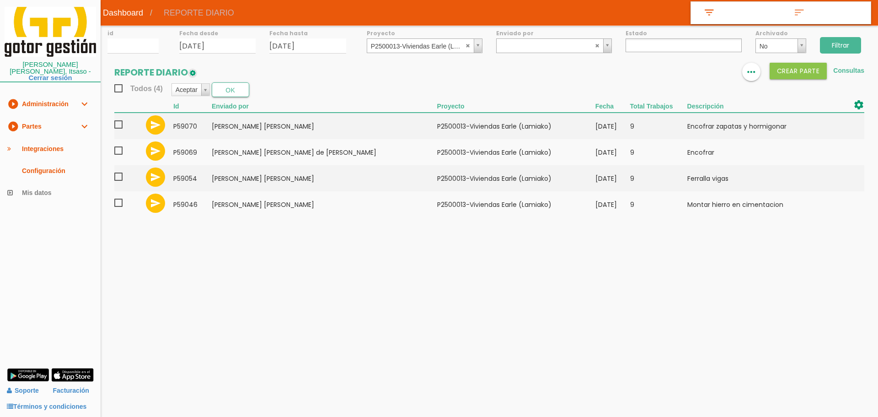
select select
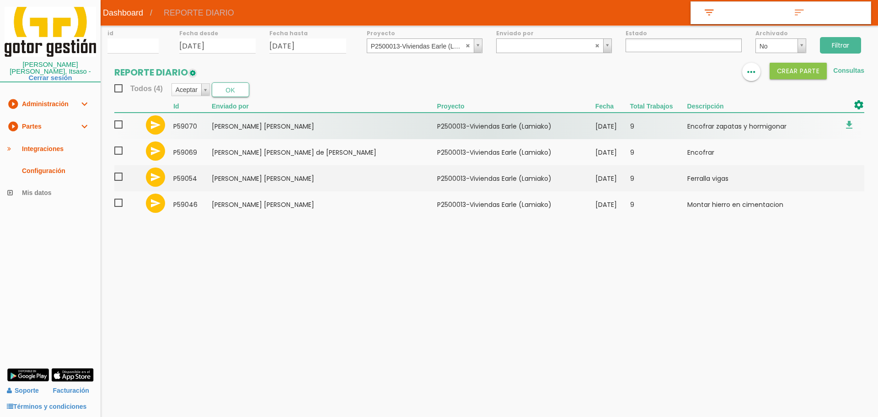
click at [118, 124] on span at bounding box center [122, 124] width 16 height 11
click at [0, 0] on input "checkbox" at bounding box center [0, 0] width 0 height 0
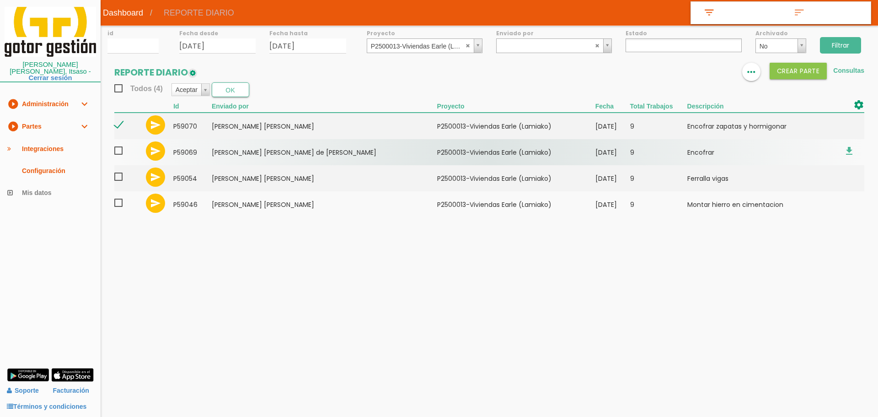
click at [122, 153] on span at bounding box center [122, 150] width 16 height 11
click at [0, 0] on input "checkbox" at bounding box center [0, 0] width 0 height 0
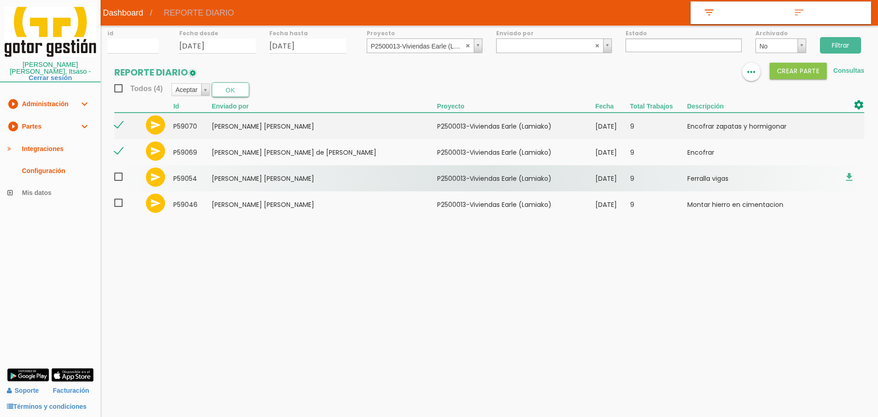
click at [121, 174] on span at bounding box center [122, 176] width 16 height 11
click at [0, 0] on input "checkbox" at bounding box center [0, 0] width 0 height 0
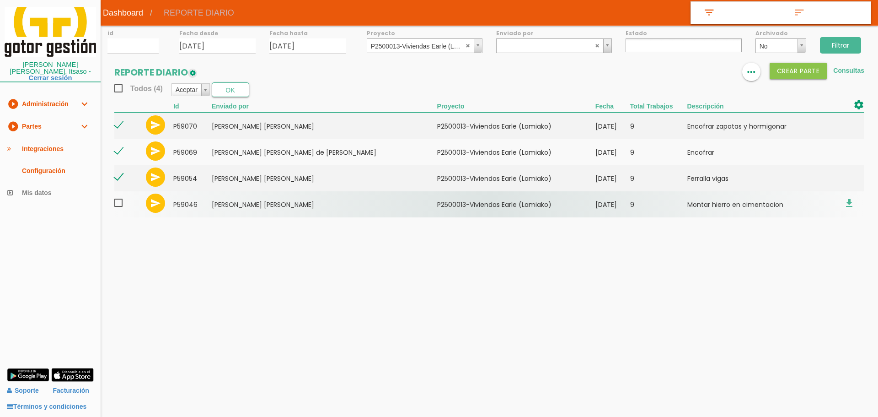
click at [121, 201] on span at bounding box center [122, 202] width 16 height 11
click at [0, 0] on input "checkbox" at bounding box center [0, 0] width 0 height 0
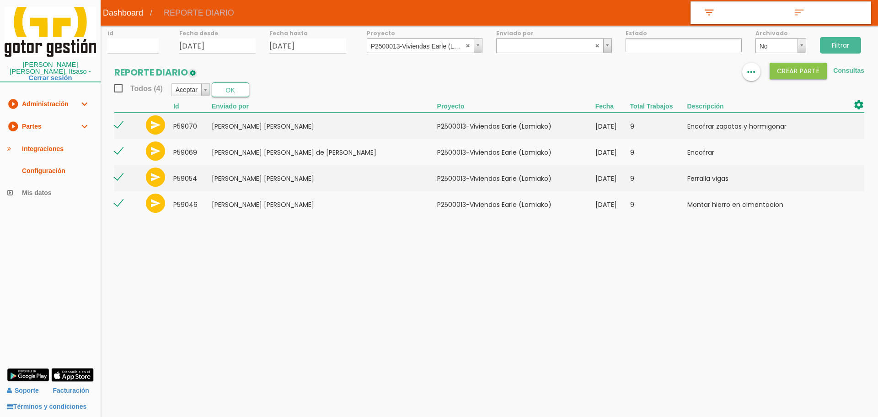
click at [252, 90] on div "Todos (4) Aceptar Aceptar Rechazar Borrar Archivar/Desarchivar Descargar_PDF Ex…" at bounding box center [489, 89] width 750 height 15
click at [235, 91] on button "OK" at bounding box center [230, 89] width 37 height 15
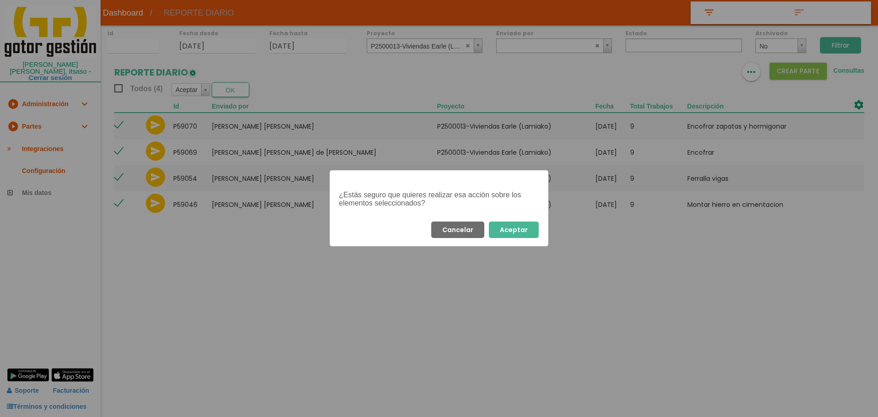
click at [527, 230] on button "Aceptar" at bounding box center [514, 229] width 50 height 16
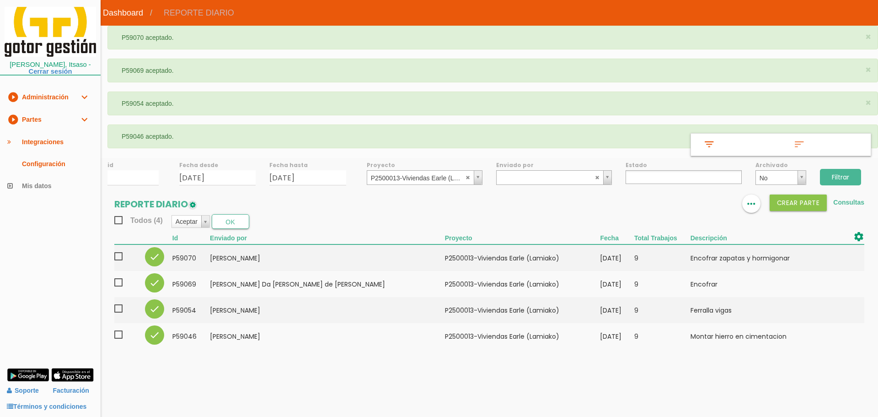
select select
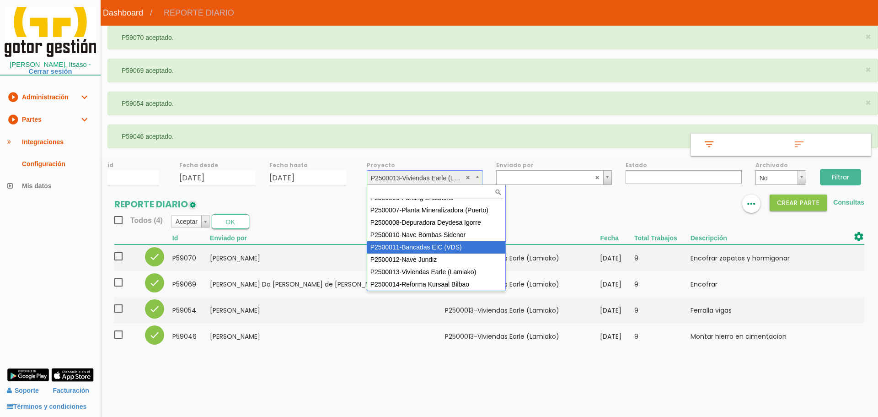
scroll to position [36, 0]
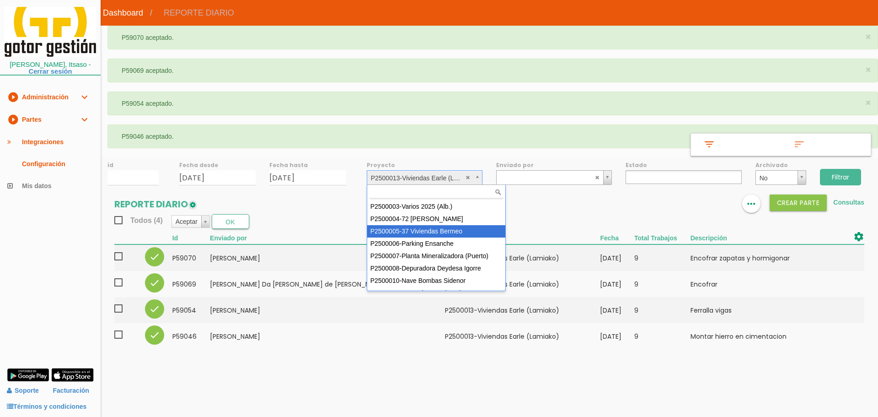
select select "87"
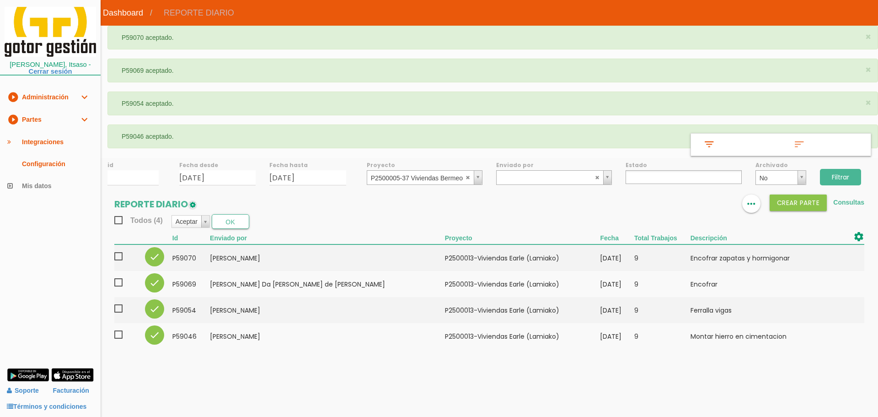
click at [854, 177] on input "Filtrar" at bounding box center [840, 177] width 41 height 16
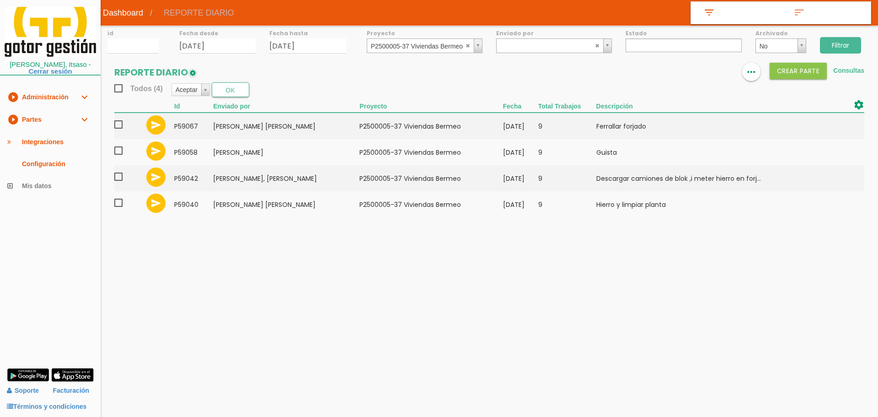
select select
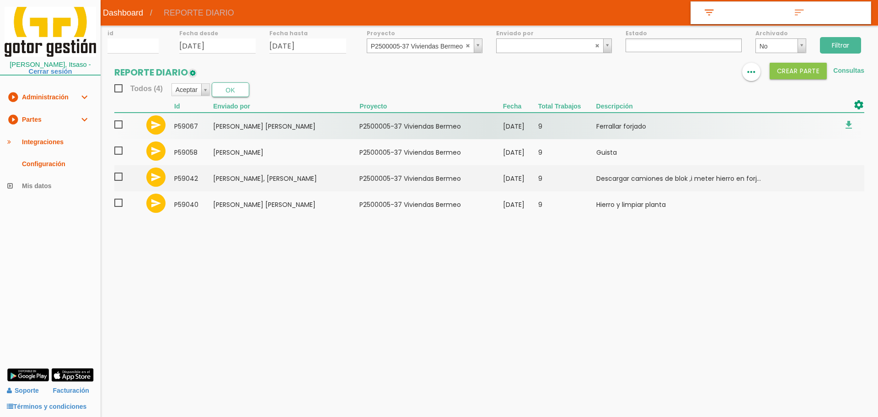
click at [120, 124] on span at bounding box center [122, 124] width 16 height 11
click at [0, 0] on input "checkbox" at bounding box center [0, 0] width 0 height 0
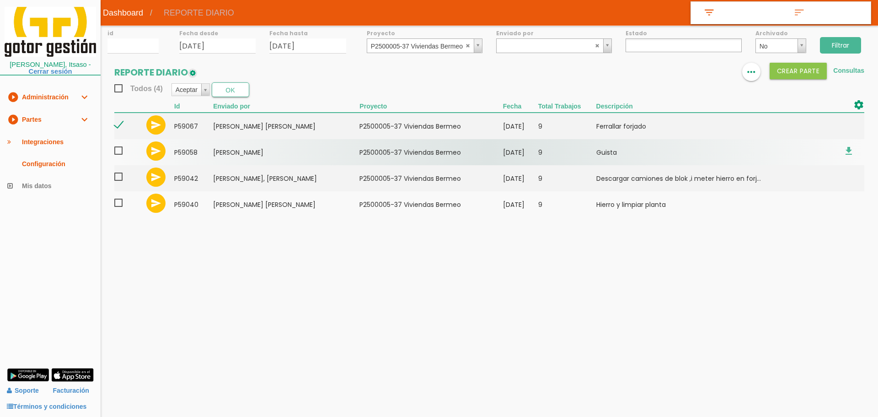
click at [117, 152] on span at bounding box center [122, 150] width 16 height 11
click at [0, 0] on input "checkbox" at bounding box center [0, 0] width 0 height 0
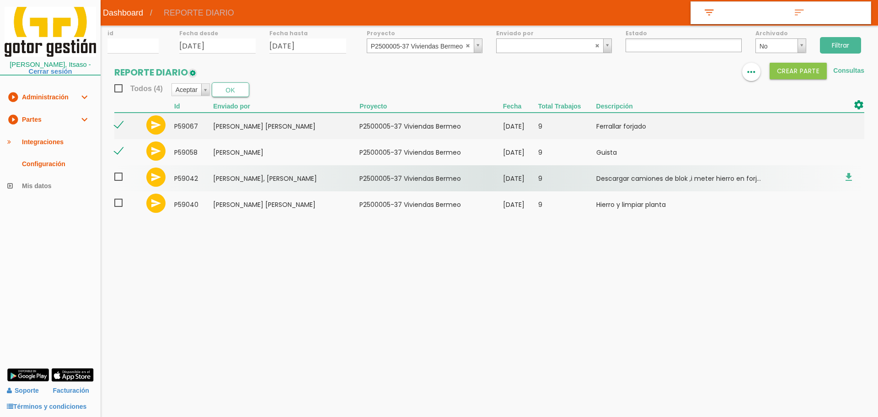
click at [118, 177] on span at bounding box center [122, 176] width 16 height 11
click at [0, 0] on input "checkbox" at bounding box center [0, 0] width 0 height 0
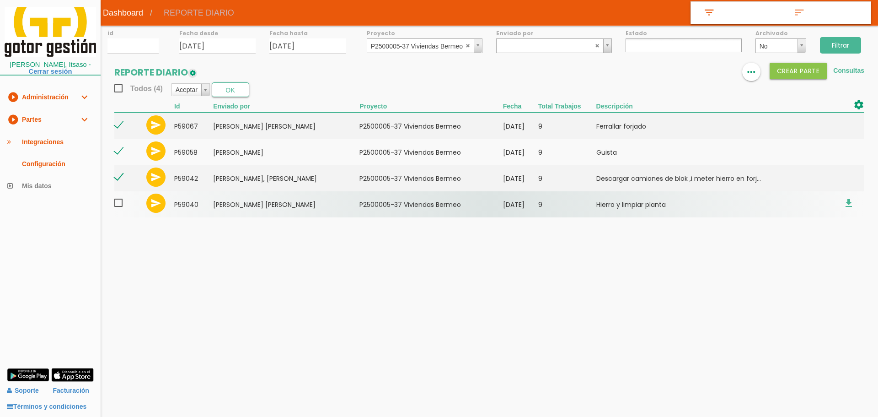
click at [120, 206] on span at bounding box center [122, 202] width 16 height 11
click at [0, 0] on input "checkbox" at bounding box center [0, 0] width 0 height 0
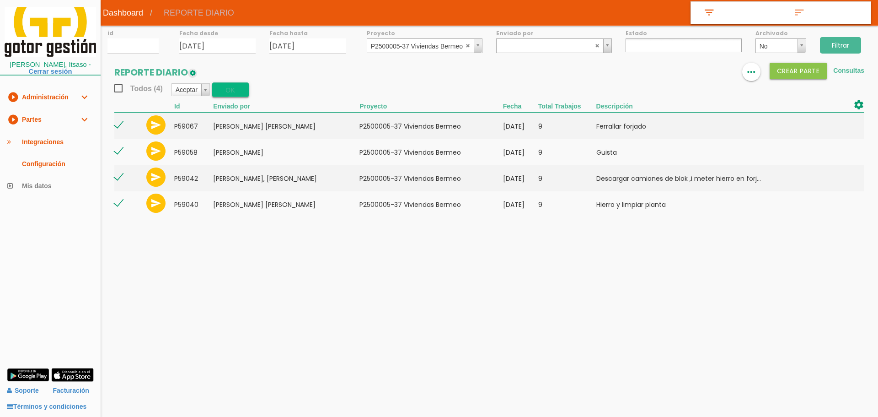
click at [235, 86] on button "OK" at bounding box center [230, 89] width 37 height 15
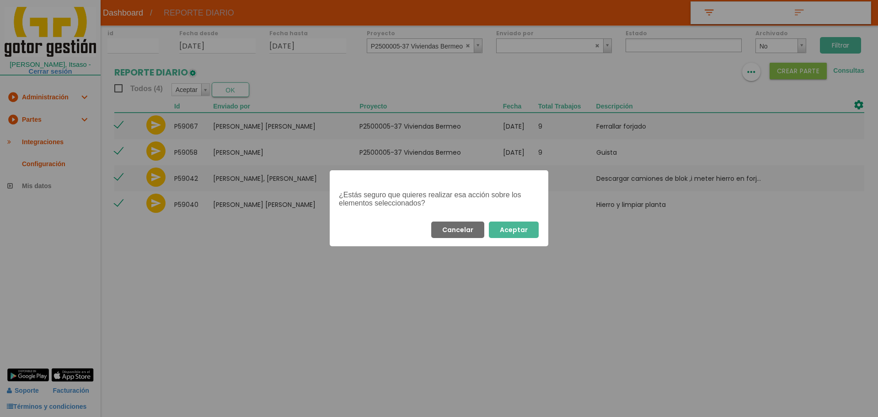
click at [514, 229] on button "Aceptar" at bounding box center [514, 229] width 50 height 16
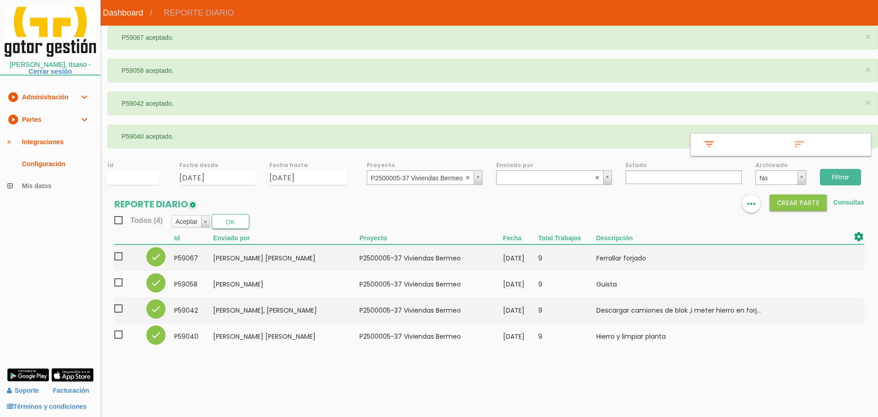
select select
click at [467, 176] on abbr at bounding box center [467, 176] width 5 height 5
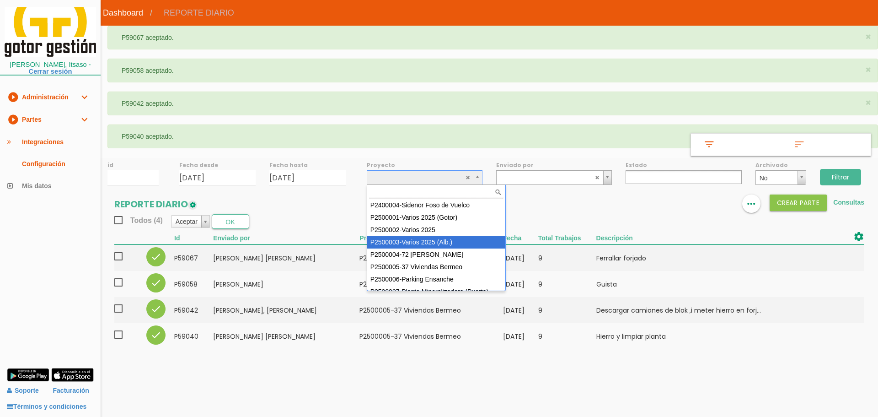
scroll to position [46, 0]
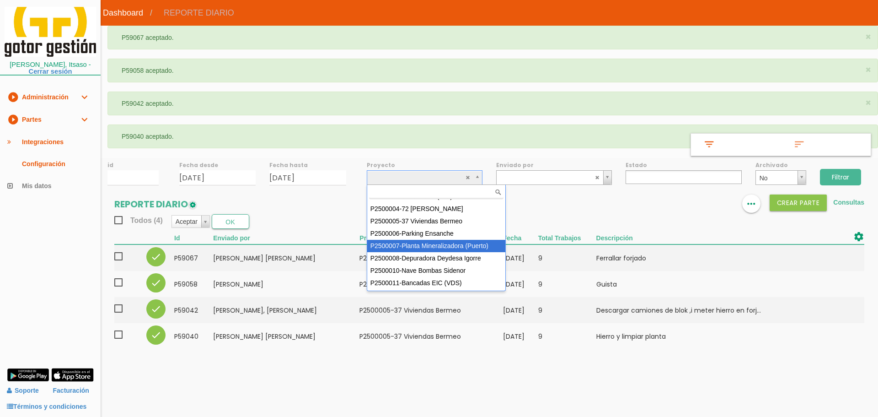
select select "89"
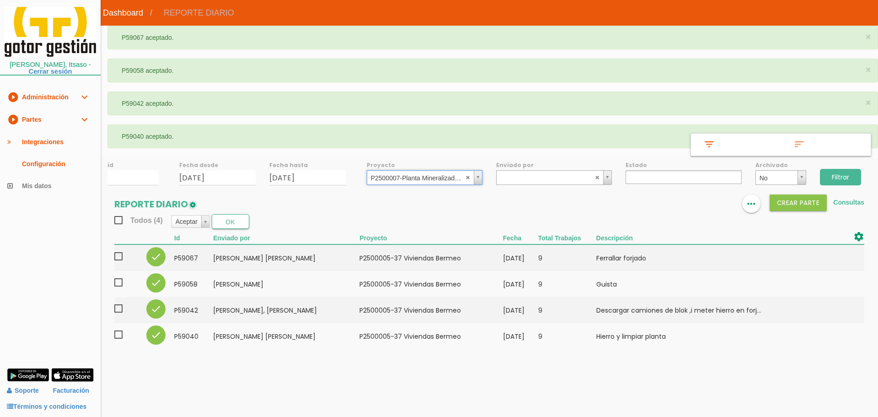
click at [842, 180] on input "Filtrar" at bounding box center [840, 177] width 41 height 16
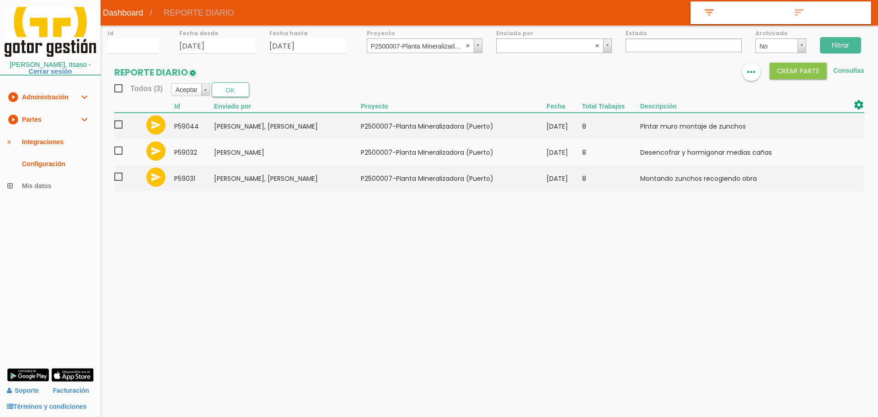
select select
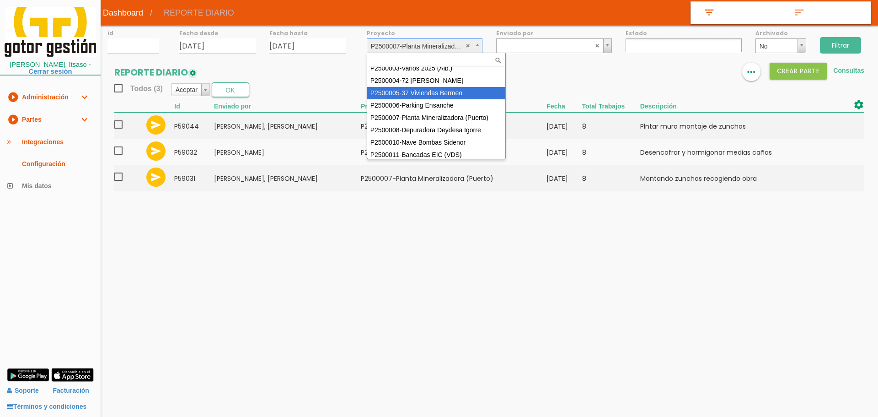
scroll to position [58, 0]
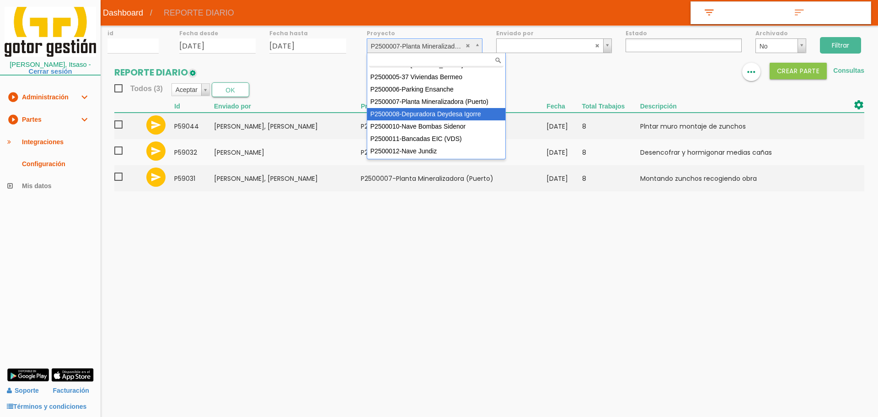
select select "90"
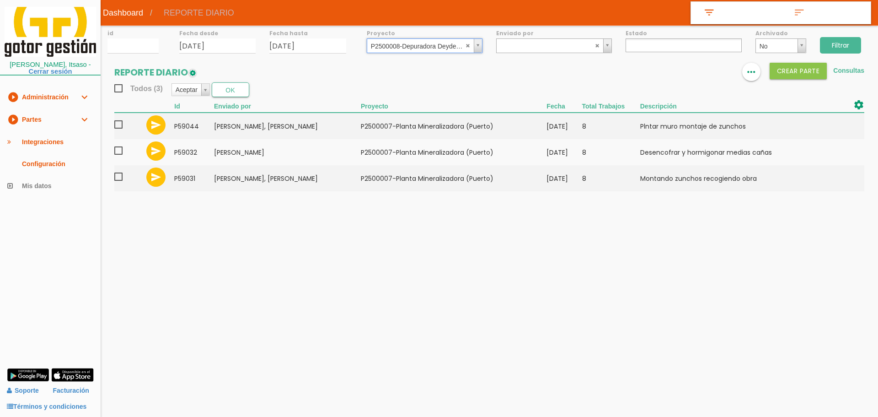
click at [848, 39] on input "Filtrar" at bounding box center [840, 45] width 41 height 16
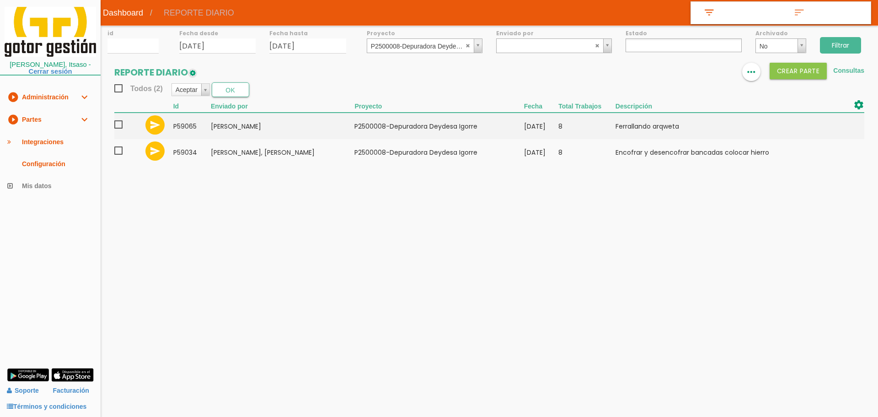
select select
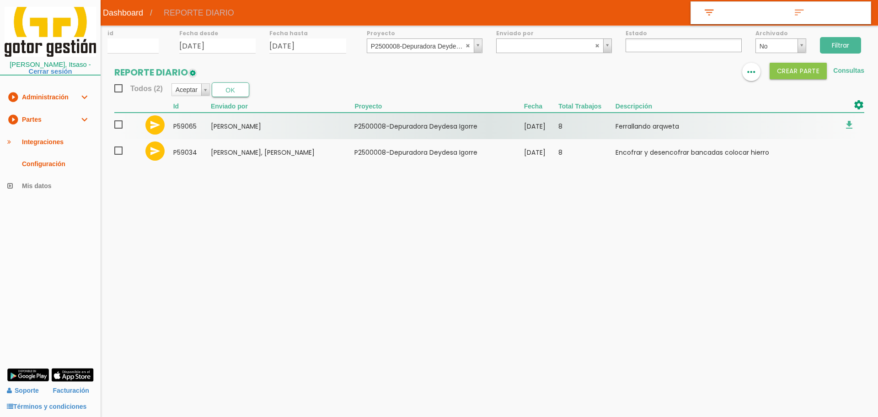
click at [119, 123] on span at bounding box center [122, 124] width 16 height 11
click at [0, 0] on input "checkbox" at bounding box center [0, 0] width 0 height 0
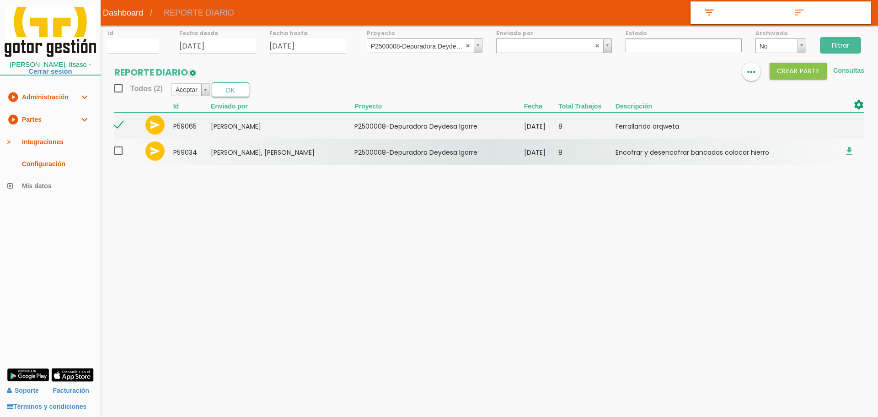
click at [120, 150] on span at bounding box center [122, 150] width 16 height 11
click at [0, 0] on input "checkbox" at bounding box center [0, 0] width 0 height 0
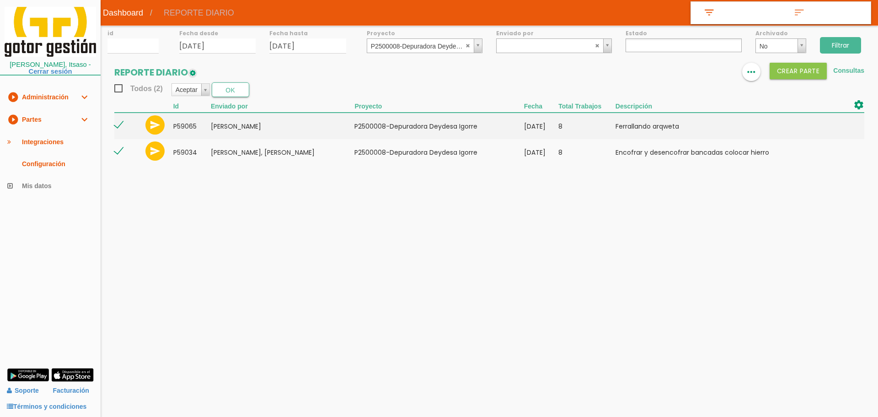
click at [209, 98] on section "REPORTE DIARIO format_list_bulleted view_column more_horiz Crear PARTE Consulta…" at bounding box center [489, 119] width 777 height 112
click at [228, 91] on button "OK" at bounding box center [230, 89] width 37 height 15
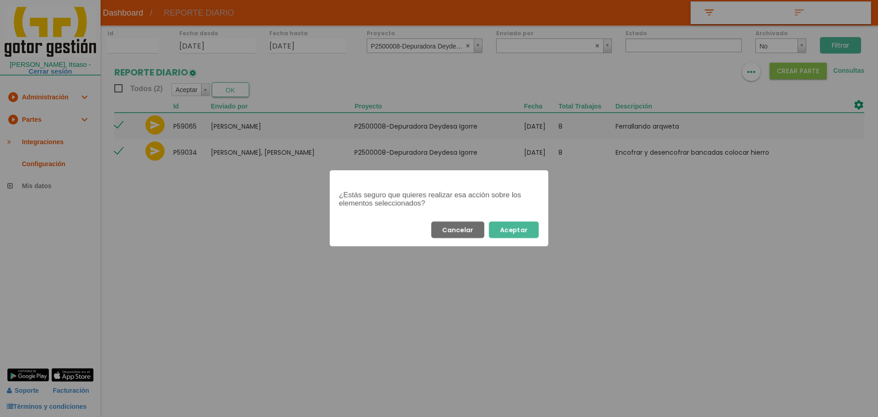
click at [520, 228] on button "Aceptar" at bounding box center [514, 229] width 50 height 16
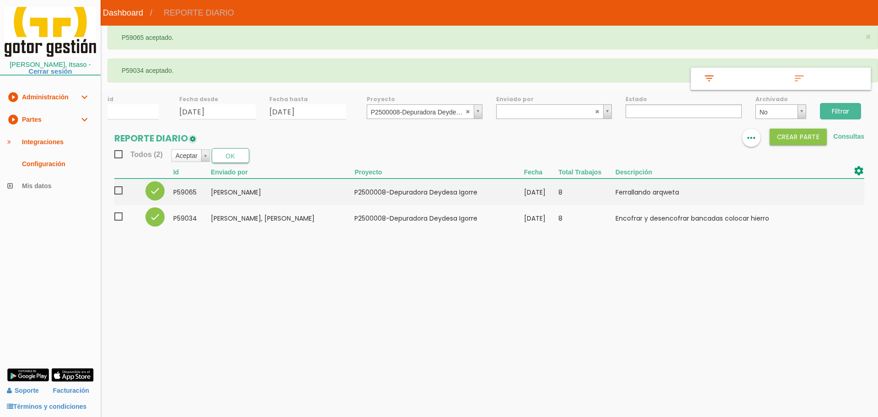
select select
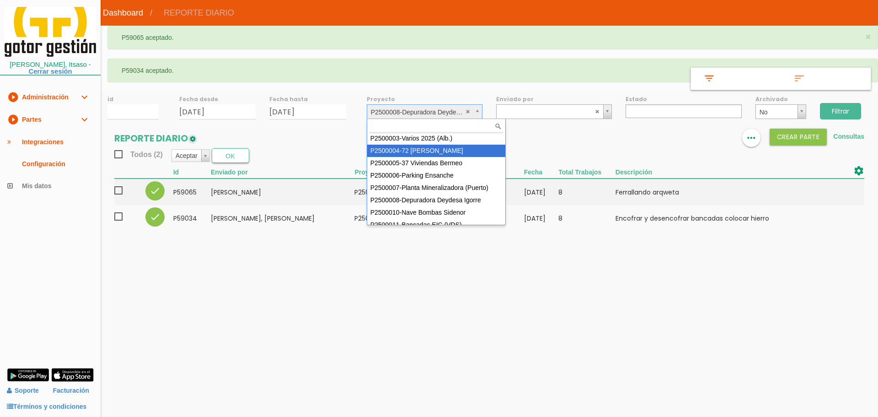
scroll to position [37, 0]
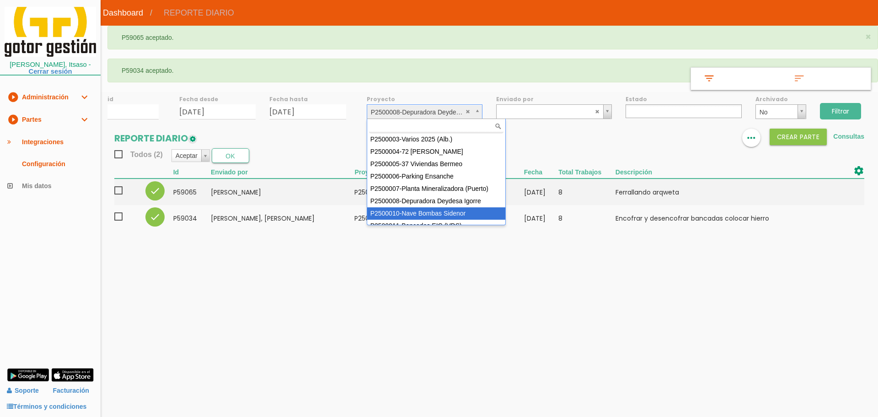
select select "92"
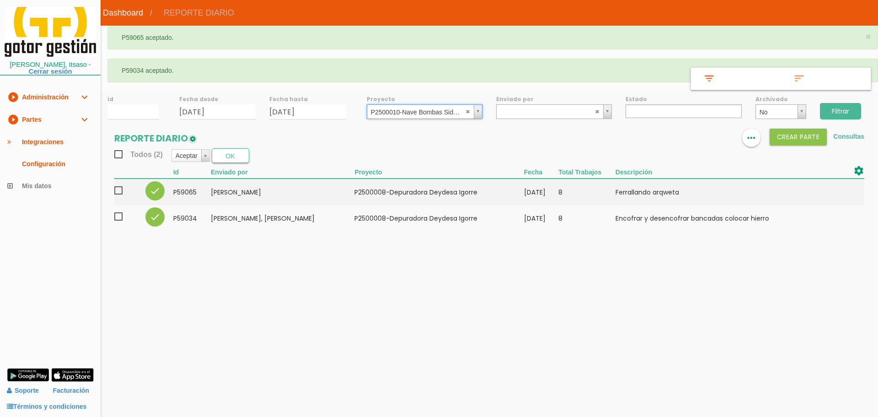
click at [846, 111] on input "Filtrar" at bounding box center [840, 111] width 41 height 16
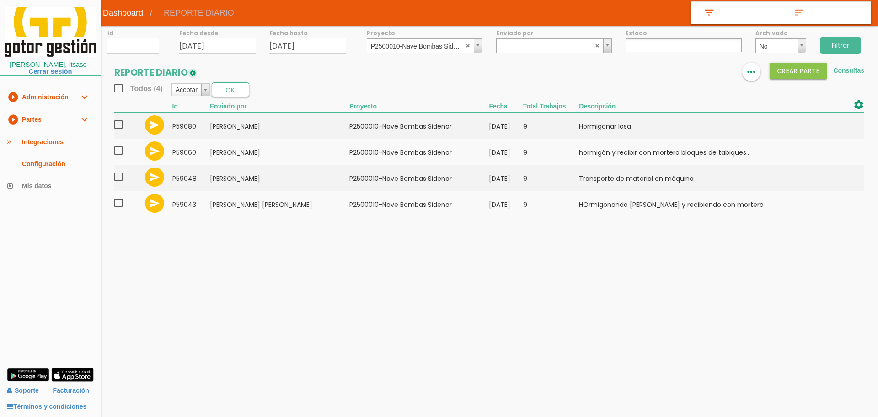
select select
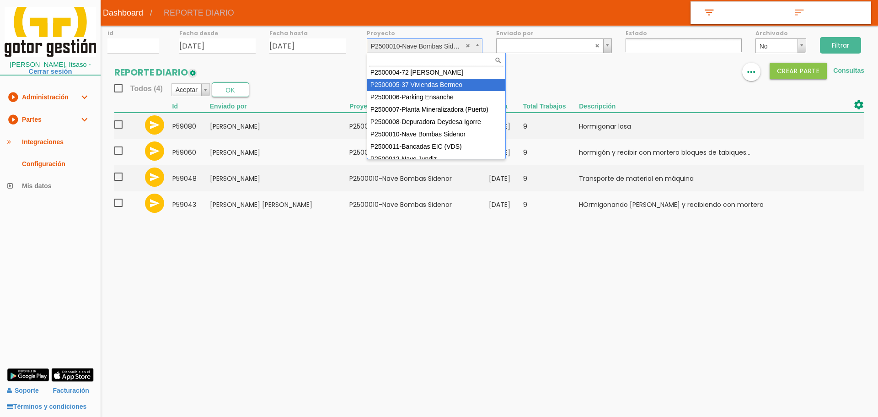
scroll to position [49, 0]
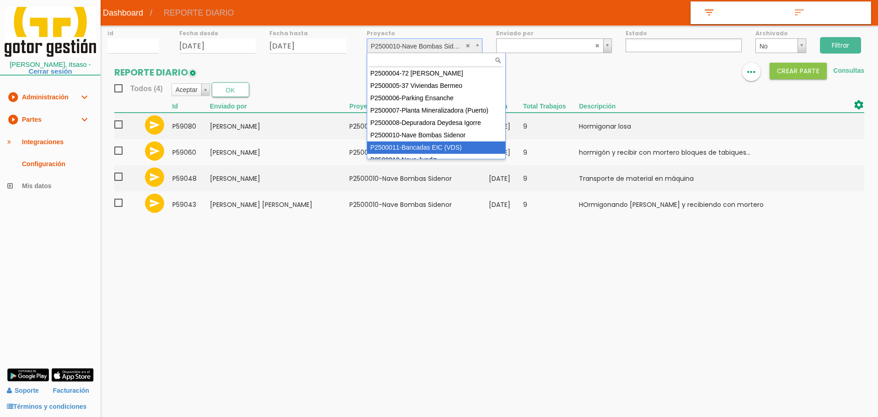
select select "93"
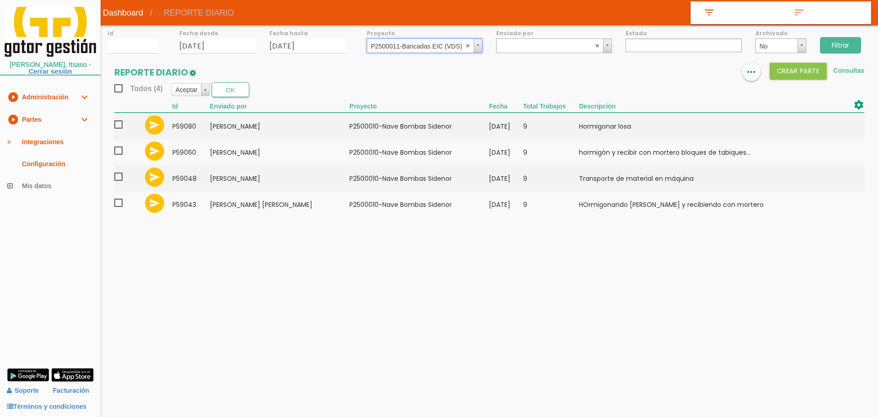
click at [844, 46] on input "Filtrar" at bounding box center [840, 45] width 41 height 16
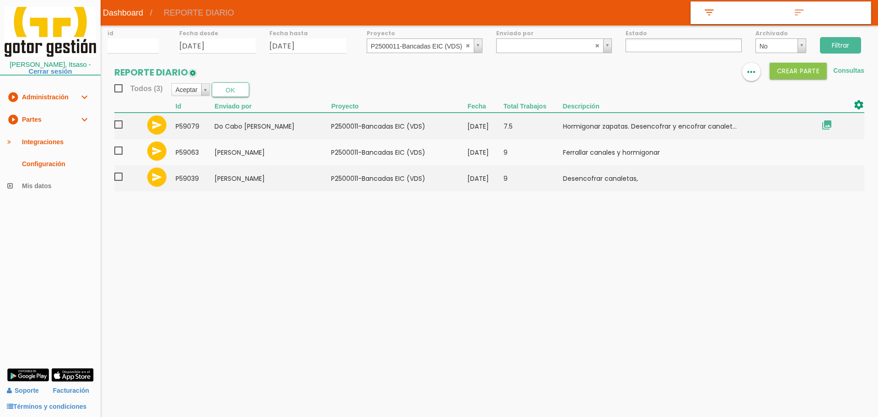
select select
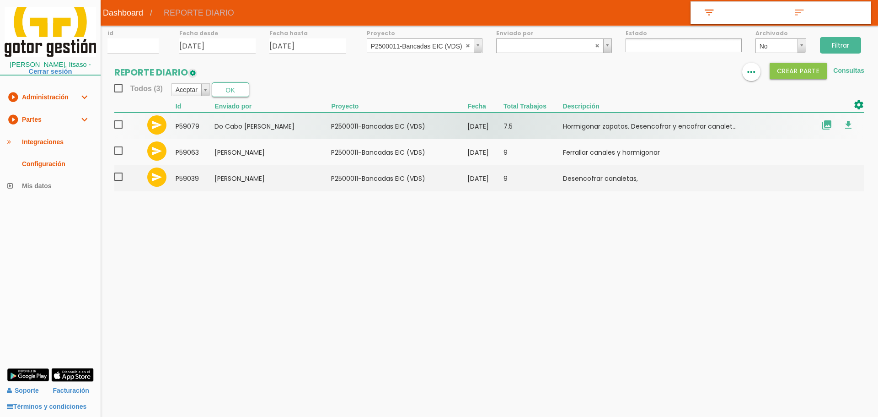
click at [467, 123] on td "﻿P2500011-Bancadas EIC (VDS)" at bounding box center [399, 125] width 136 height 27
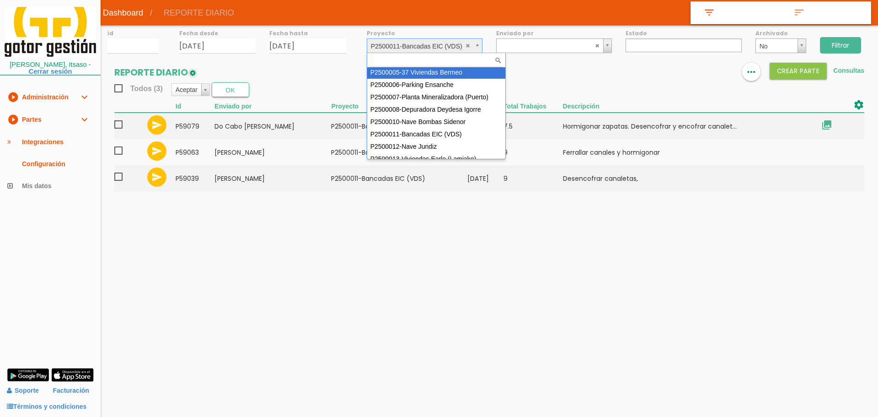
scroll to position [62, 0]
select select "88"
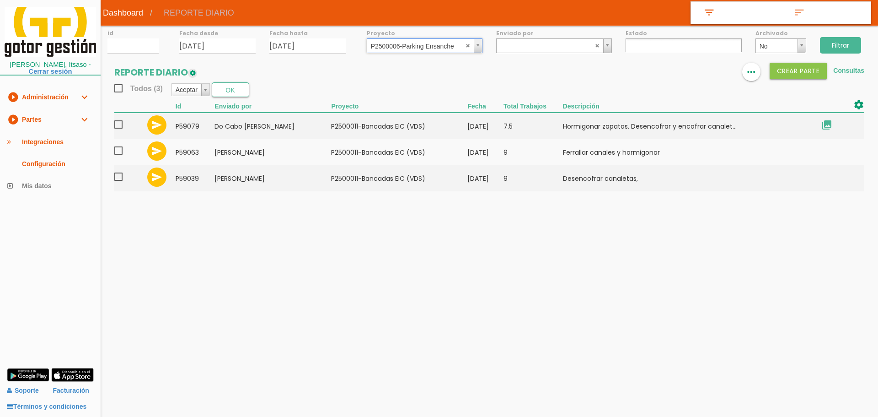
click at [844, 45] on input "Filtrar" at bounding box center [840, 45] width 41 height 16
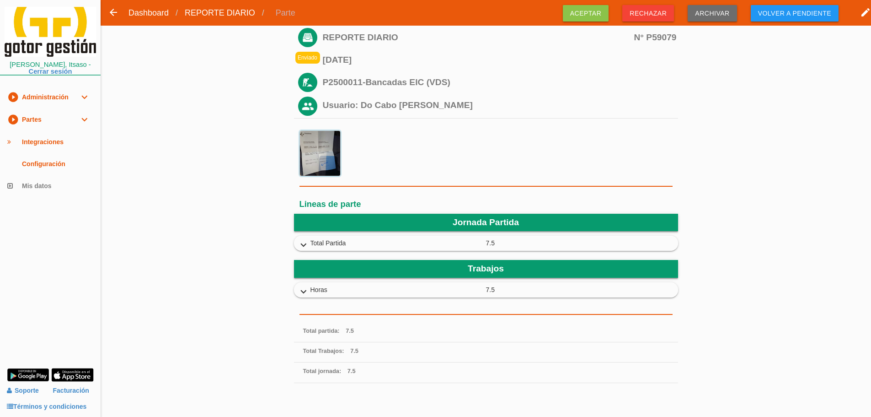
click at [328, 160] on img at bounding box center [320, 153] width 41 height 46
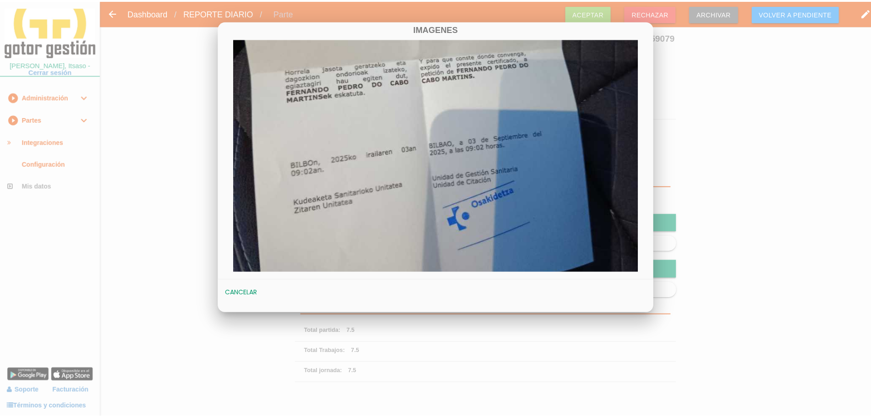
scroll to position [274, 0]
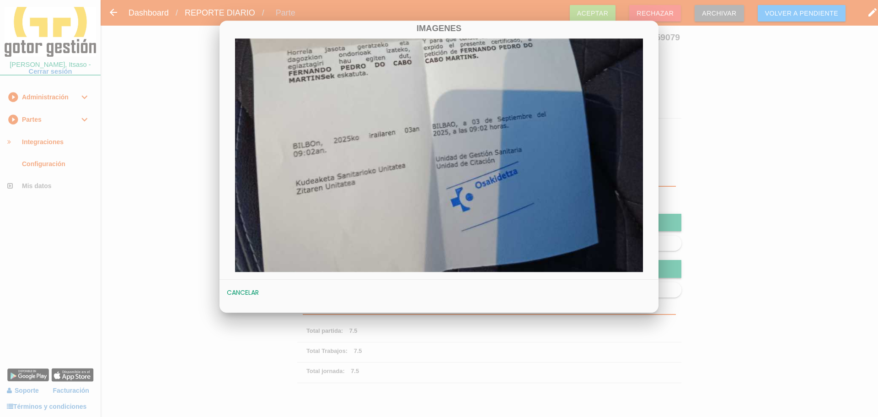
click at [240, 289] on button "Cancelar" at bounding box center [242, 292] width 41 height 16
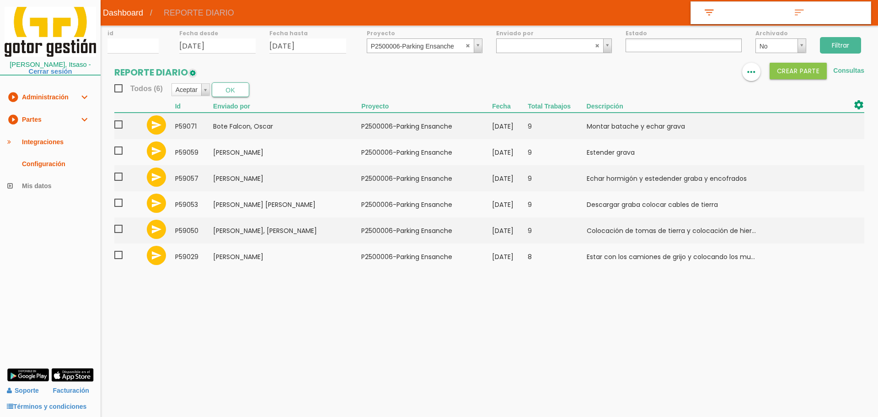
select select
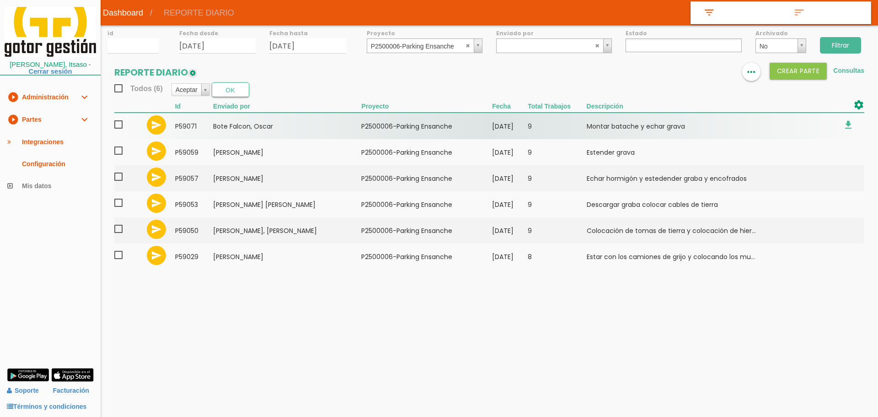
click at [117, 123] on span at bounding box center [122, 124] width 16 height 11
click at [0, 0] on input "checkbox" at bounding box center [0, 0] width 0 height 0
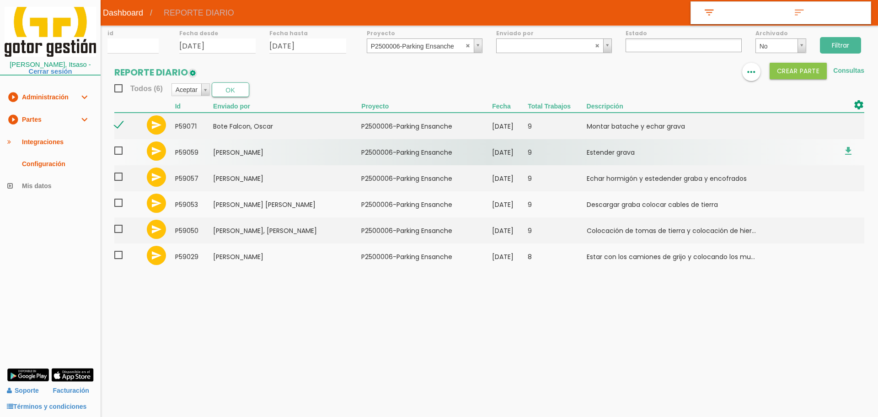
click at [120, 154] on span at bounding box center [122, 150] width 16 height 11
click at [0, 0] on input "checkbox" at bounding box center [0, 0] width 0 height 0
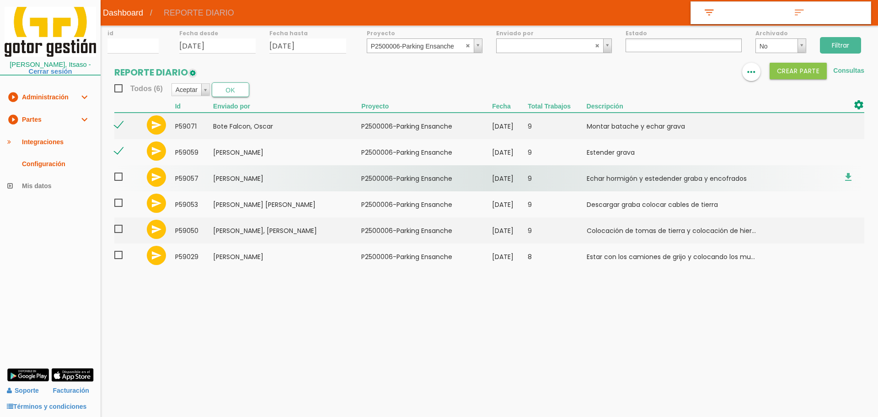
drag, startPoint x: 118, startPoint y: 177, endPoint x: 118, endPoint y: 184, distance: 6.4
click at [118, 178] on span at bounding box center [122, 176] width 16 height 11
click at [0, 0] on input "checkbox" at bounding box center [0, 0] width 0 height 0
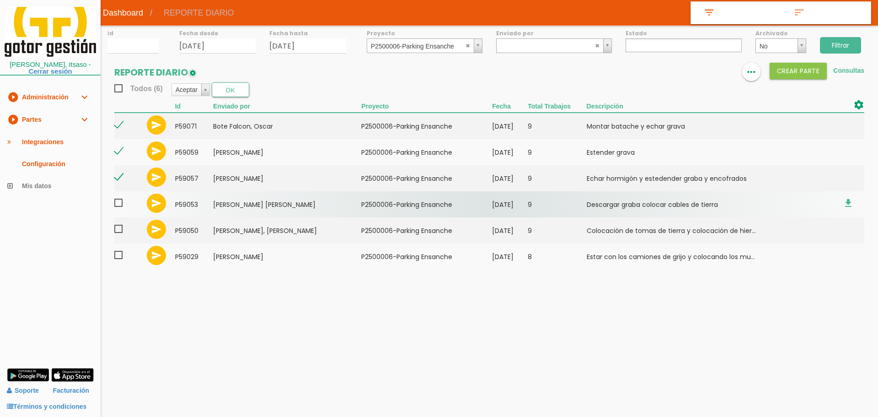
click at [117, 207] on span at bounding box center [122, 202] width 16 height 11
click at [0, 0] on input "checkbox" at bounding box center [0, 0] width 0 height 0
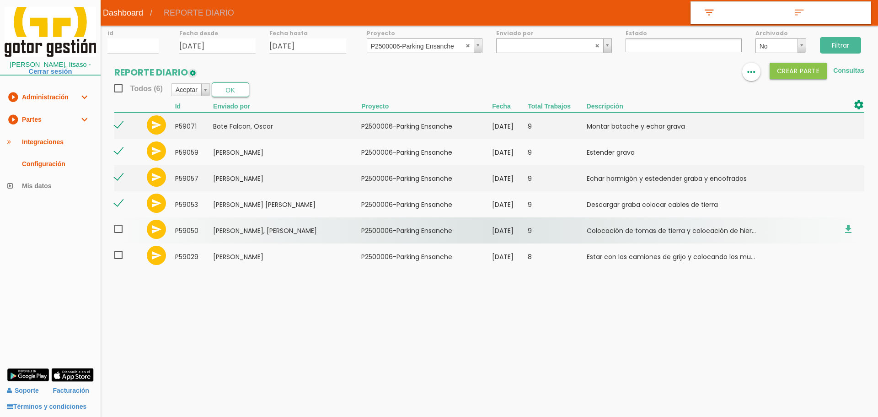
drag, startPoint x: 118, startPoint y: 228, endPoint x: 118, endPoint y: 238, distance: 10.5
click at [118, 230] on span at bounding box center [122, 228] width 16 height 11
click at [0, 0] on input "checkbox" at bounding box center [0, 0] width 0 height 0
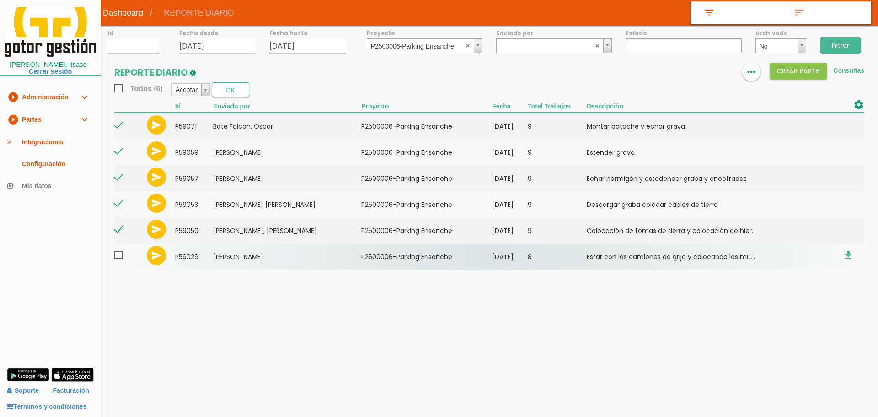
click at [117, 255] on span at bounding box center [122, 254] width 16 height 11
click at [0, 0] on input "checkbox" at bounding box center [0, 0] width 0 height 0
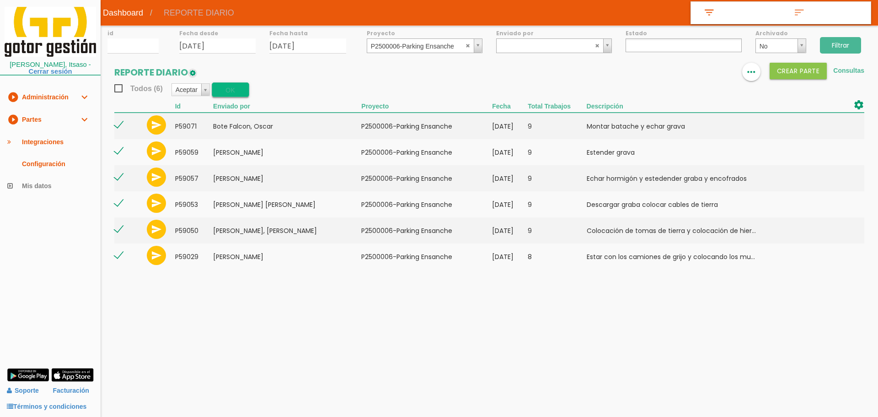
click at [238, 91] on button "OK" at bounding box center [230, 89] width 37 height 15
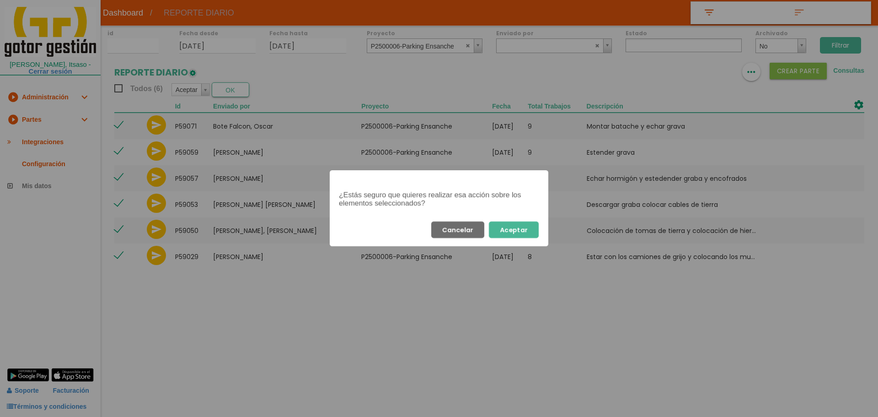
click at [534, 231] on button "Aceptar" at bounding box center [514, 229] width 50 height 16
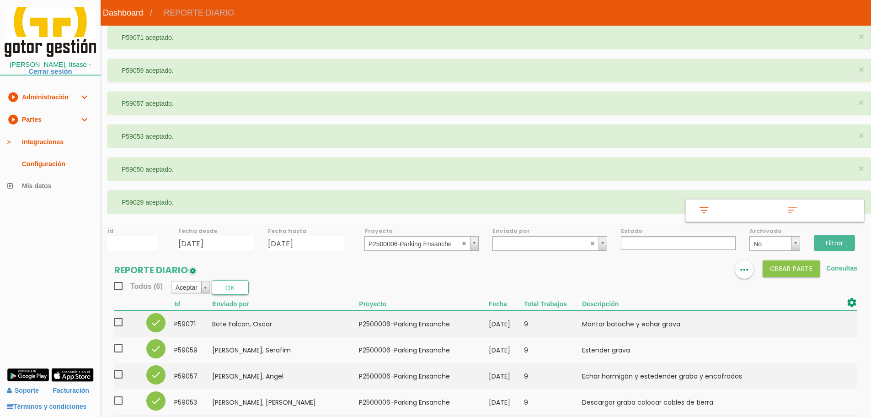
select select
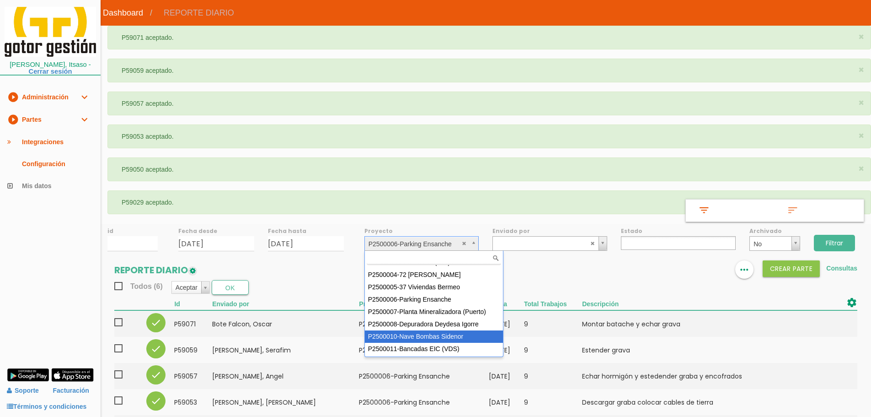
scroll to position [81, 0]
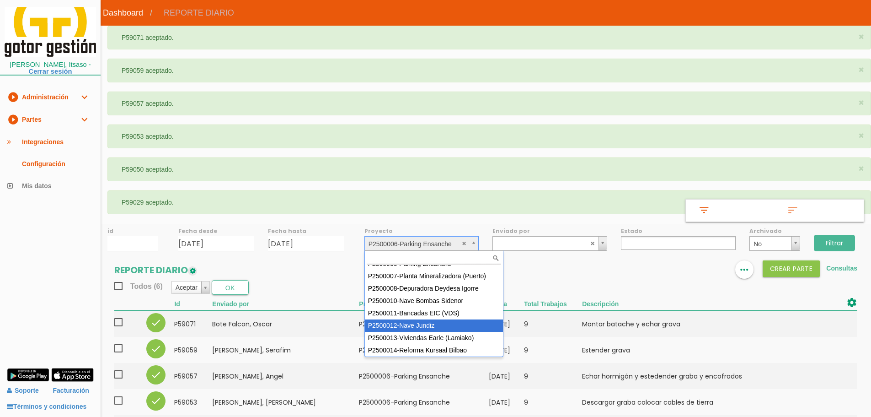
select select "95"
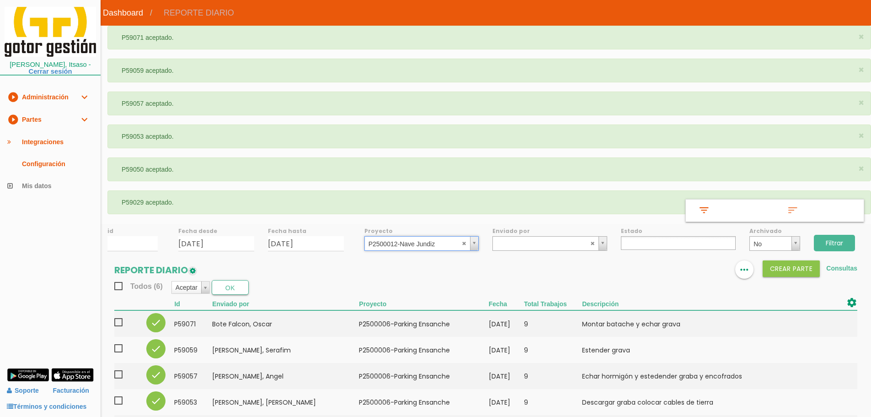
click at [831, 239] on input "Filtrar" at bounding box center [834, 243] width 41 height 16
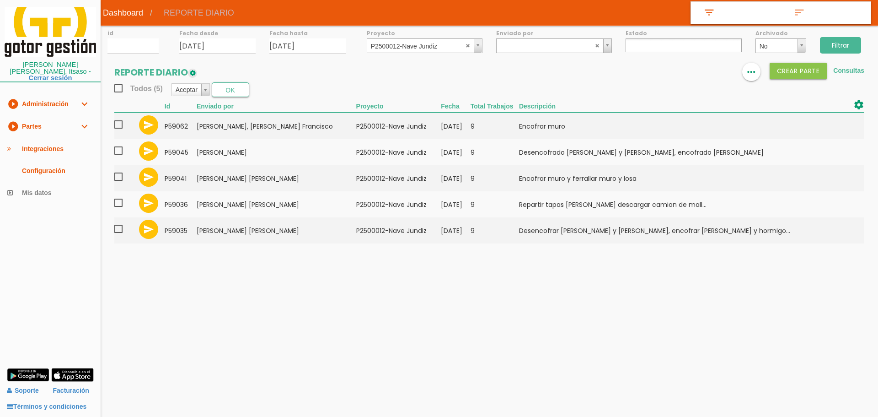
select select
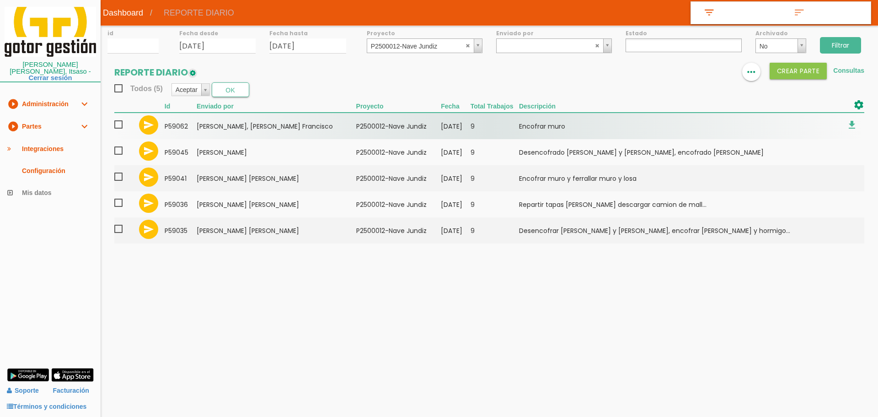
click at [121, 125] on span at bounding box center [122, 124] width 16 height 11
click at [0, 0] on input "checkbox" at bounding box center [0, 0] width 0 height 0
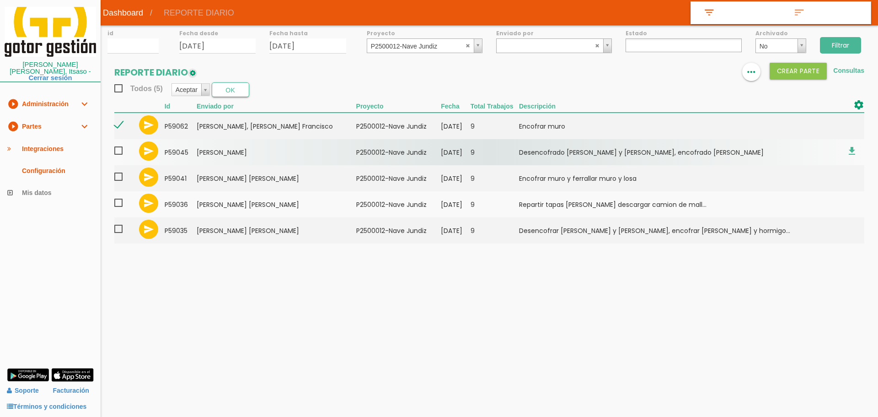
click at [121, 152] on span at bounding box center [122, 150] width 16 height 11
click at [0, 0] on input "checkbox" at bounding box center [0, 0] width 0 height 0
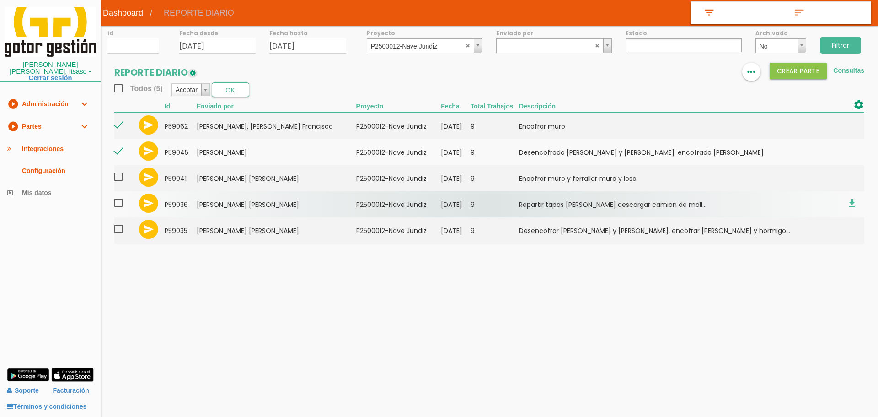
drag, startPoint x: 117, startPoint y: 177, endPoint x: 118, endPoint y: 192, distance: 15.1
click at [117, 177] on span at bounding box center [122, 176] width 16 height 11
click at [0, 0] on input "checkbox" at bounding box center [0, 0] width 0 height 0
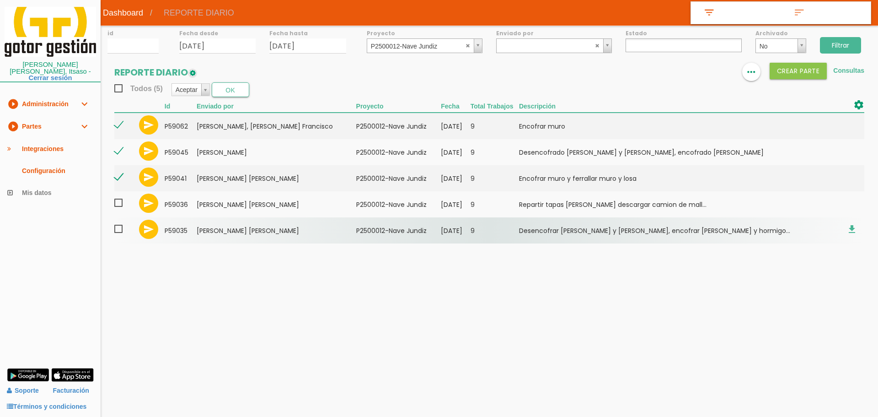
drag, startPoint x: 118, startPoint y: 206, endPoint x: 118, endPoint y: 219, distance: 13.3
click at [118, 207] on span at bounding box center [122, 202] width 16 height 11
click at [0, 0] on input "checkbox" at bounding box center [0, 0] width 0 height 0
click at [118, 227] on span at bounding box center [122, 228] width 16 height 11
click at [0, 0] on input "checkbox" at bounding box center [0, 0] width 0 height 0
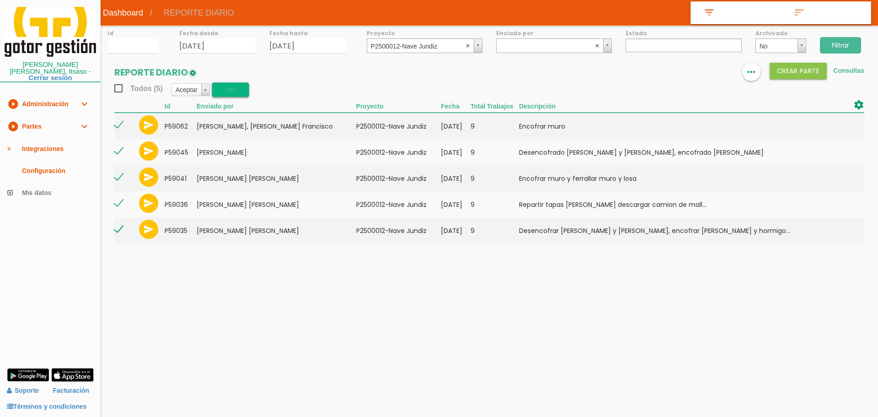
click at [238, 83] on button "OK" at bounding box center [230, 89] width 37 height 15
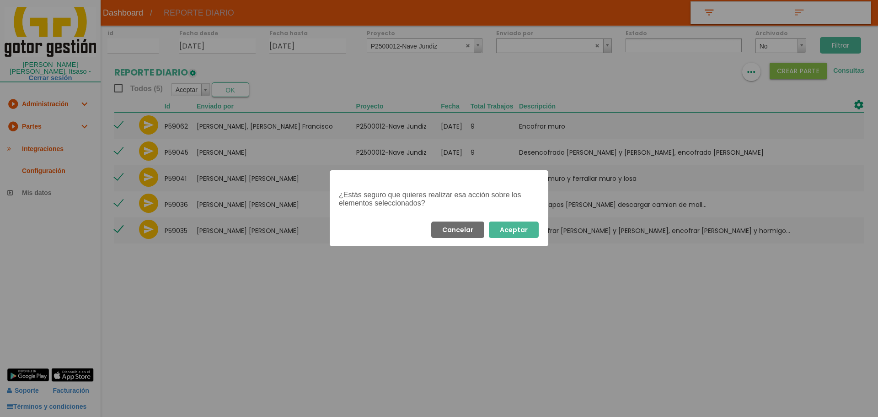
click at [529, 226] on button "Aceptar" at bounding box center [514, 229] width 50 height 16
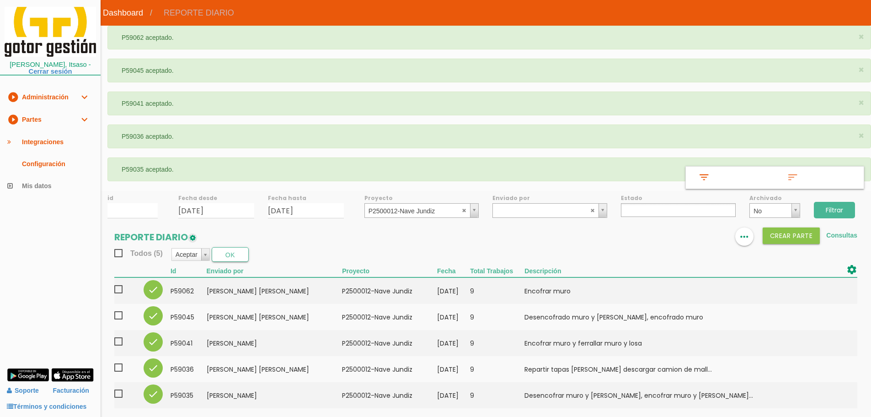
select select
click at [442, 202] on div "Proyecto ﻿P2500012-Nave Jundiz ﻿P2400004-Sidenor Foso de Vuelco ﻿P2500001-Vario…" at bounding box center [422, 203] width 128 height 27
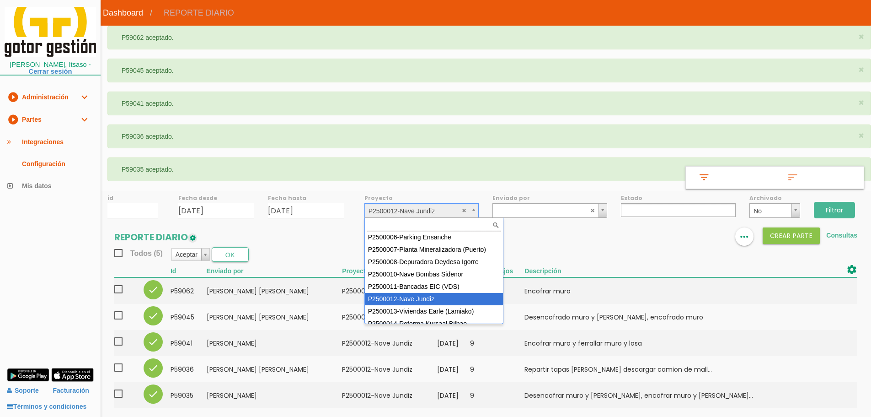
scroll to position [74, 0]
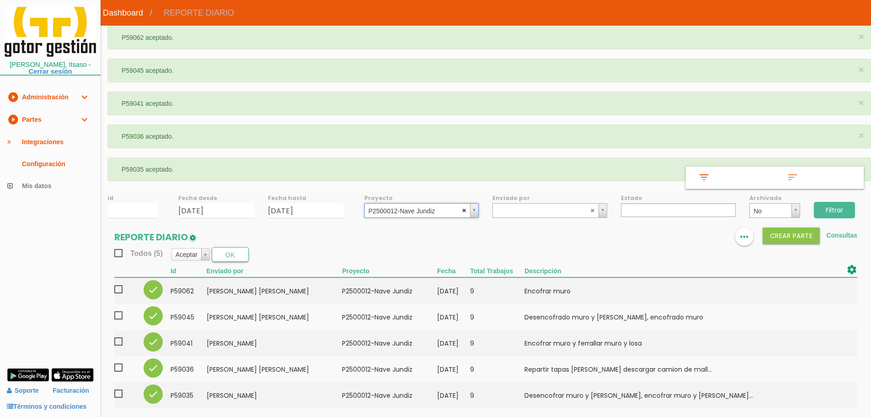
click at [464, 208] on abbr at bounding box center [464, 209] width 5 height 5
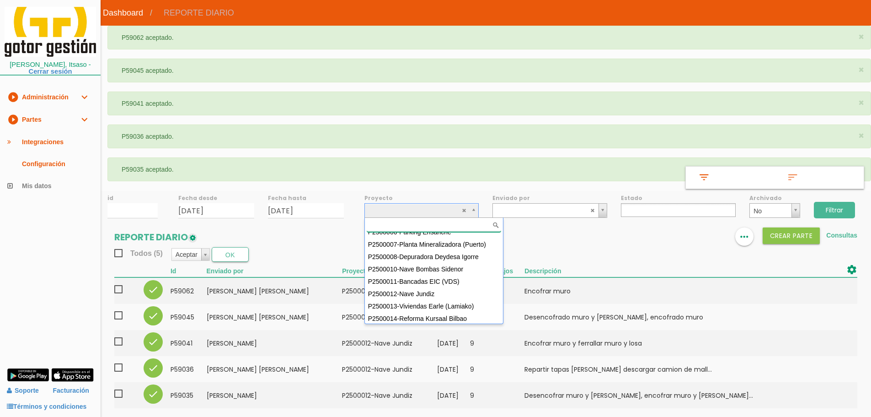
scroll to position [81, 0]
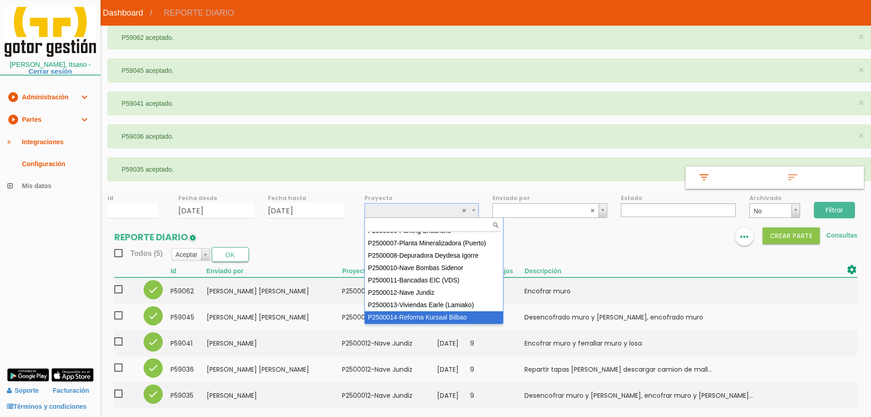
select select "97"
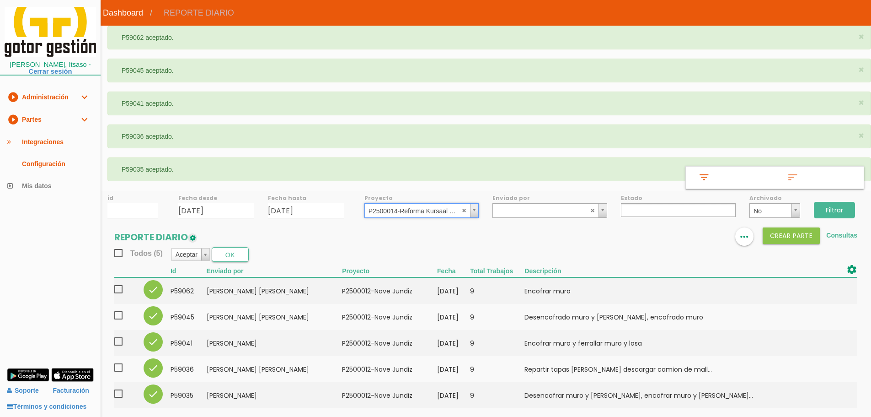
click at [839, 212] on input "Filtrar" at bounding box center [834, 210] width 41 height 16
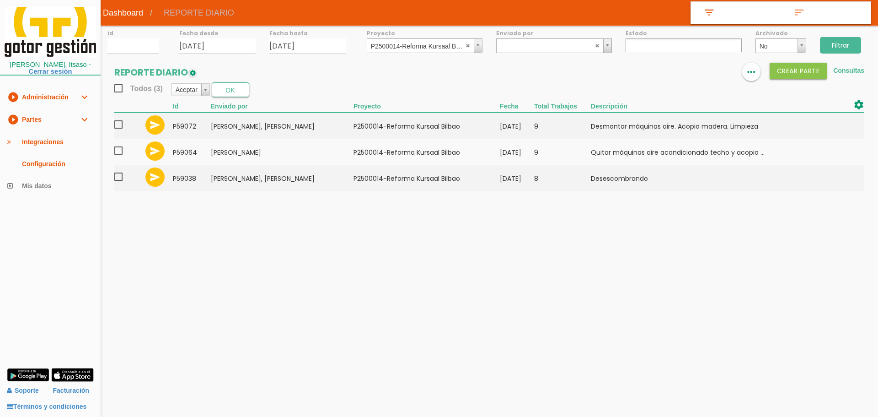
select select
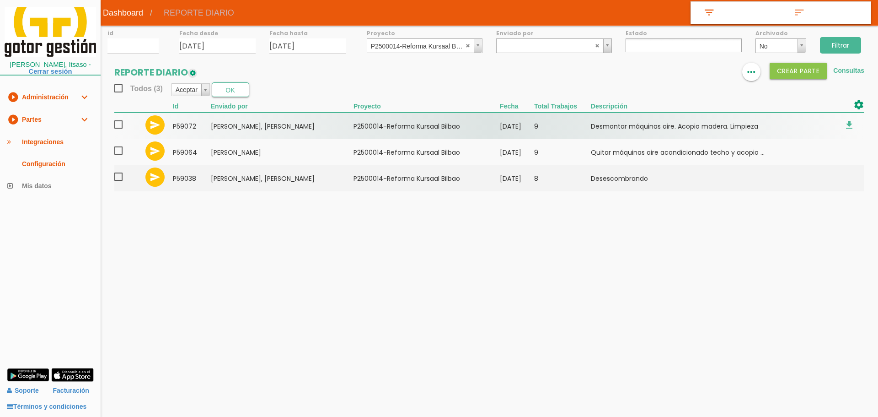
click at [116, 123] on span at bounding box center [122, 124] width 16 height 11
click at [0, 0] on input "checkbox" at bounding box center [0, 0] width 0 height 0
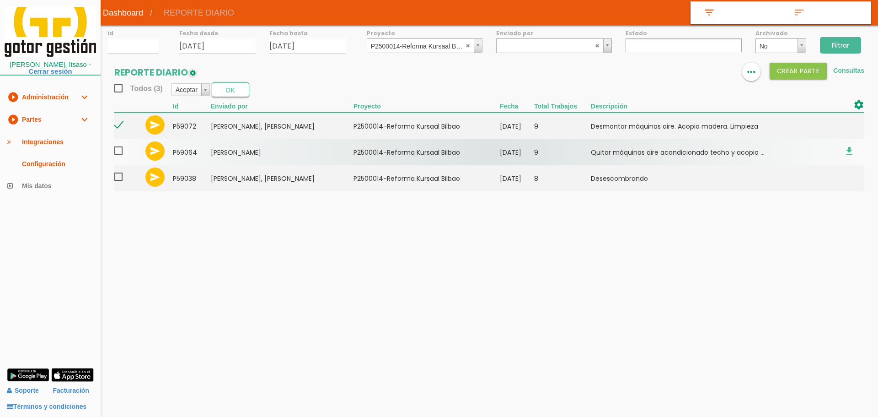
click at [116, 150] on span at bounding box center [122, 150] width 16 height 11
click at [0, 0] on input "checkbox" at bounding box center [0, 0] width 0 height 0
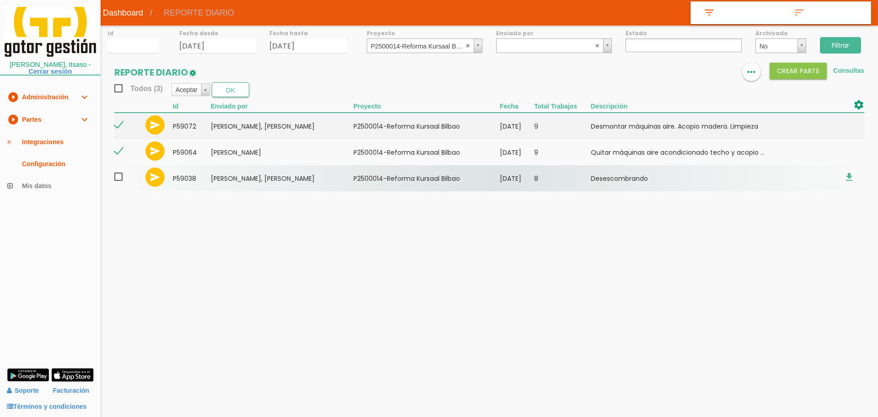
click at [117, 176] on span at bounding box center [122, 176] width 16 height 11
click at [0, 0] on input "checkbox" at bounding box center [0, 0] width 0 height 0
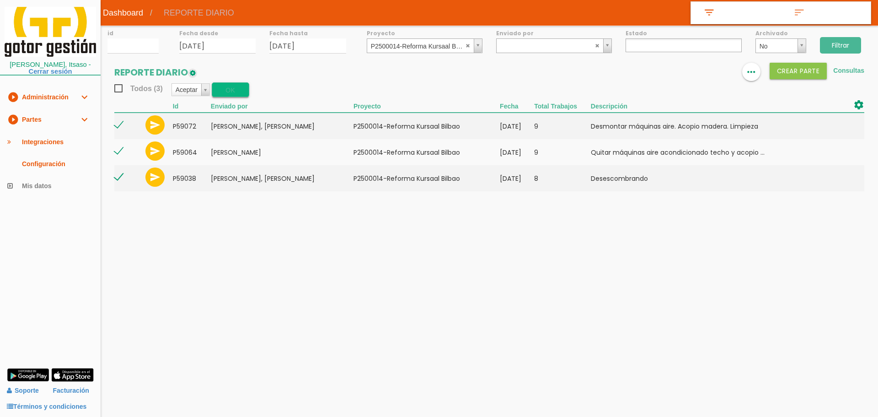
click at [232, 89] on button "OK" at bounding box center [230, 89] width 37 height 15
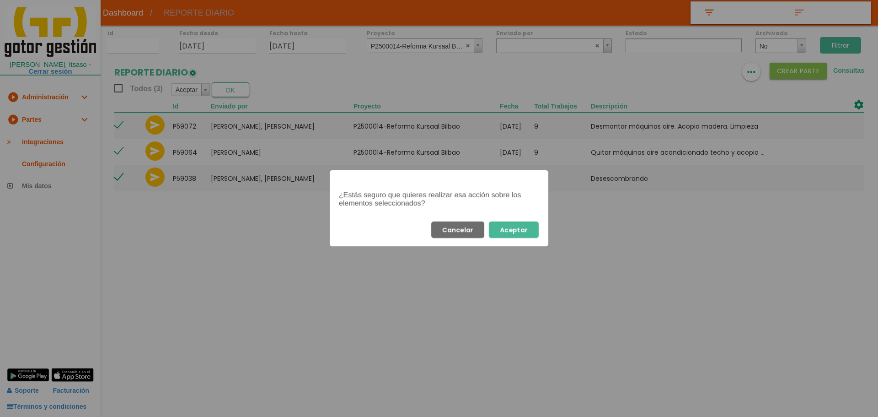
click at [522, 229] on button "Aceptar" at bounding box center [514, 229] width 50 height 16
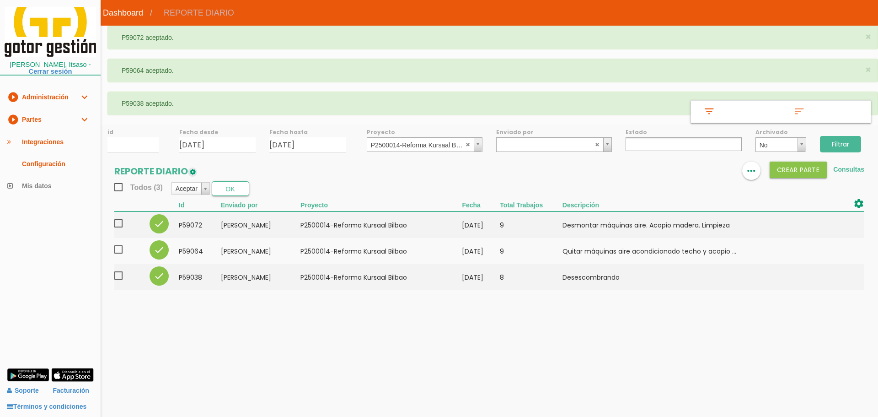
select select
click at [468, 141] on abbr at bounding box center [467, 143] width 5 height 5
click at [841, 144] on input "Filtrar" at bounding box center [840, 144] width 41 height 16
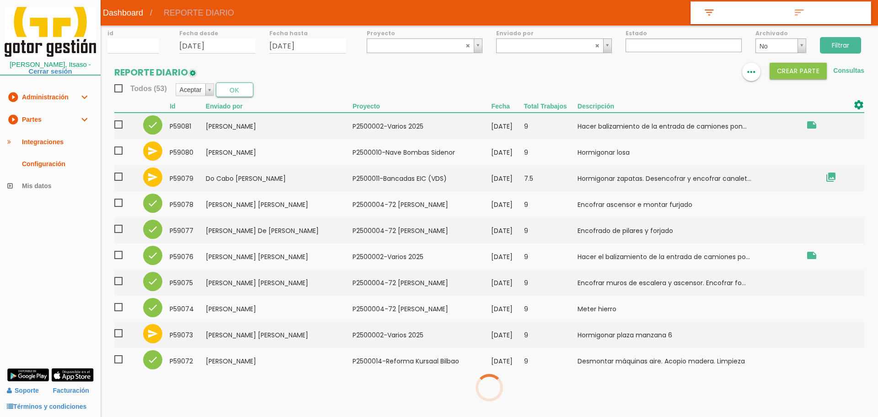
select select
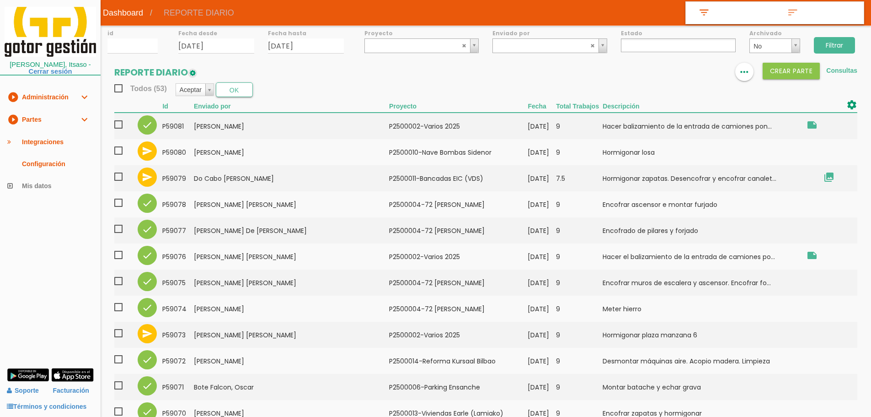
click at [835, 46] on input "Filtrar" at bounding box center [834, 45] width 41 height 16
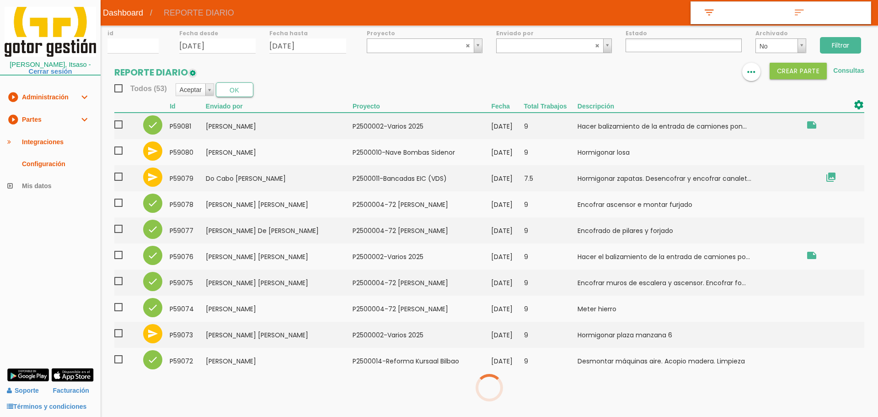
select select
